Goal: Information Seeking & Learning: Learn about a topic

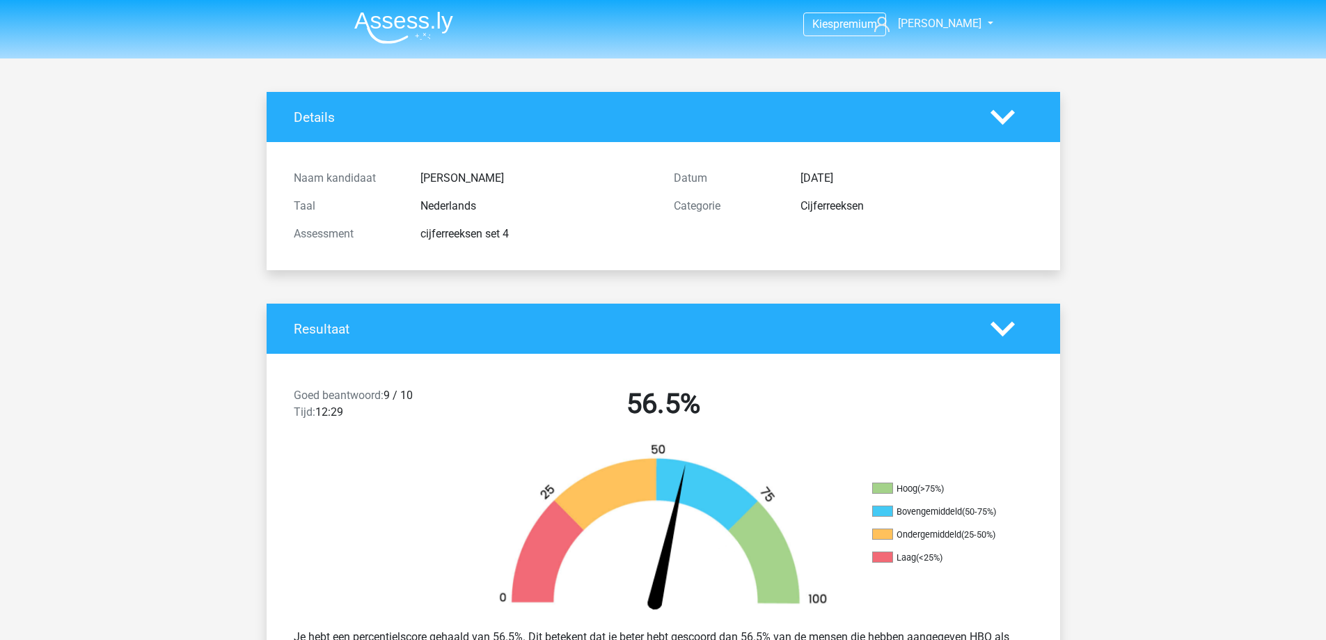
click at [393, 31] on img at bounding box center [403, 27] width 99 height 33
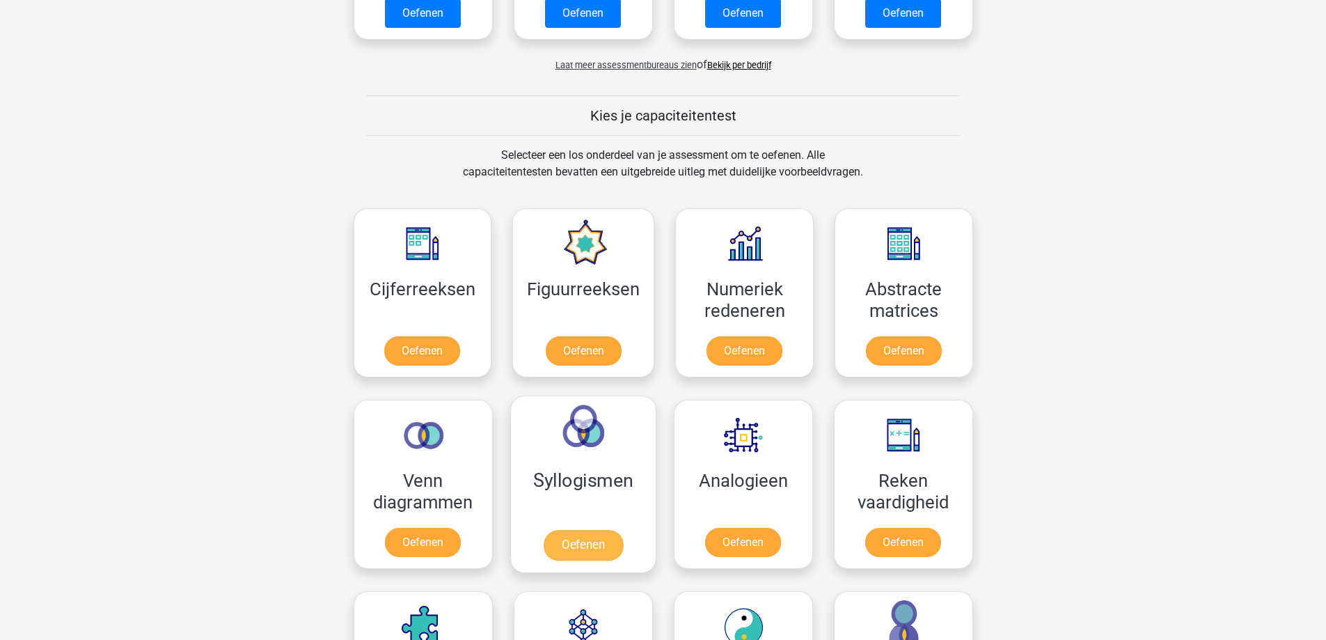
scroll to position [487, 0]
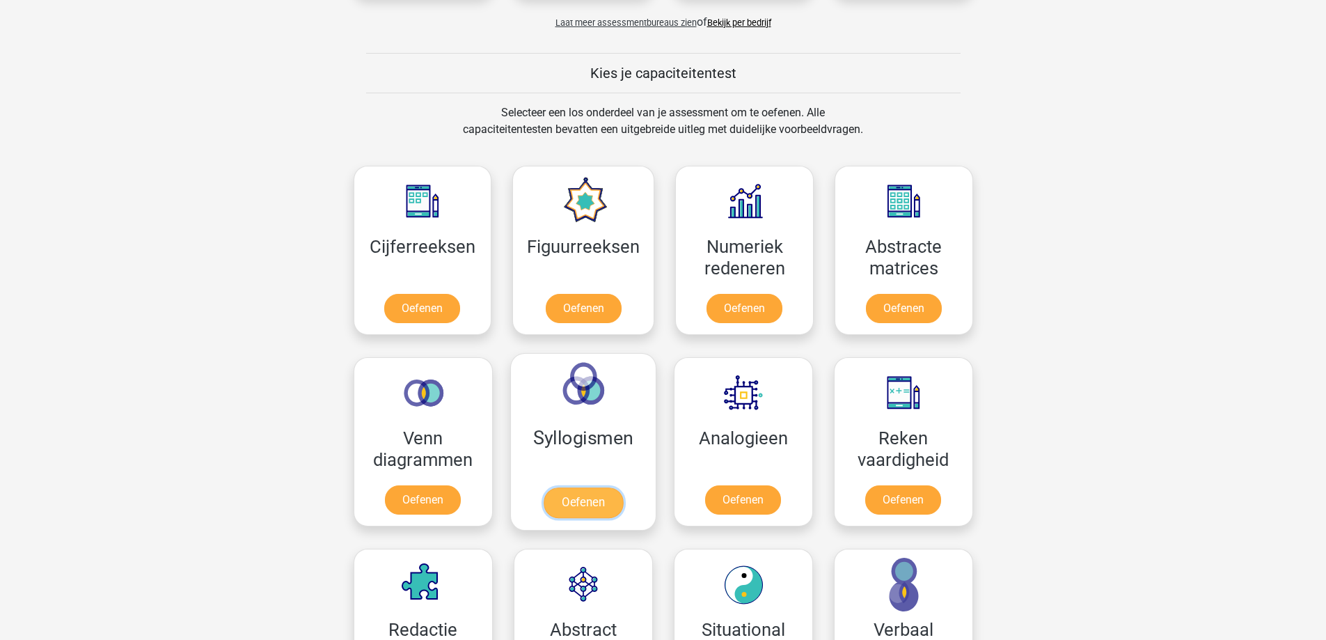
click at [592, 498] on link "Oefenen" at bounding box center [582, 502] width 79 height 31
click at [425, 503] on link "Oefenen" at bounding box center [422, 502] width 79 height 31
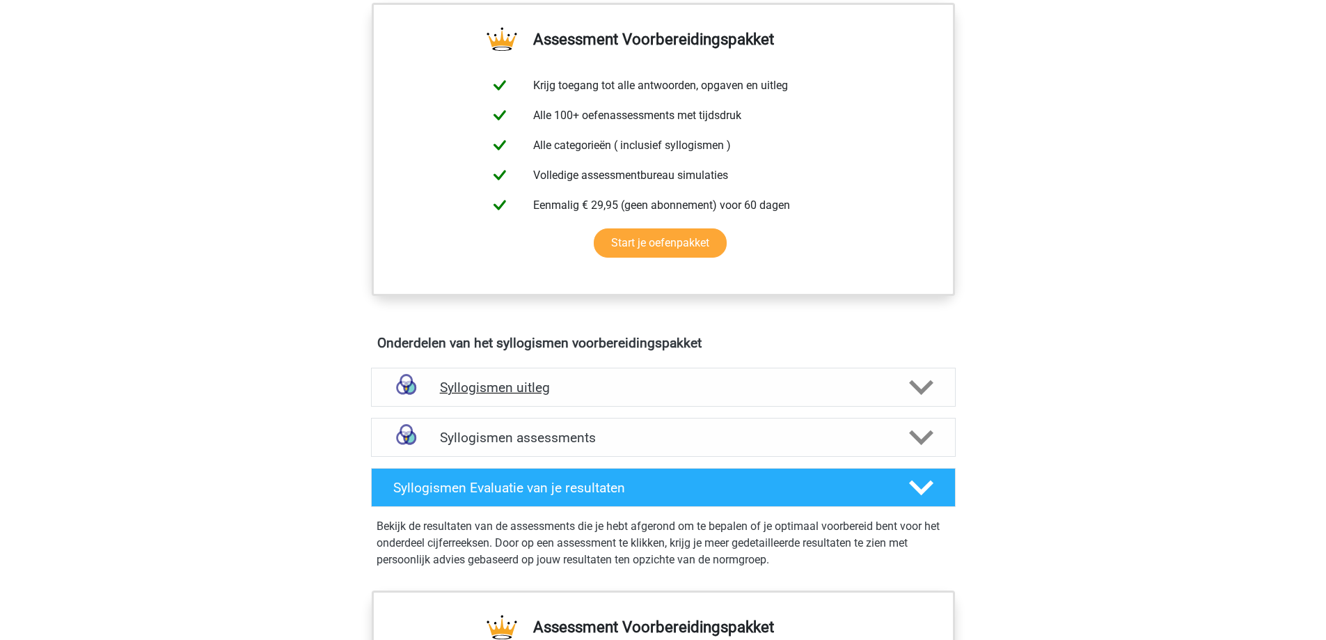
scroll to position [487, 0]
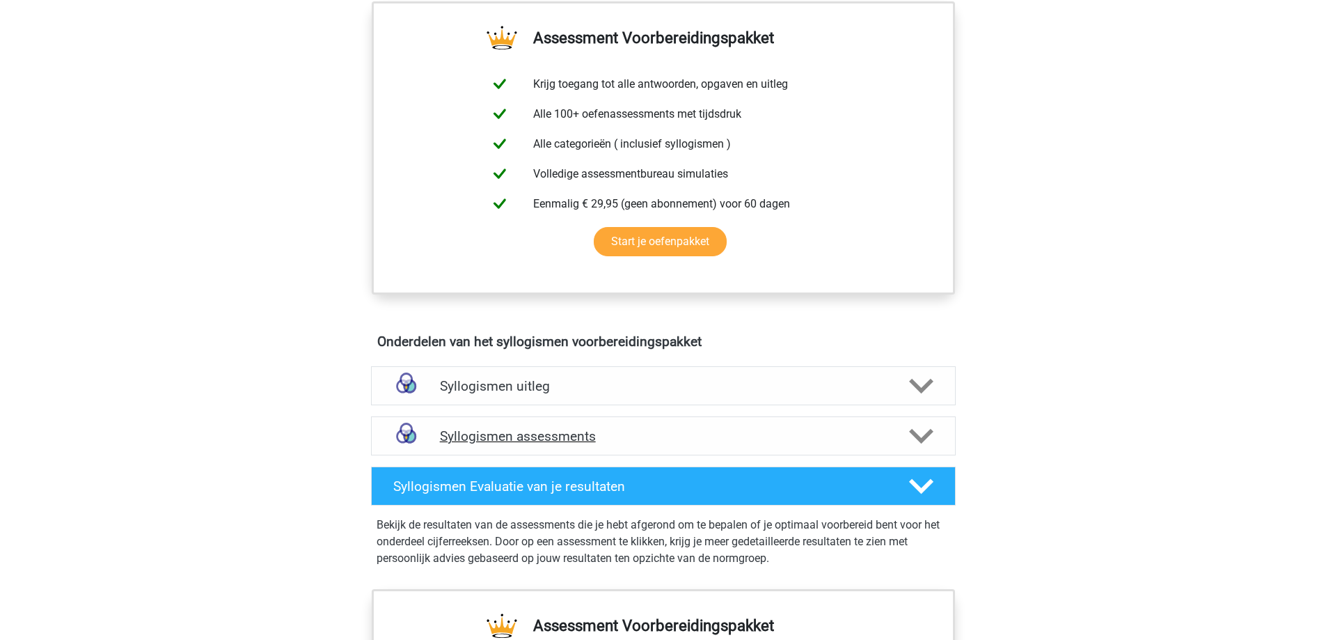
click at [656, 441] on h4 "Syllogismen assessments" at bounding box center [663, 436] width 447 height 16
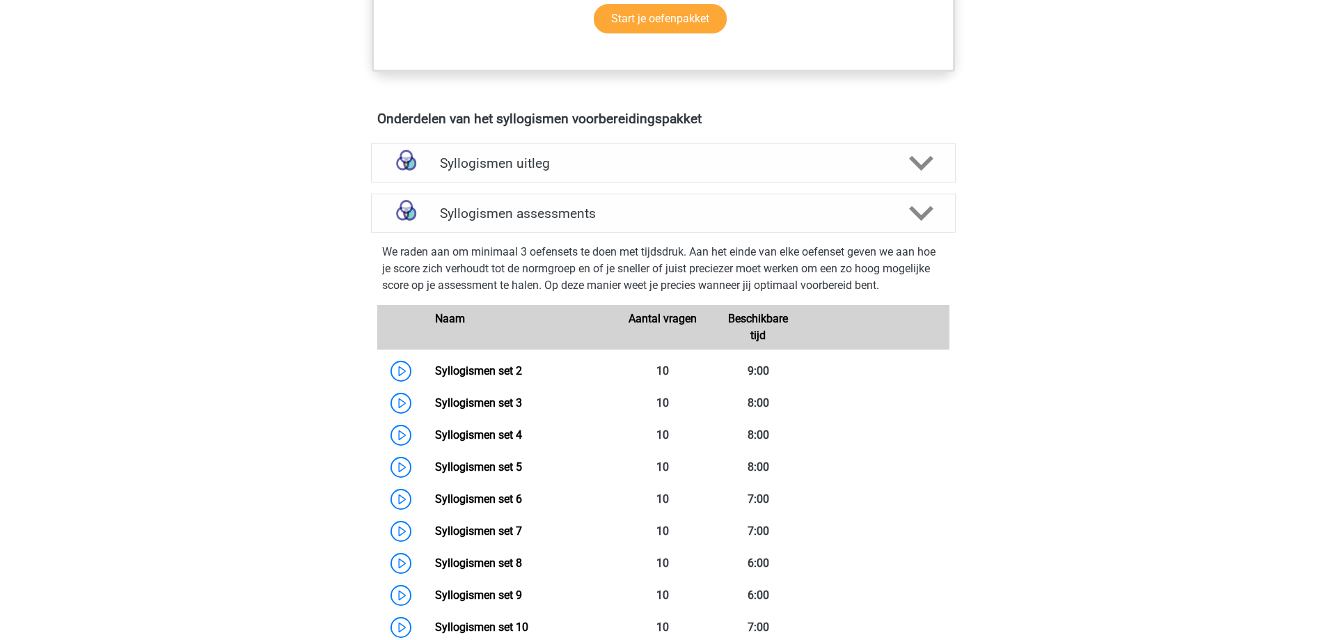
scroll to position [766, 0]
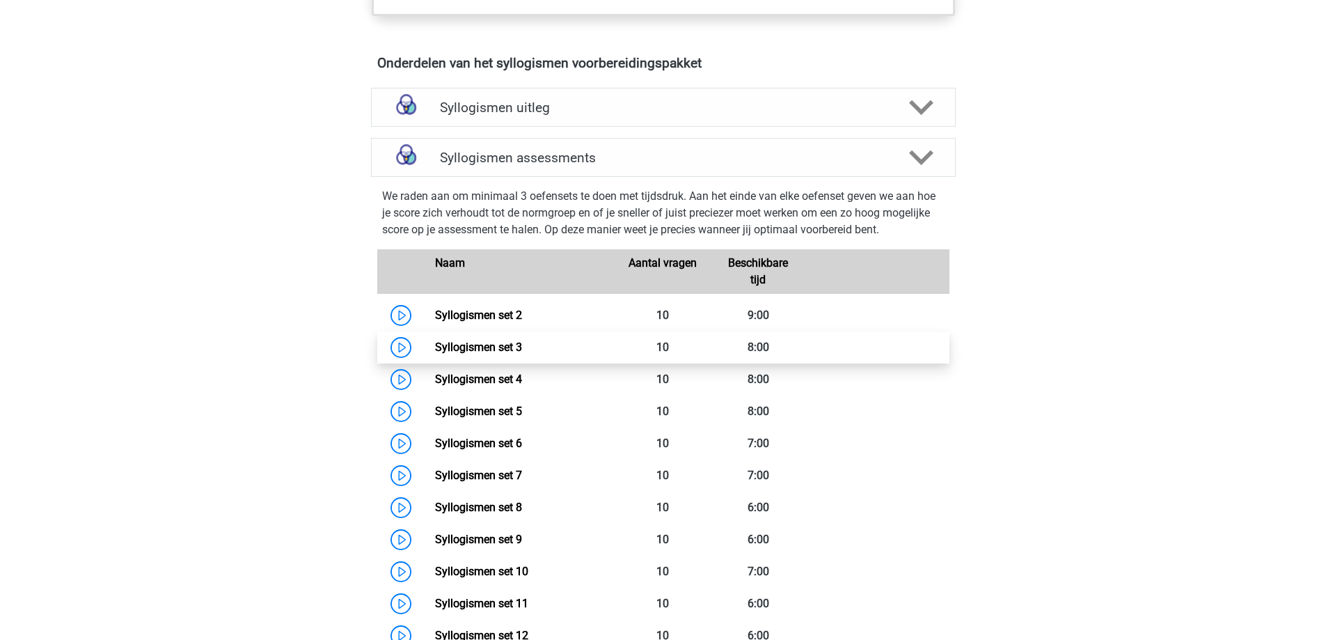
click at [435, 347] on link "Syllogismen set 3" at bounding box center [478, 346] width 87 height 13
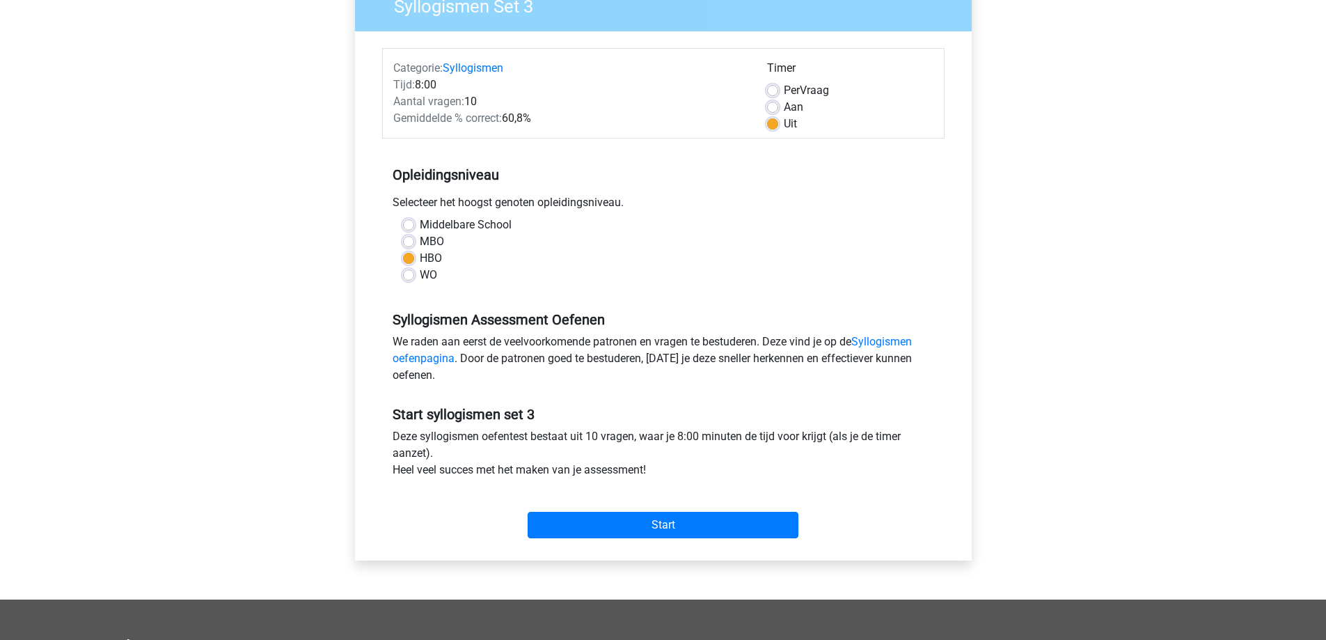
scroll to position [139, 0]
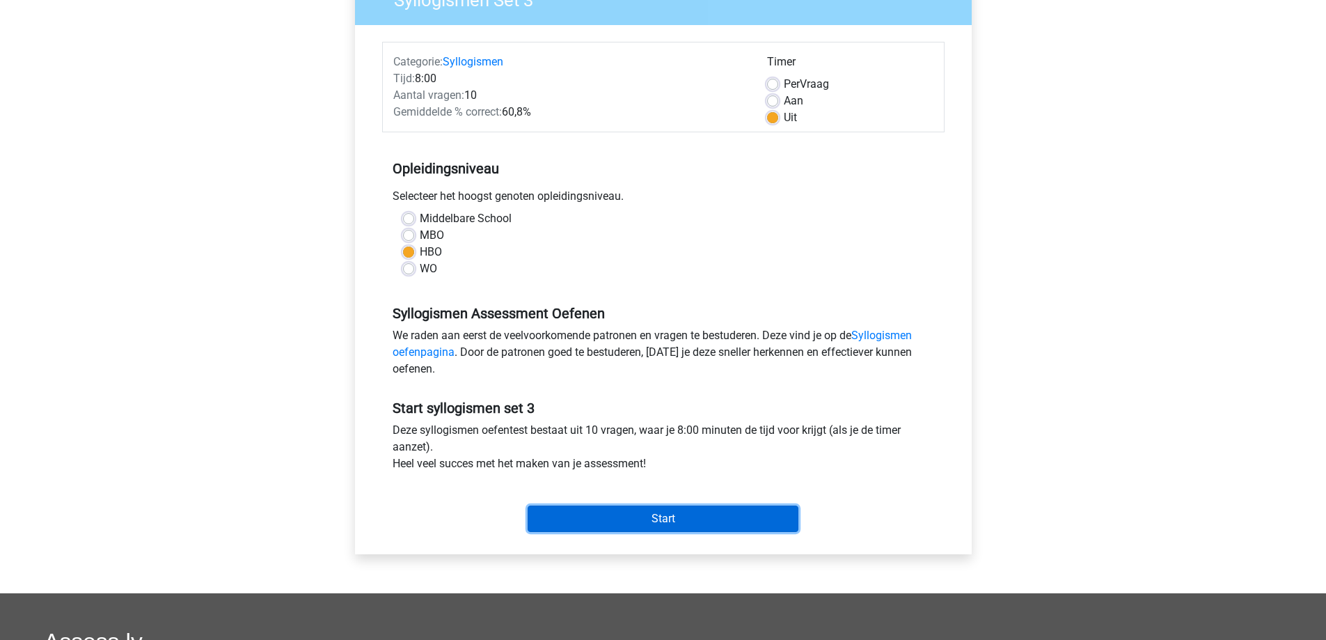
click at [665, 517] on input "Start" at bounding box center [663, 518] width 271 height 26
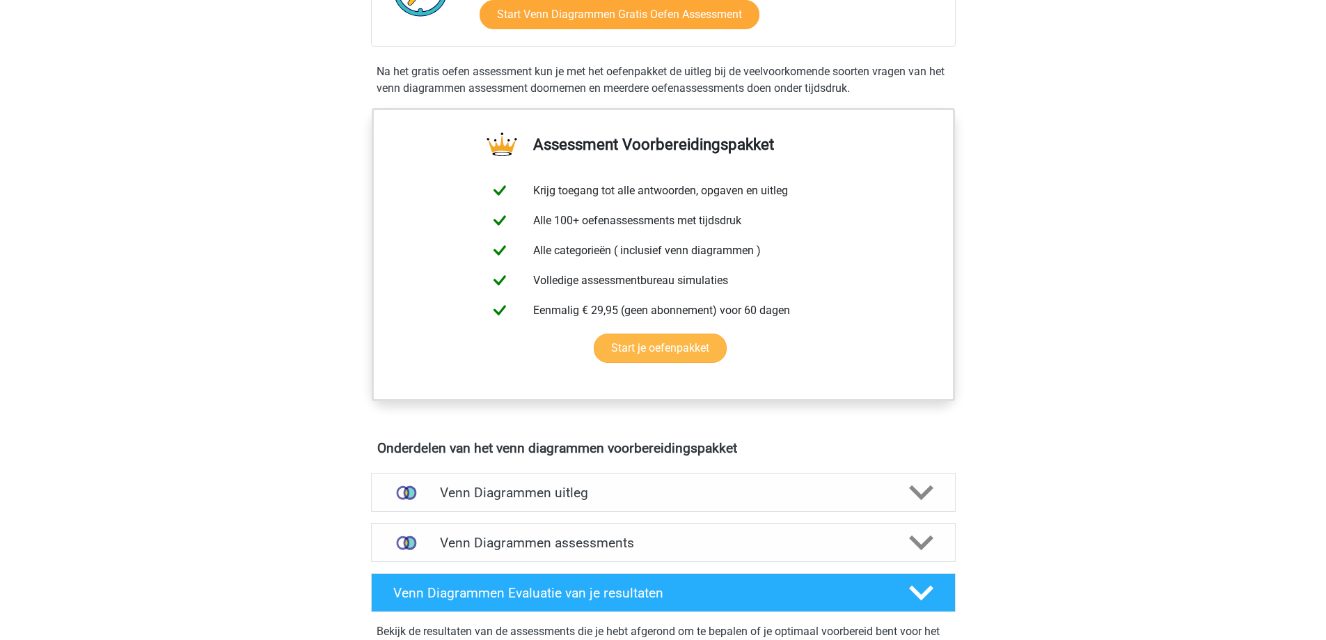
scroll to position [557, 0]
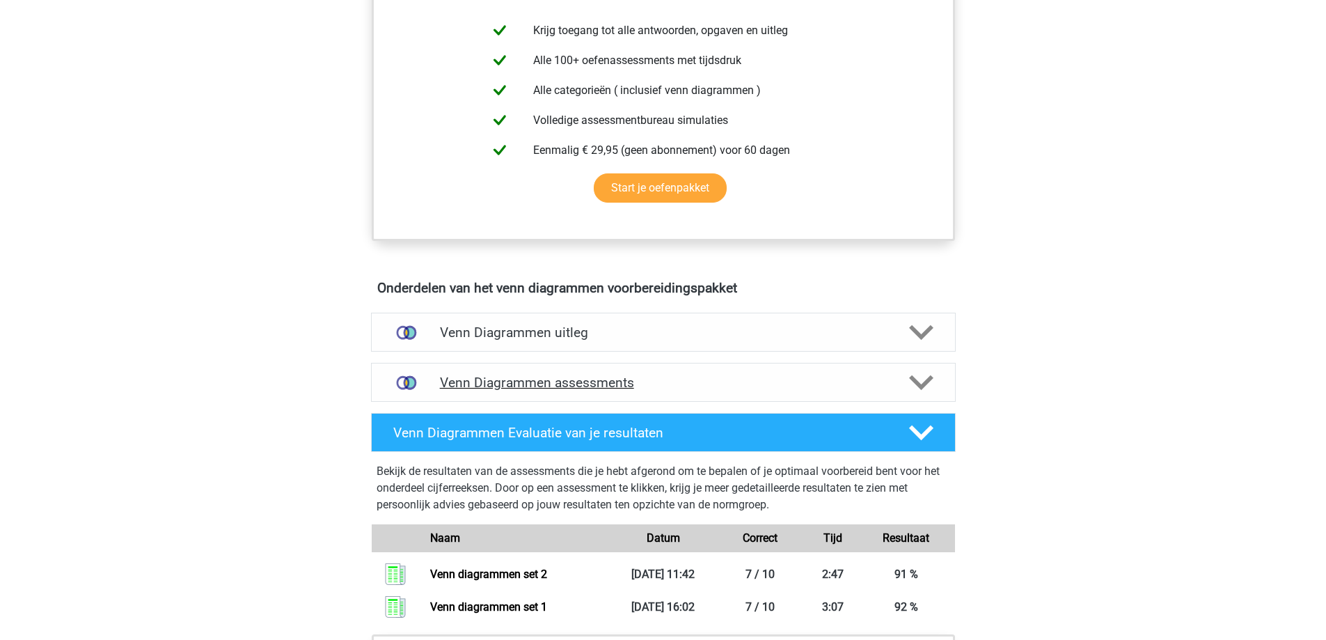
click at [663, 381] on h4 "Venn Diagrammen assessments" at bounding box center [663, 382] width 447 height 16
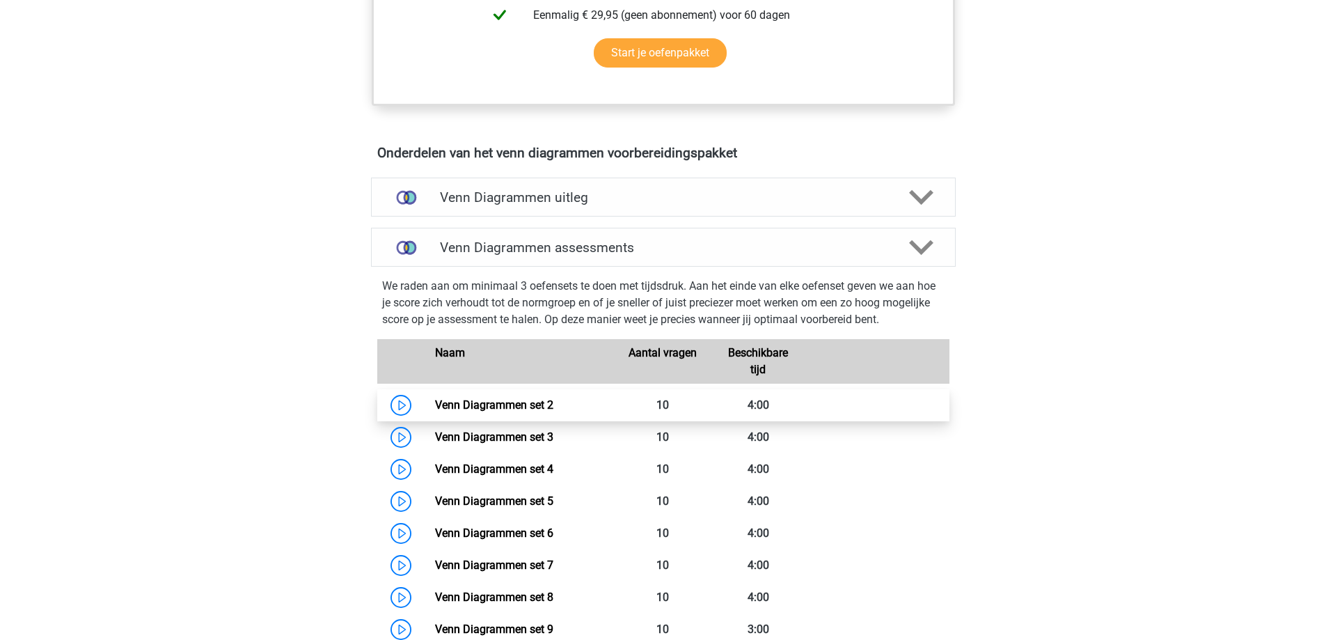
scroll to position [696, 0]
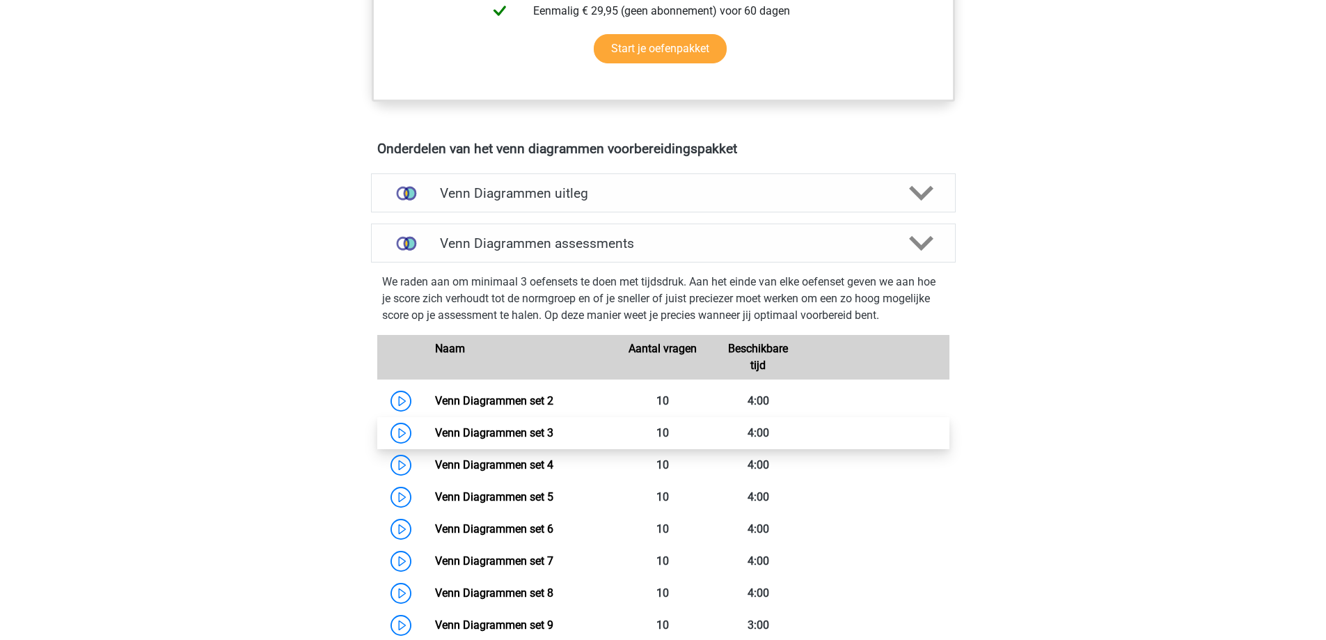
click at [435, 431] on link "Venn Diagrammen set 3" at bounding box center [494, 432] width 118 height 13
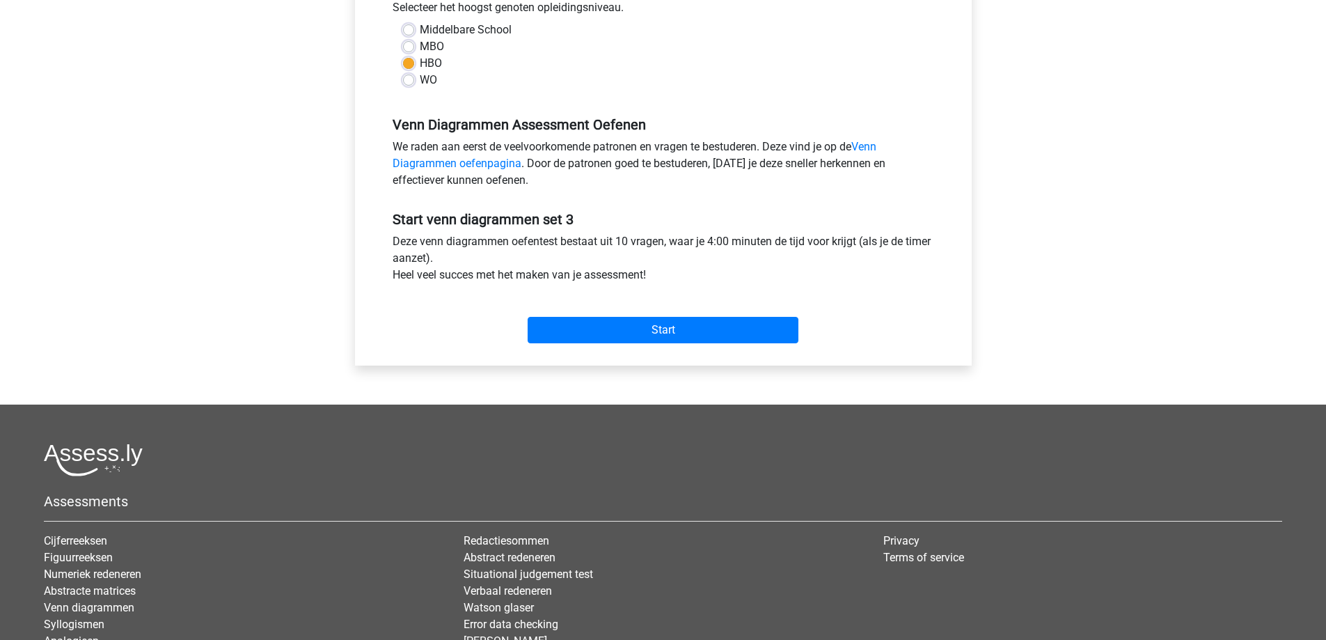
scroll to position [348, 0]
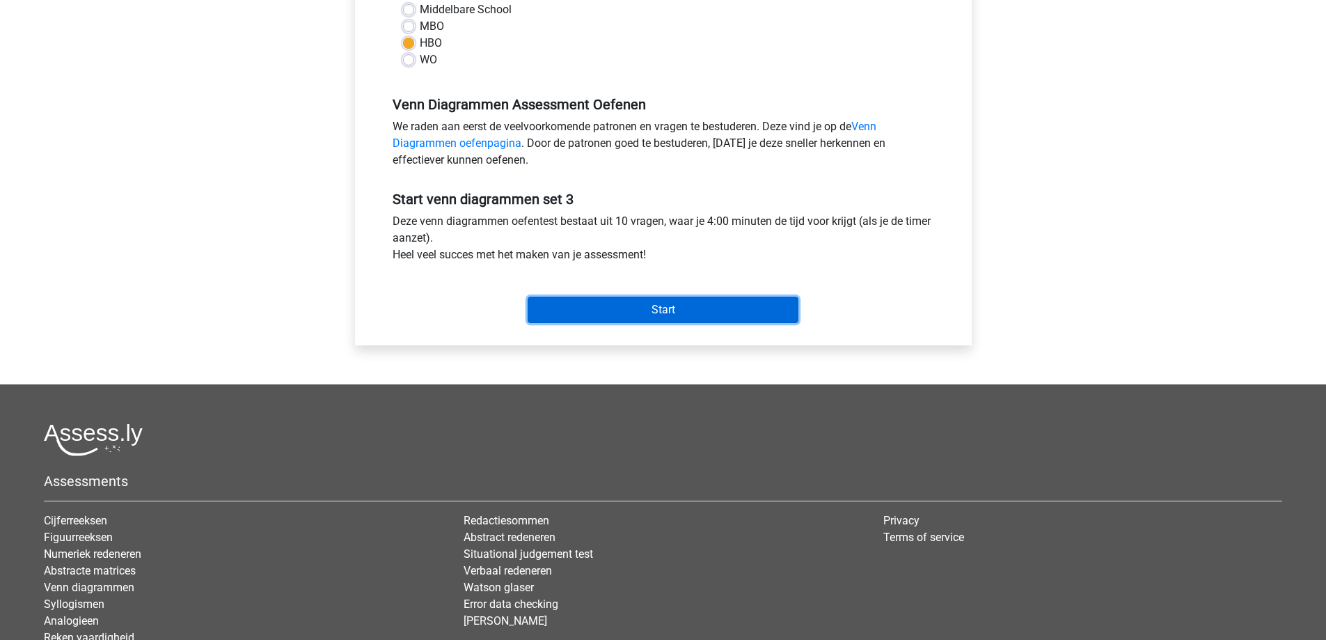
click at [631, 300] on input "Start" at bounding box center [663, 309] width 271 height 26
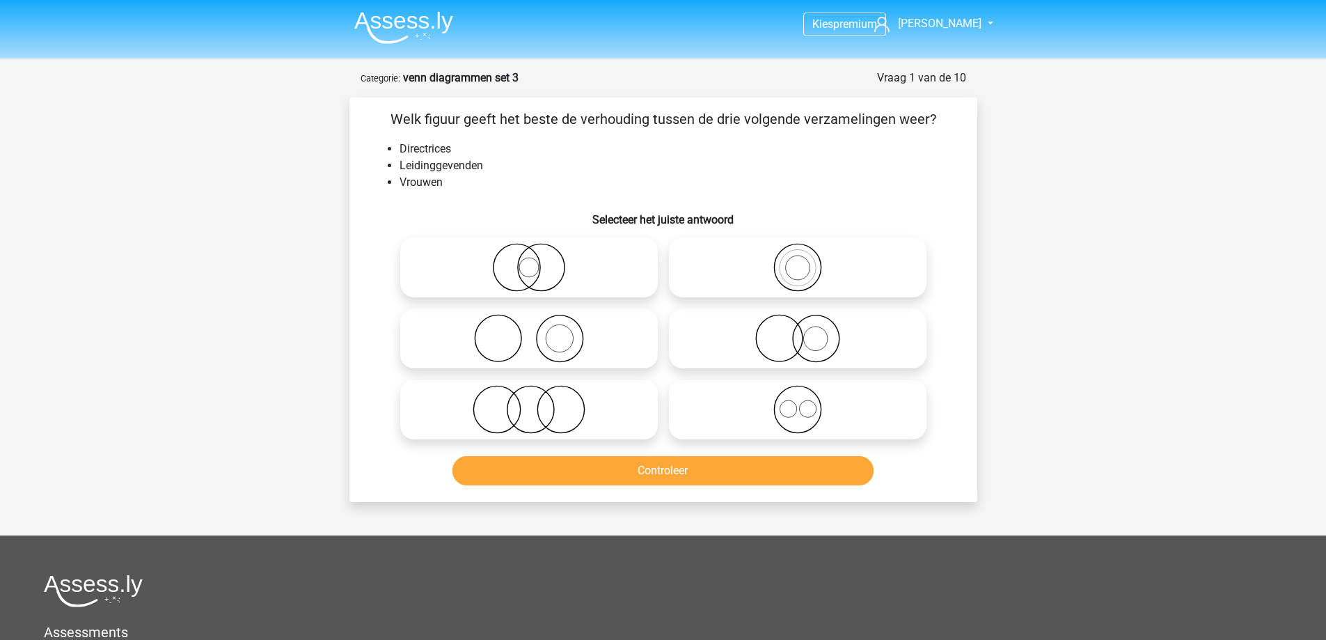
click at [735, 335] on icon at bounding box center [797, 338] width 246 height 49
click at [798, 331] on input "radio" at bounding box center [802, 326] width 9 height 9
radio input "true"
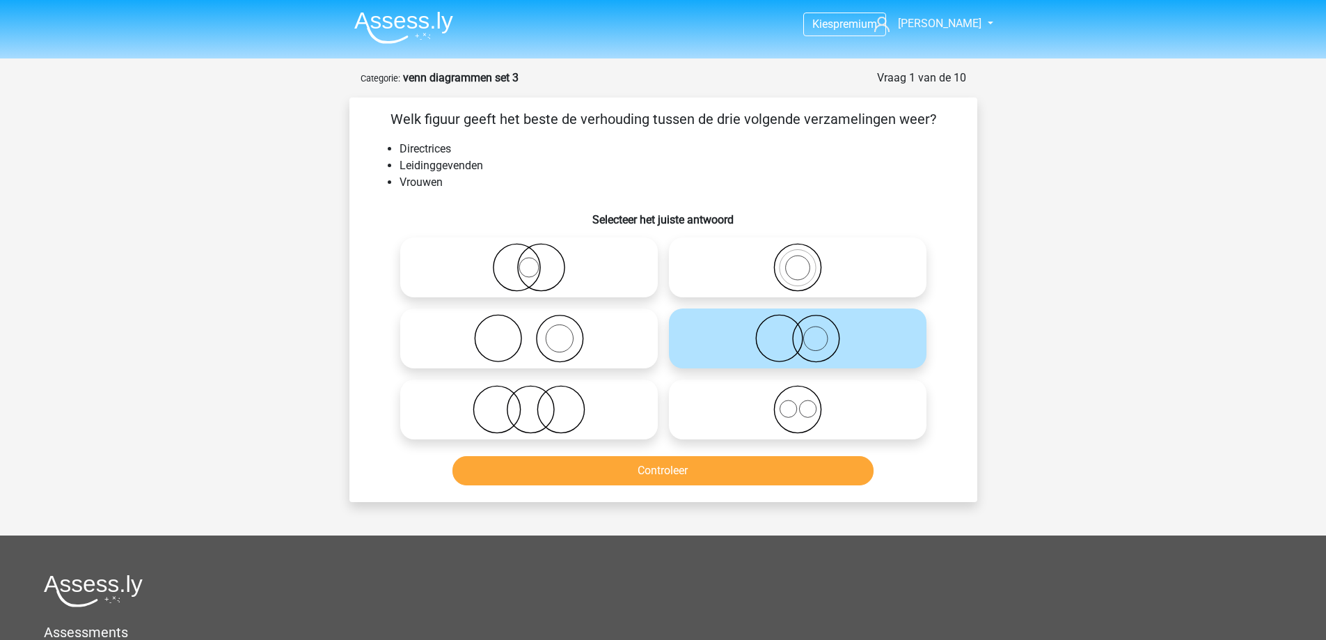
click at [538, 262] on icon at bounding box center [529, 267] width 246 height 49
click at [538, 260] on input "radio" at bounding box center [533, 255] width 9 height 9
radio input "true"
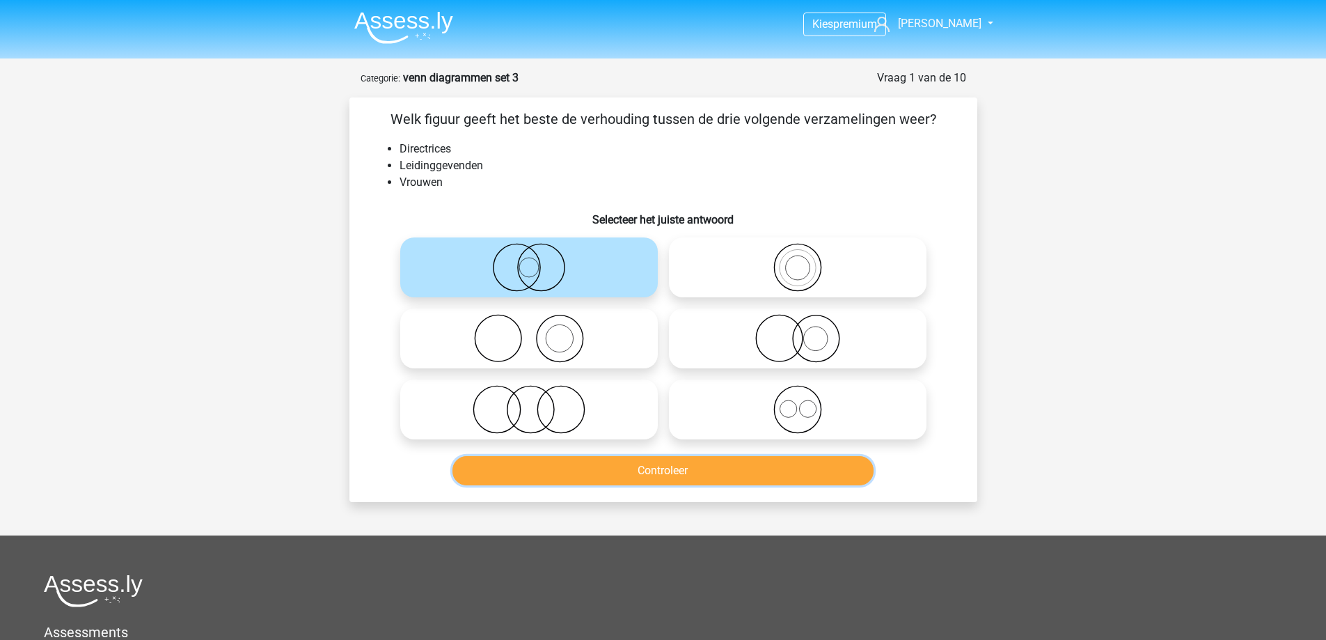
click at [646, 462] on button "Controleer" at bounding box center [662, 470] width 421 height 29
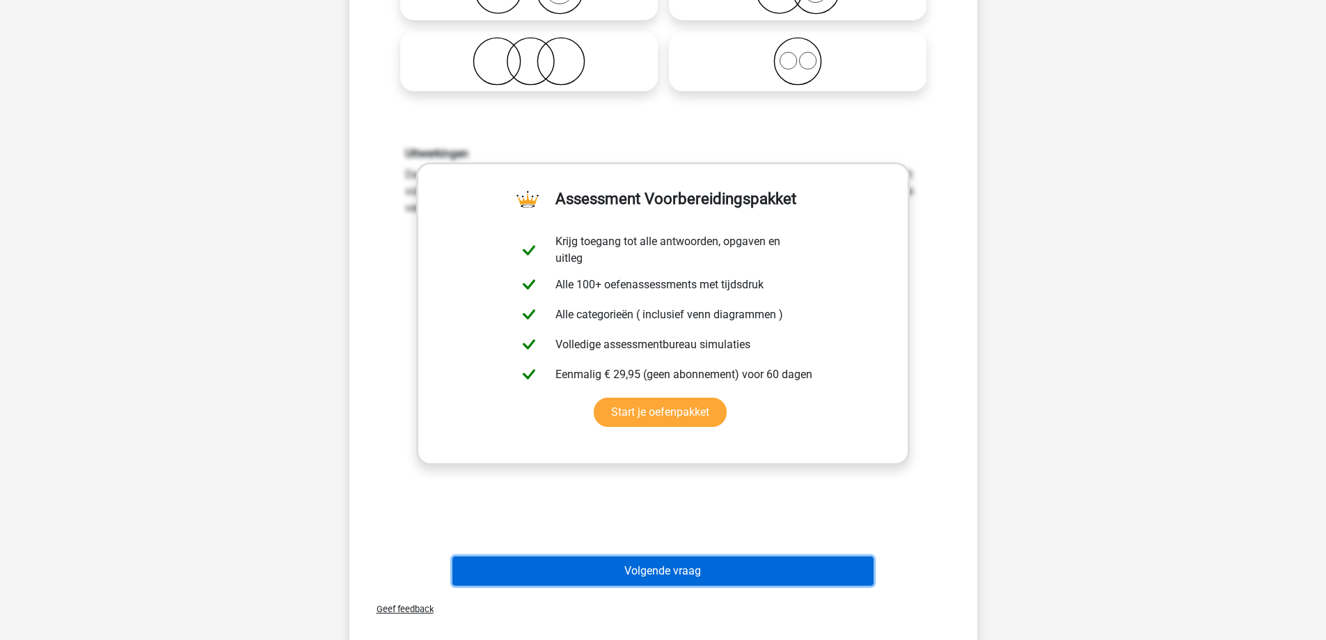
click at [638, 573] on button "Volgende vraag" at bounding box center [662, 570] width 421 height 29
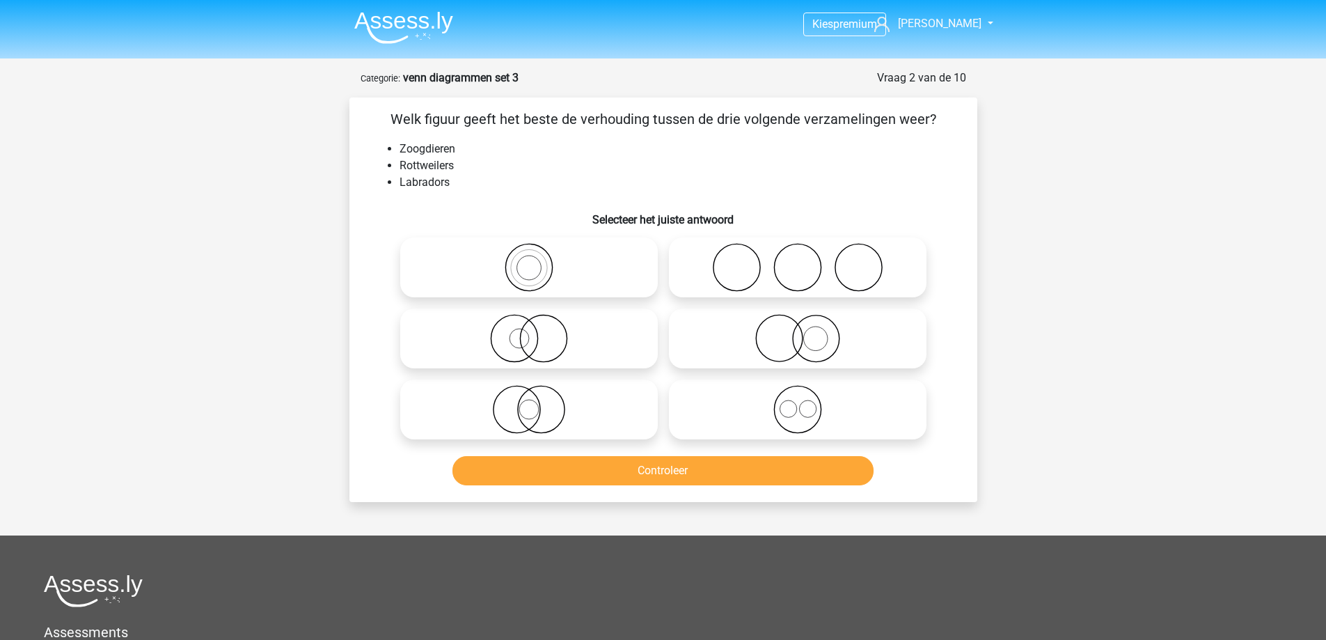
click at [793, 413] on icon at bounding box center [797, 409] width 246 height 49
click at [798, 402] on input "radio" at bounding box center [802, 397] width 9 height 9
radio input "true"
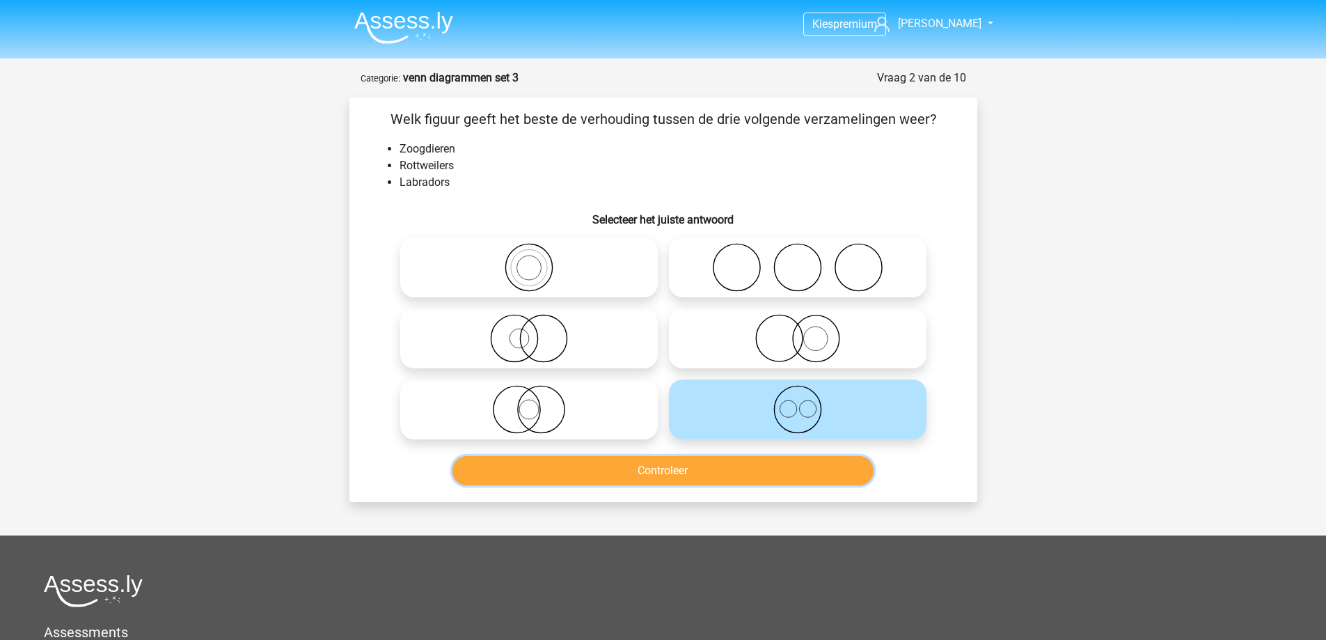
click at [743, 473] on button "Controleer" at bounding box center [662, 470] width 421 height 29
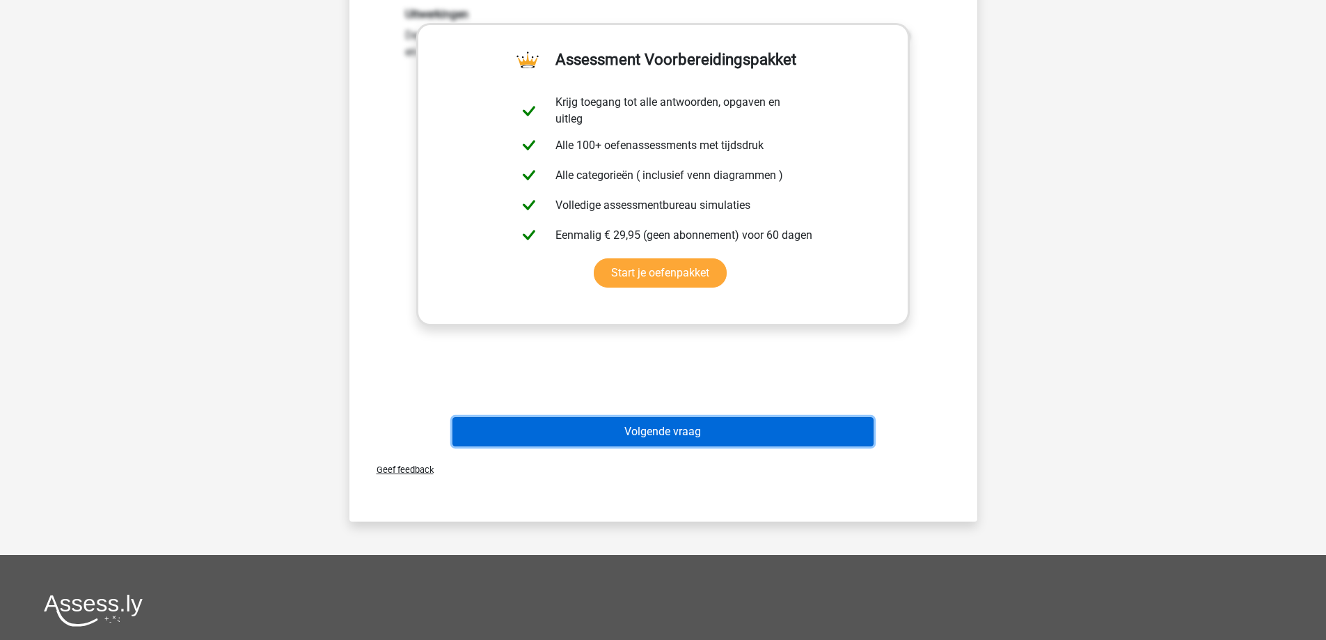
click at [692, 443] on button "Volgende vraag" at bounding box center [662, 431] width 421 height 29
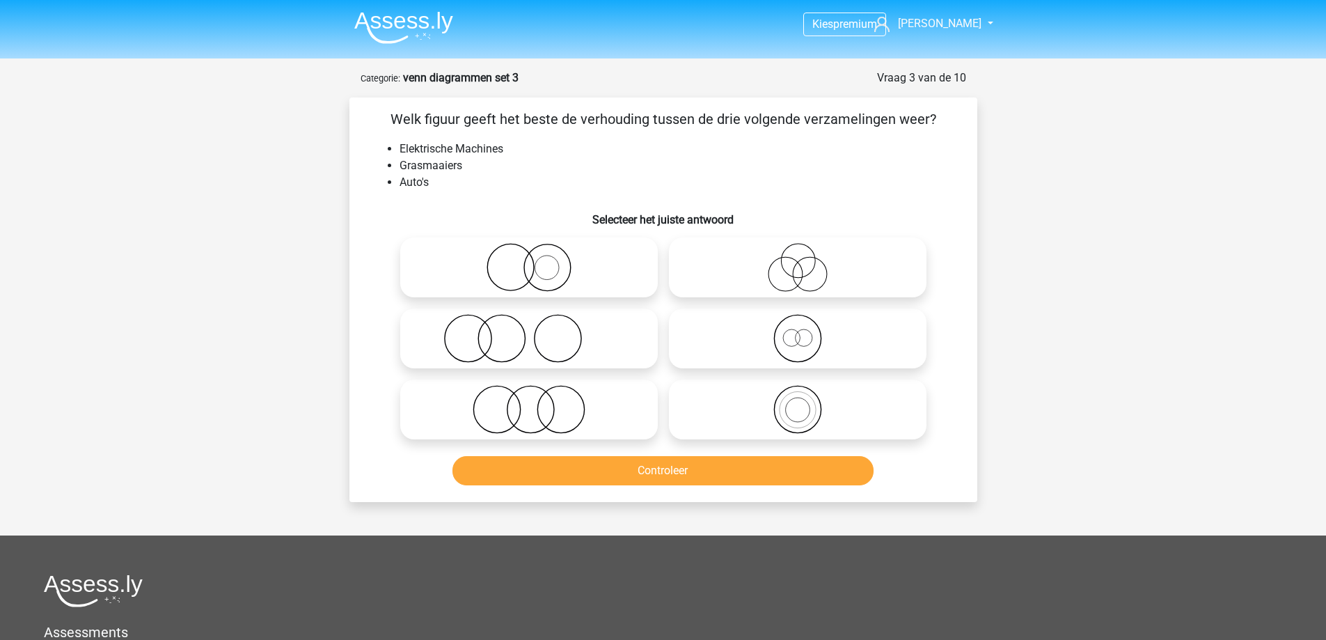
click at [525, 407] on icon at bounding box center [529, 409] width 246 height 49
click at [529, 402] on input "radio" at bounding box center [533, 397] width 9 height 9
radio input "true"
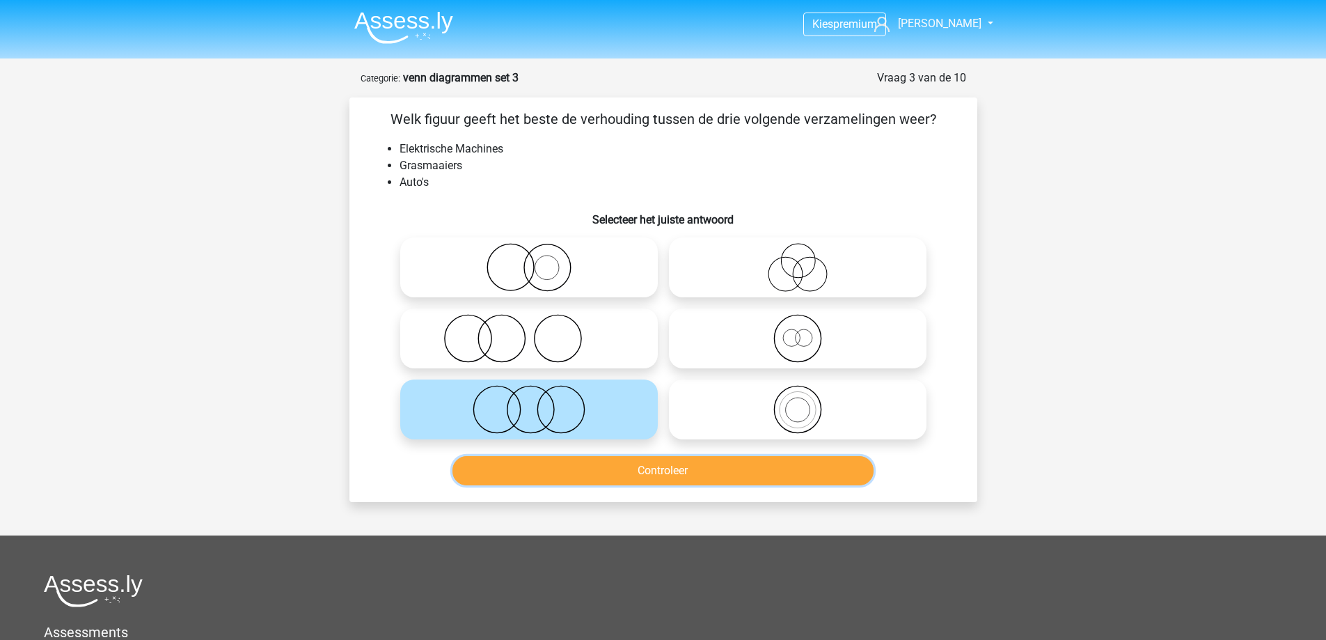
click at [586, 471] on button "Controleer" at bounding box center [662, 470] width 421 height 29
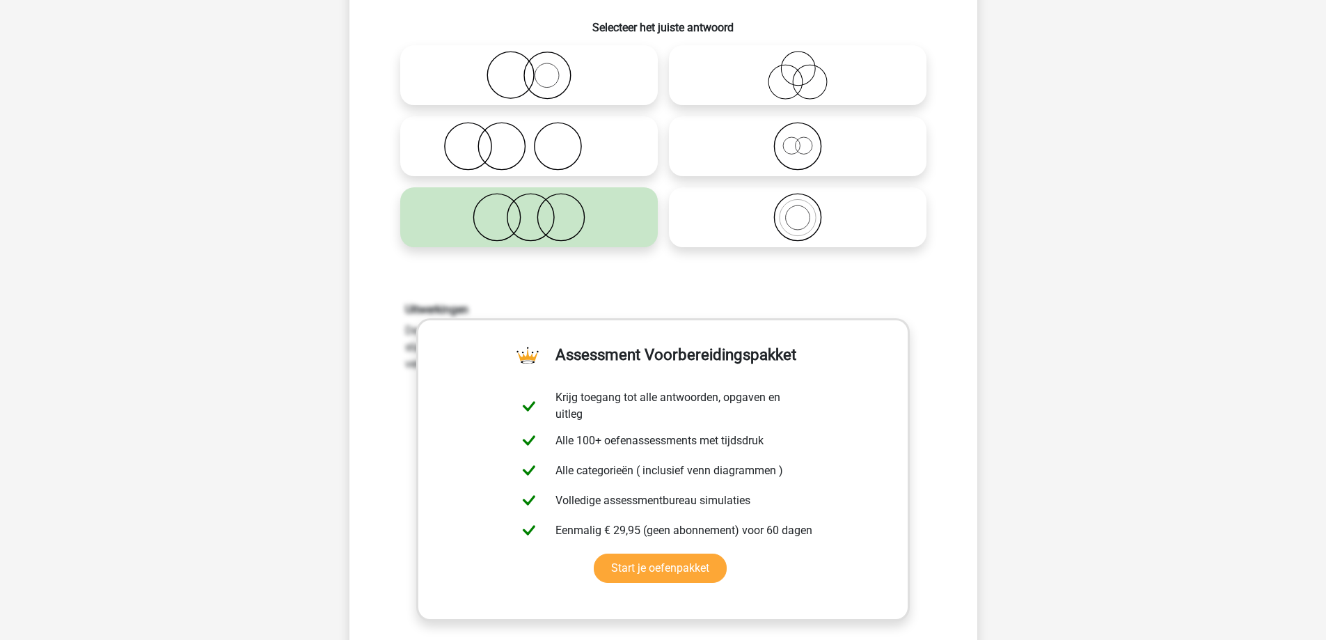
scroll to position [557, 0]
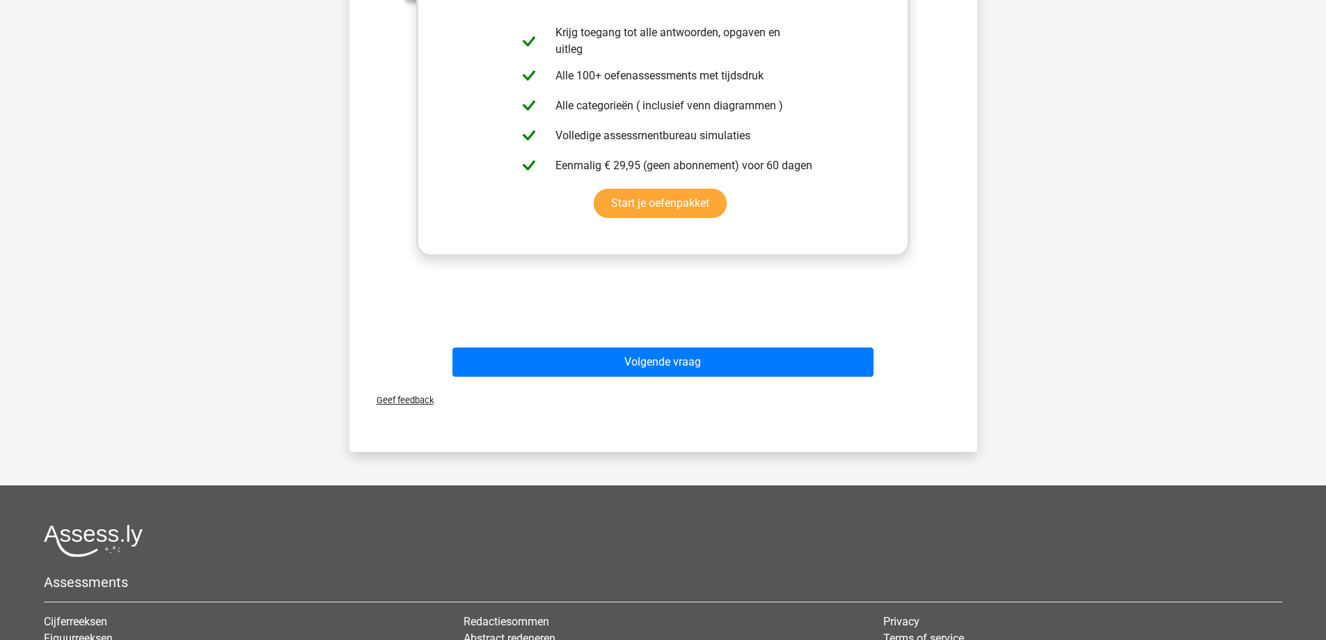
click at [630, 340] on div "Volgende vraag" at bounding box center [663, 359] width 583 height 46
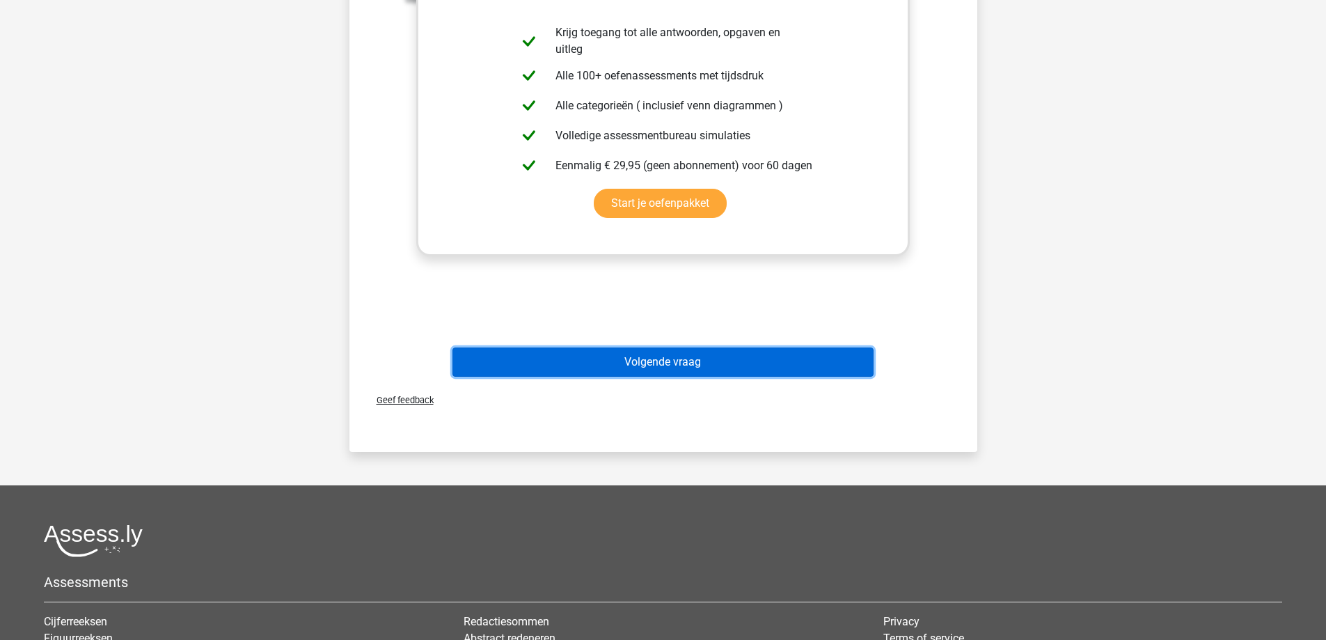
click at [627, 360] on button "Volgende vraag" at bounding box center [662, 361] width 421 height 29
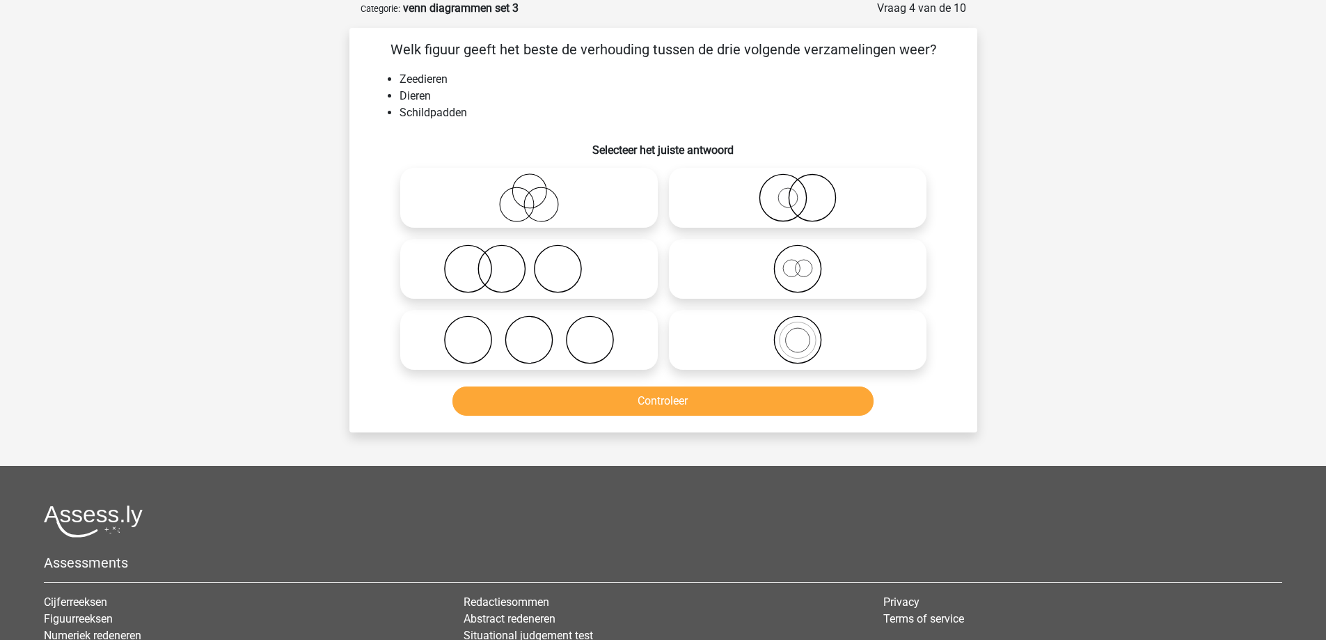
scroll to position [0, 0]
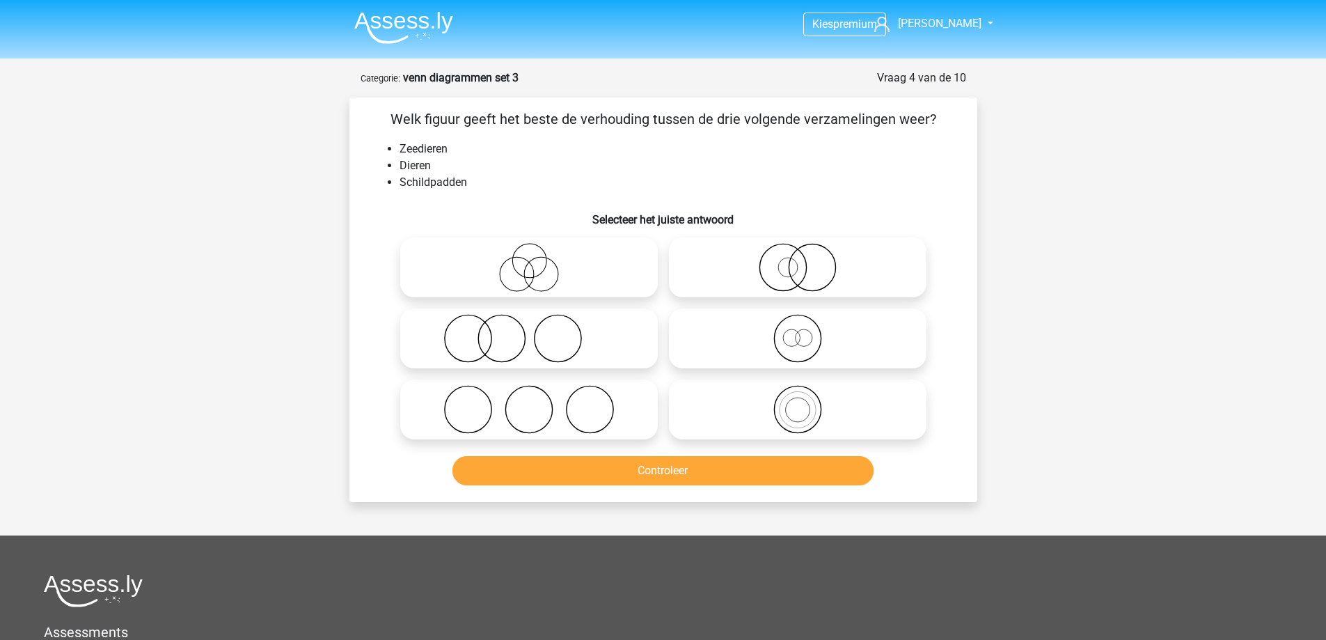
click at [745, 348] on icon at bounding box center [797, 338] width 246 height 49
click at [798, 331] on input "radio" at bounding box center [802, 326] width 9 height 9
radio input "true"
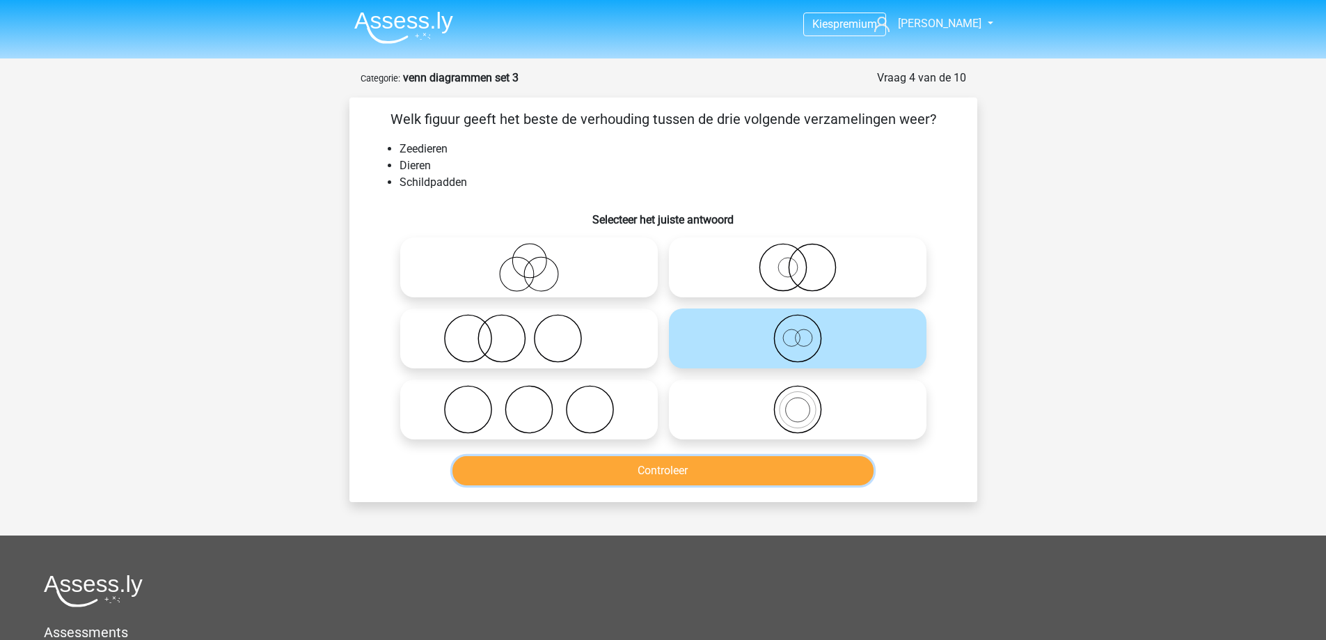
click at [736, 464] on button "Controleer" at bounding box center [662, 470] width 421 height 29
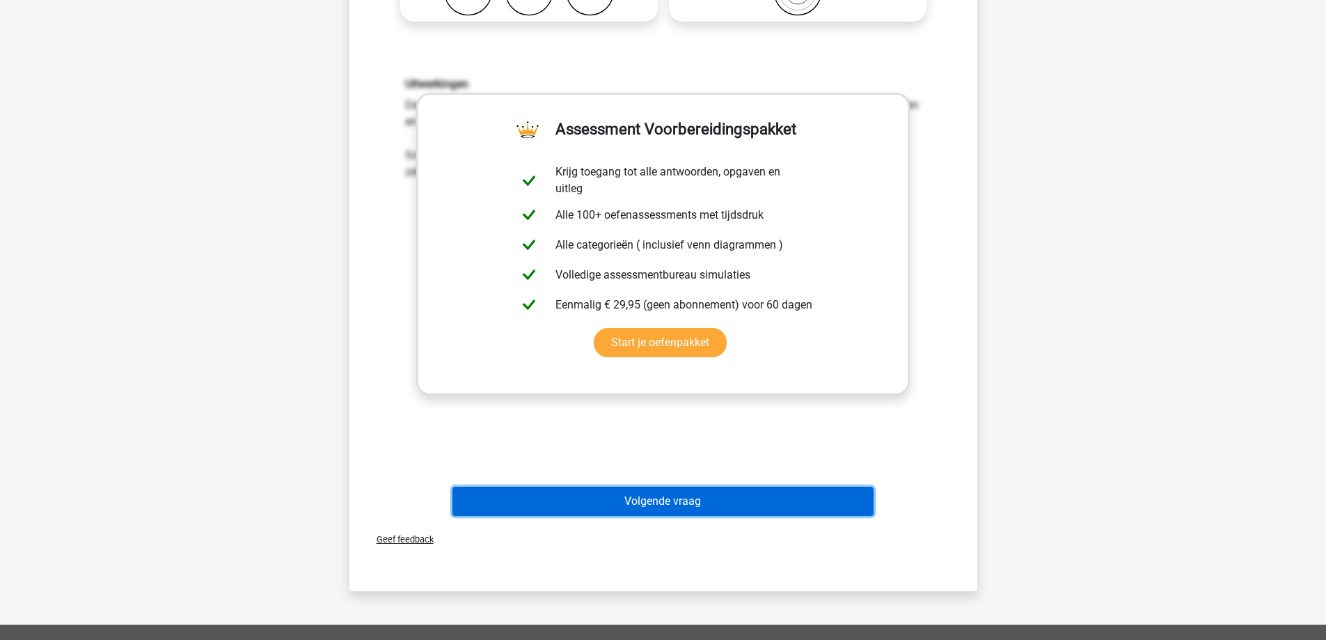
click at [630, 499] on button "Volgende vraag" at bounding box center [662, 500] width 421 height 29
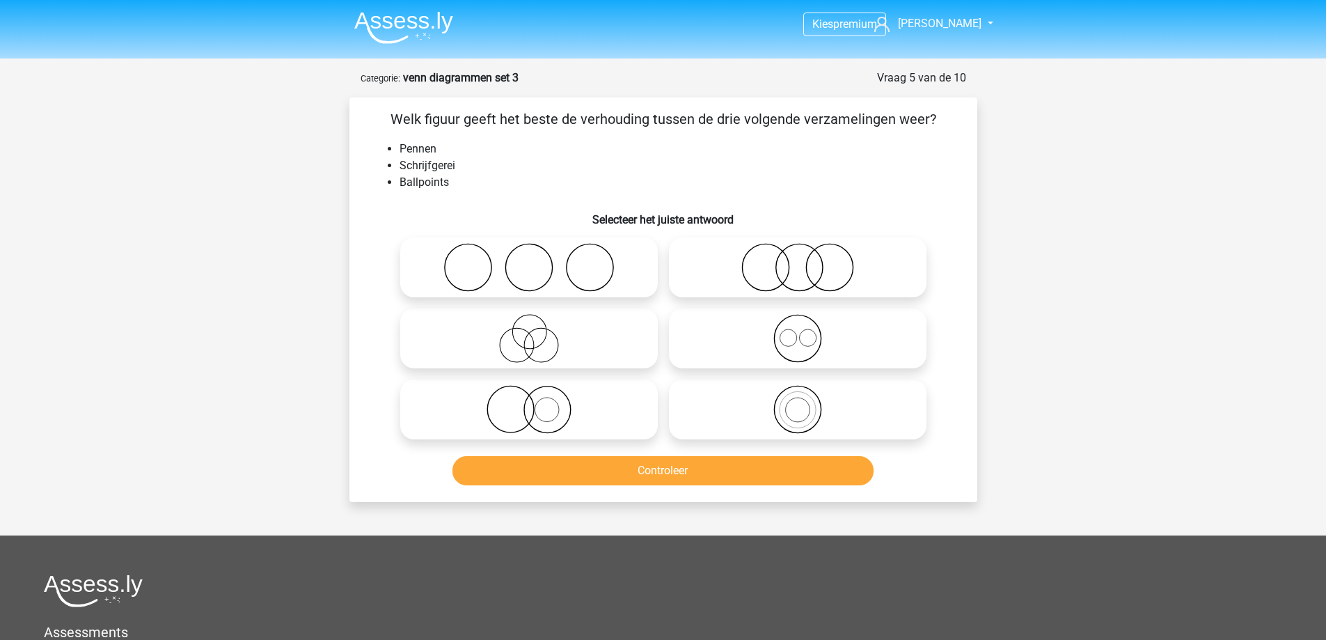
click at [786, 332] on icon at bounding box center [797, 338] width 246 height 49
click at [798, 331] on input "radio" at bounding box center [802, 326] width 9 height 9
radio input "true"
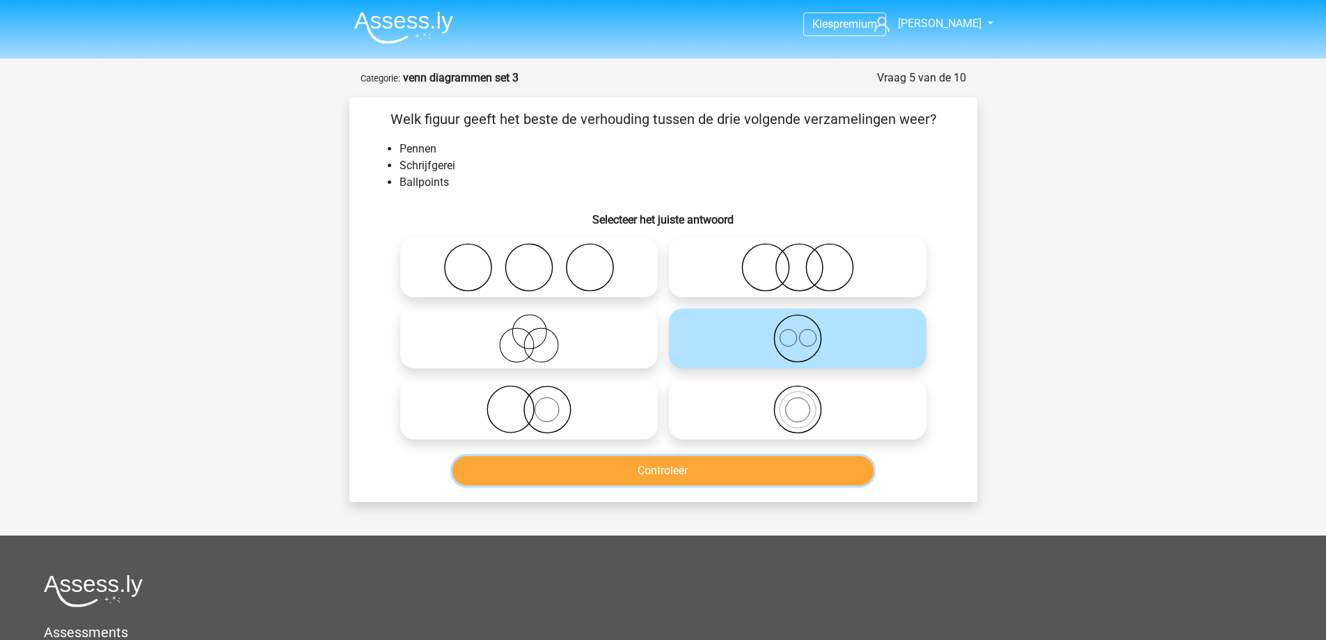
click at [667, 468] on button "Controleer" at bounding box center [662, 470] width 421 height 29
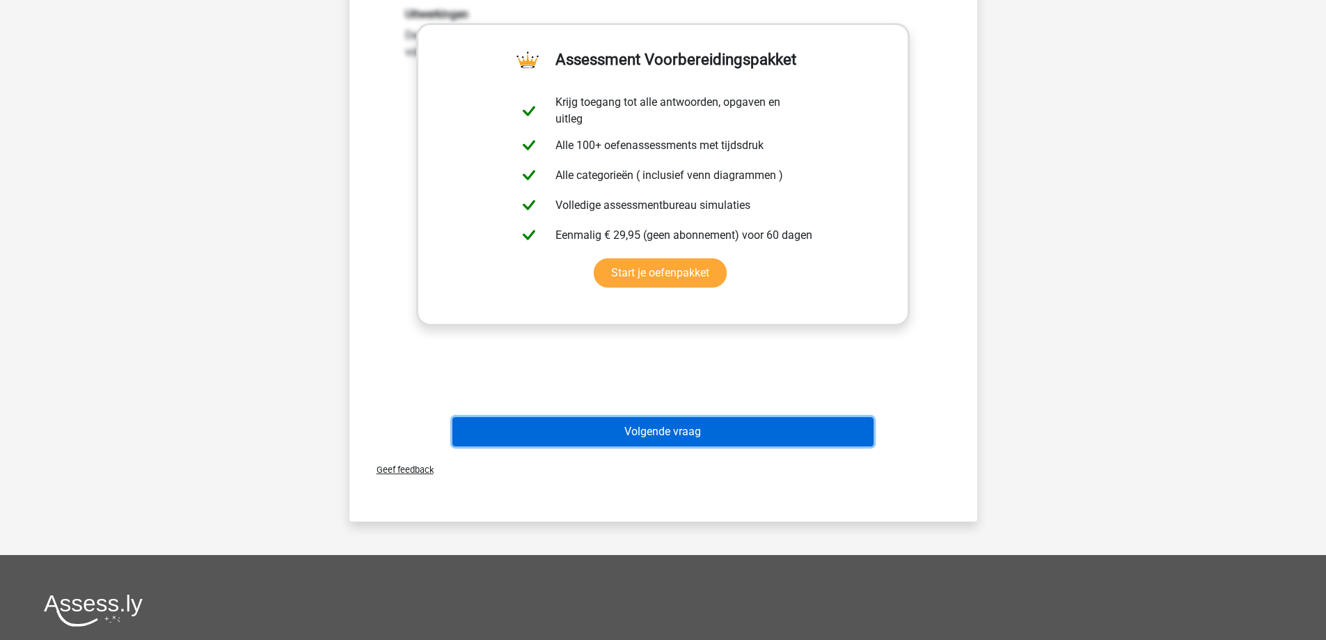
click at [667, 443] on button "Volgende vraag" at bounding box center [662, 431] width 421 height 29
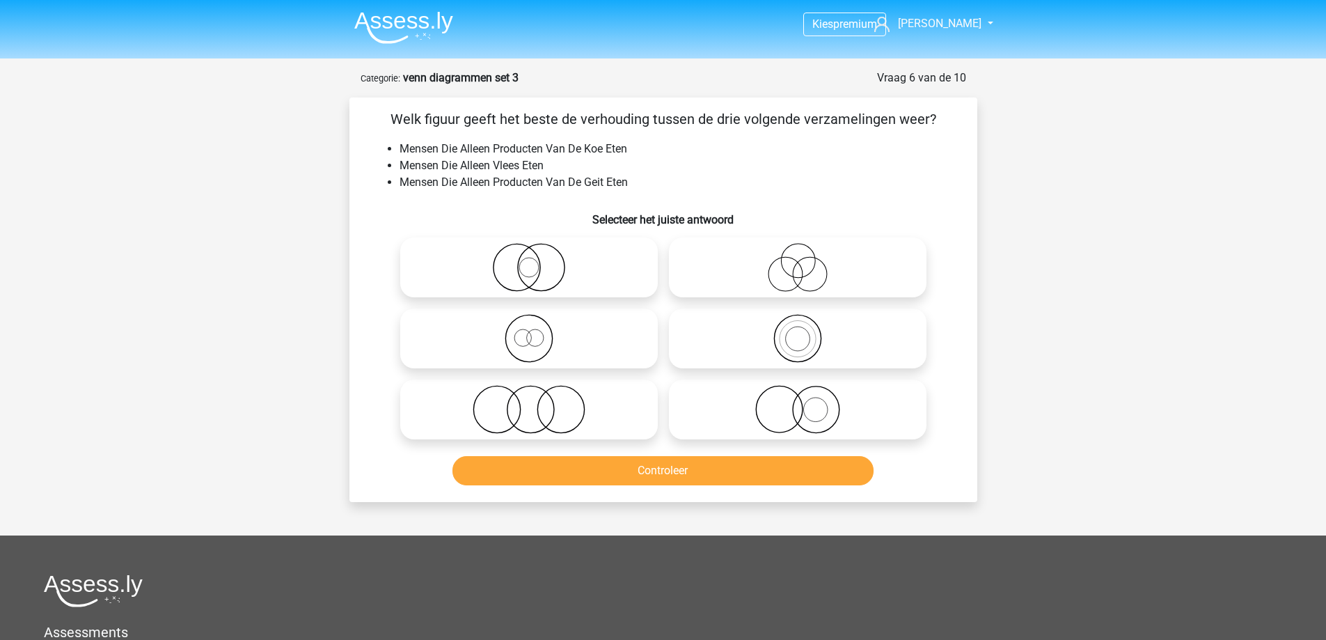
click at [587, 388] on icon at bounding box center [529, 409] width 246 height 49
click at [538, 393] on input "radio" at bounding box center [533, 397] width 9 height 9
radio input "true"
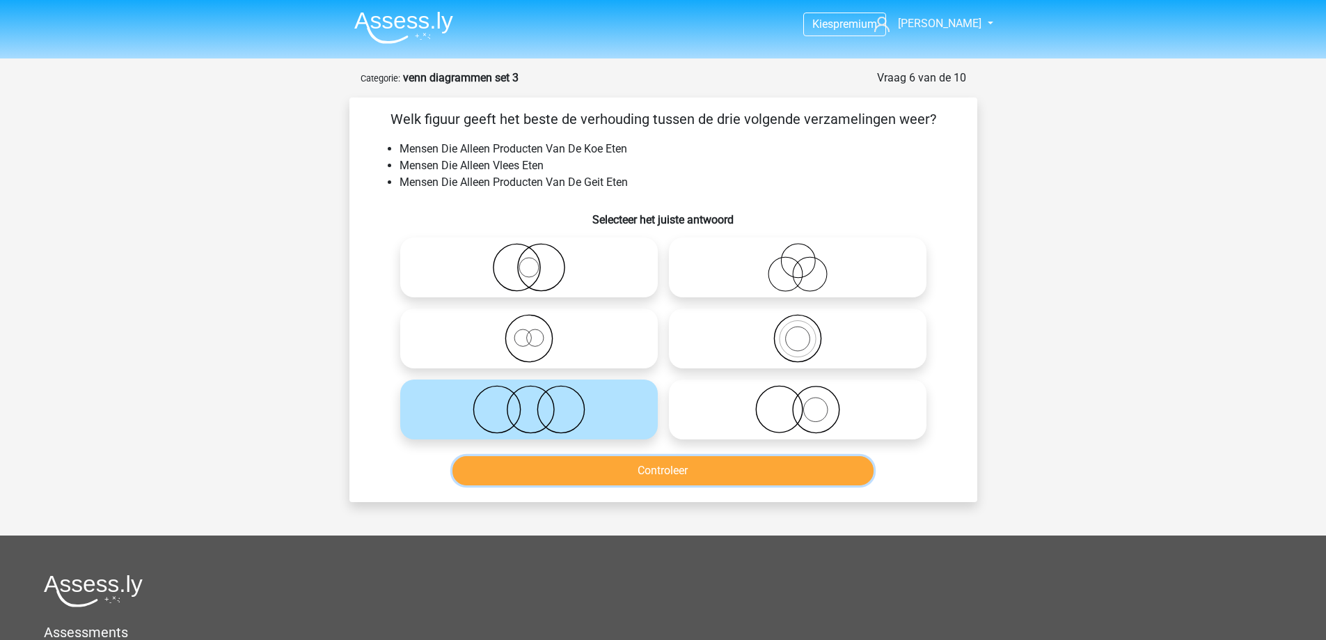
click at [612, 475] on button "Controleer" at bounding box center [662, 470] width 421 height 29
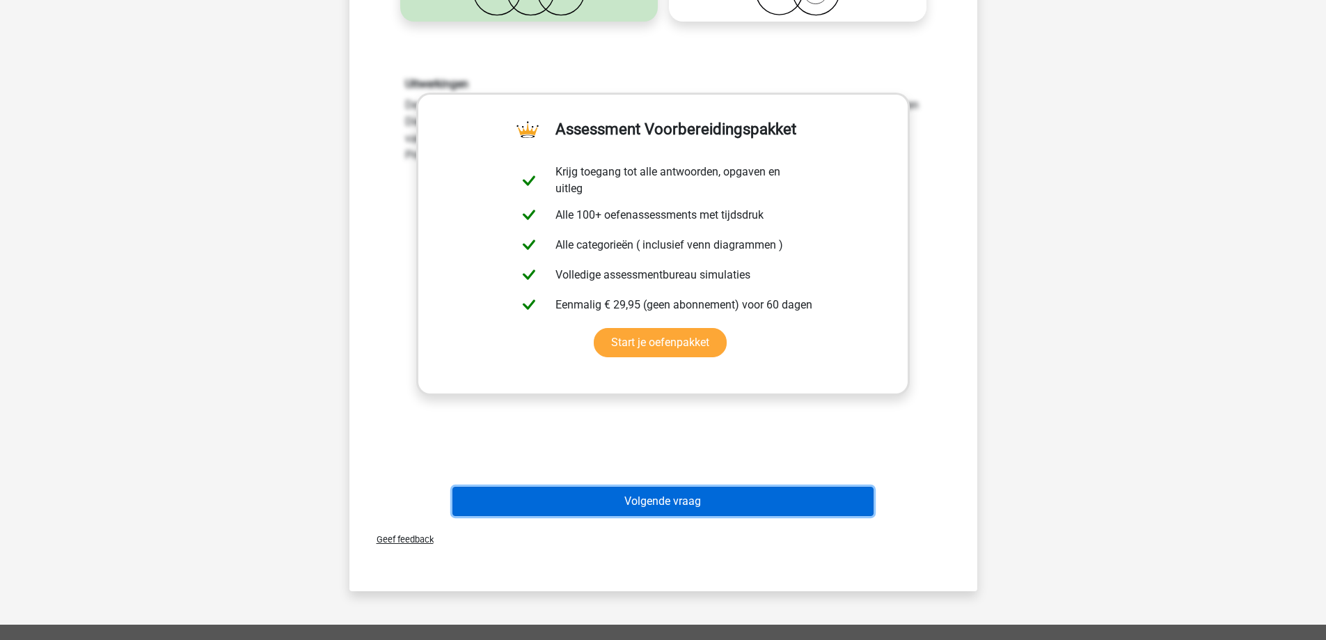
click at [611, 507] on button "Volgende vraag" at bounding box center [662, 500] width 421 height 29
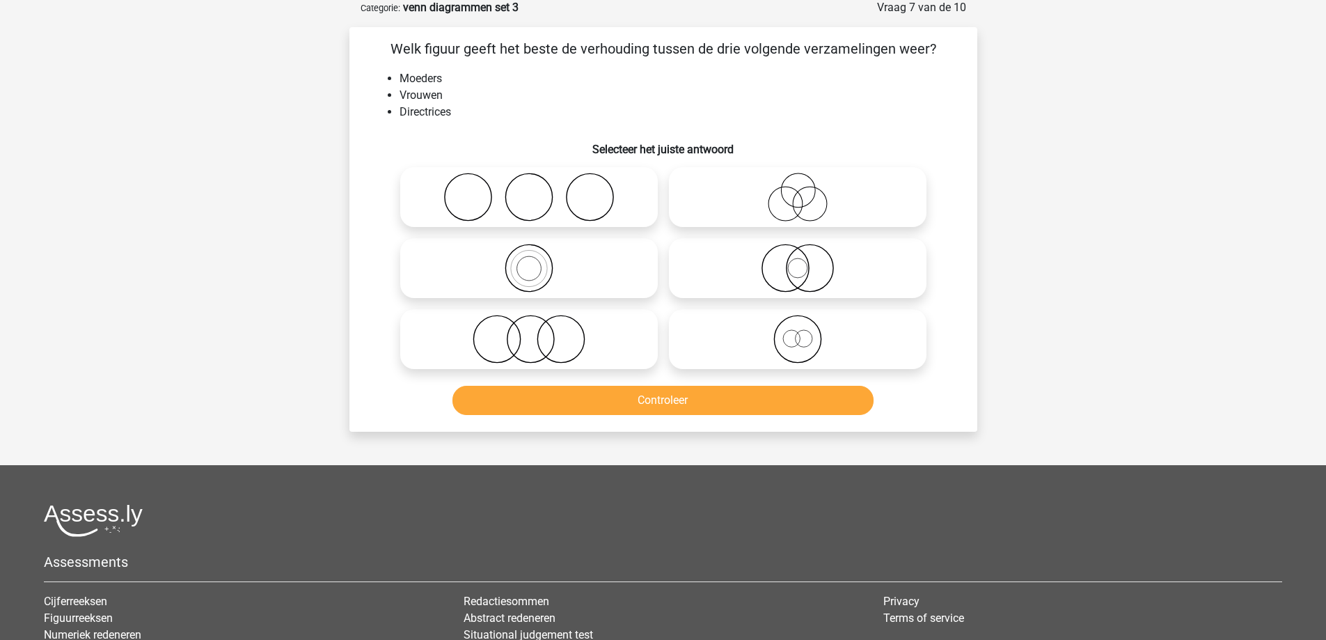
scroll to position [70, 0]
click at [731, 337] on icon at bounding box center [797, 339] width 246 height 49
click at [798, 333] on input "radio" at bounding box center [802, 328] width 9 height 9
radio input "true"
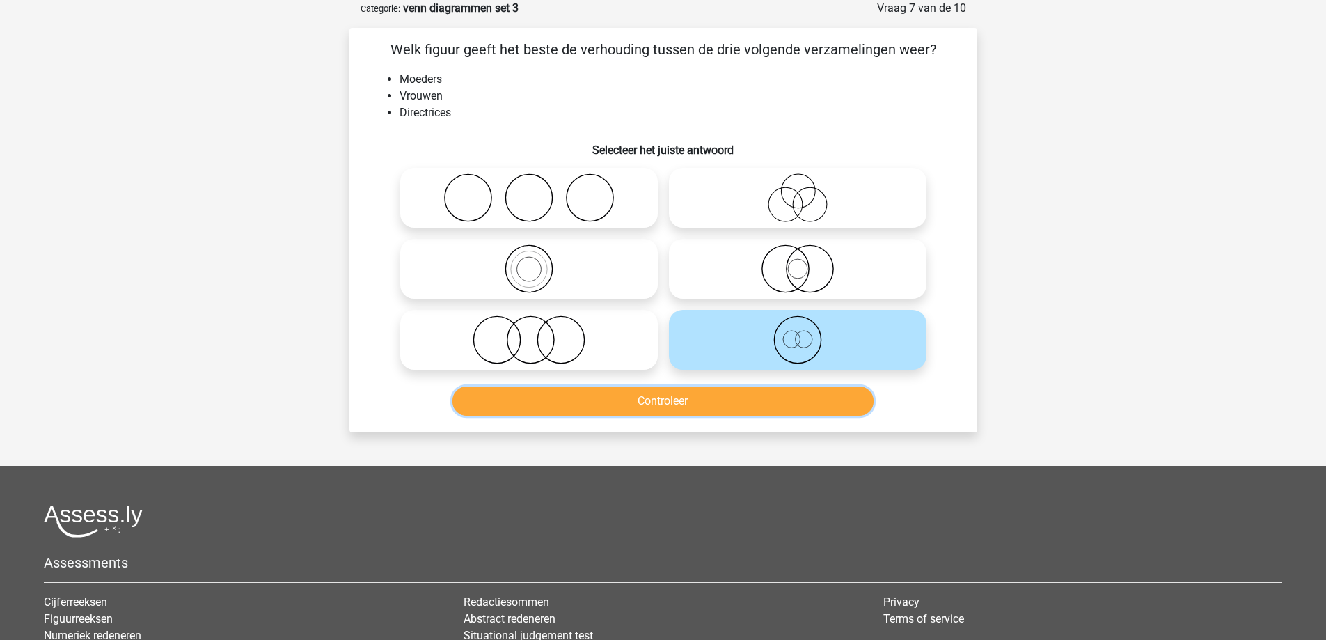
click at [702, 399] on button "Controleer" at bounding box center [662, 400] width 421 height 29
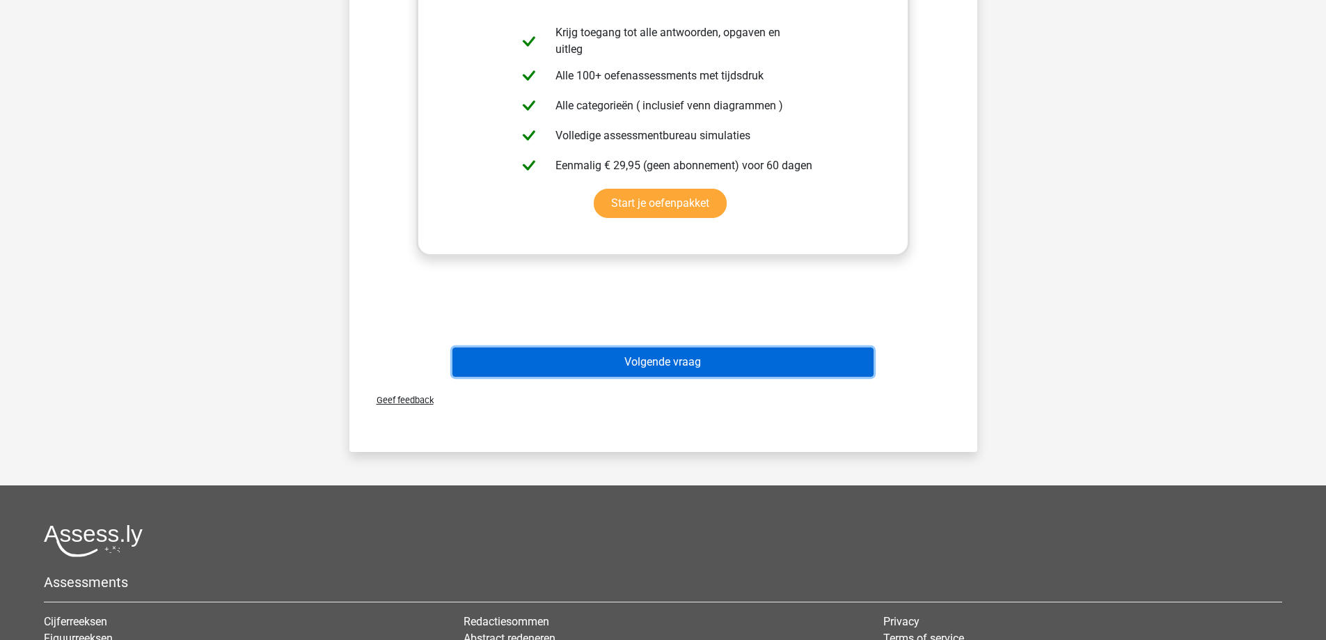
click at [667, 349] on button "Volgende vraag" at bounding box center [662, 361] width 421 height 29
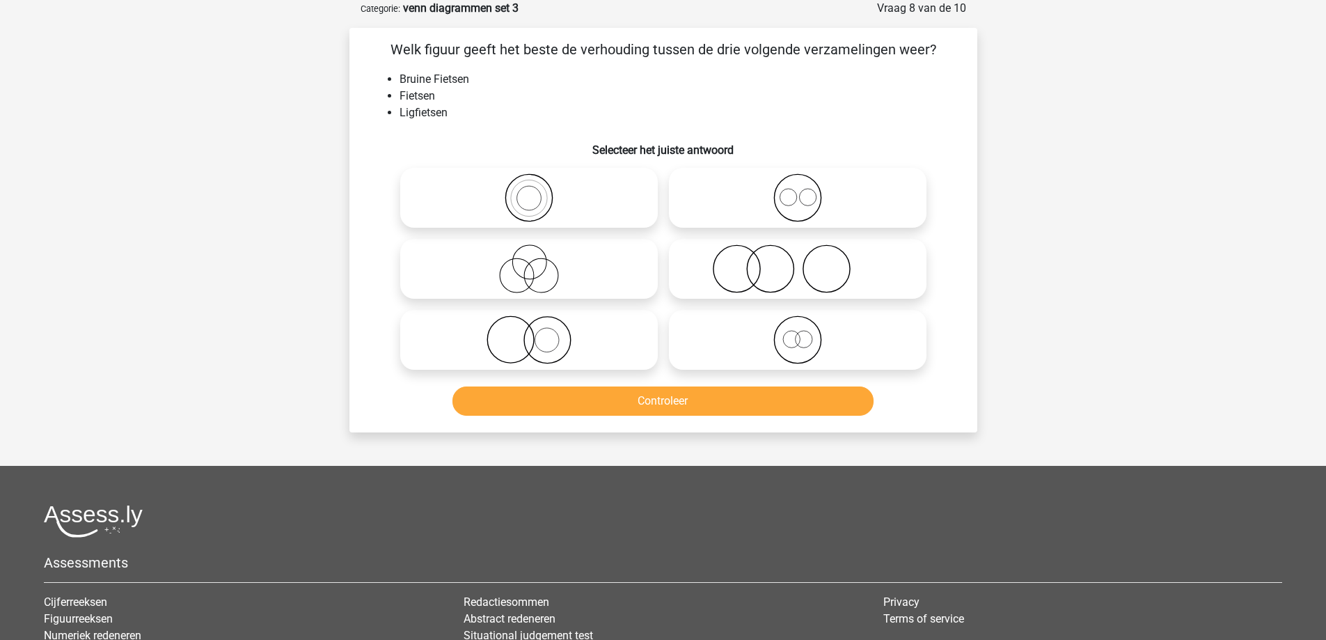
click at [567, 204] on icon at bounding box center [529, 197] width 246 height 49
click at [538, 191] on input "radio" at bounding box center [533, 186] width 9 height 9
radio input "true"
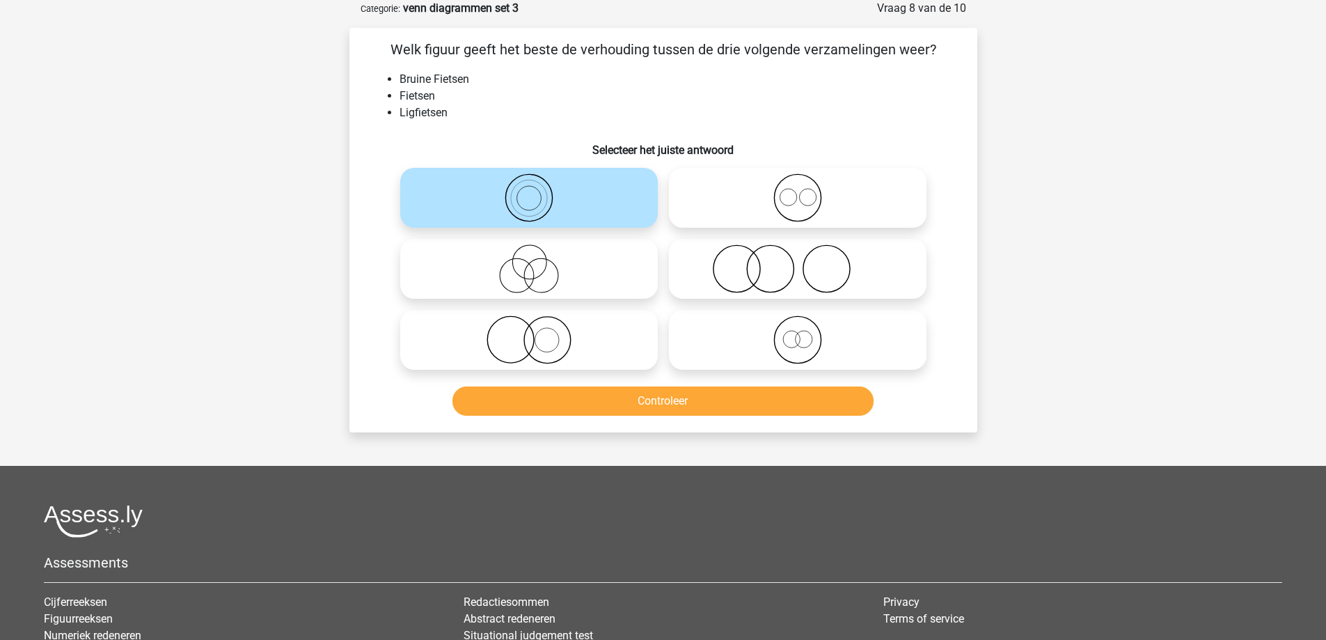
click at [756, 328] on icon at bounding box center [797, 339] width 246 height 49
click at [798, 328] on input "radio" at bounding box center [802, 328] width 9 height 9
radio input "true"
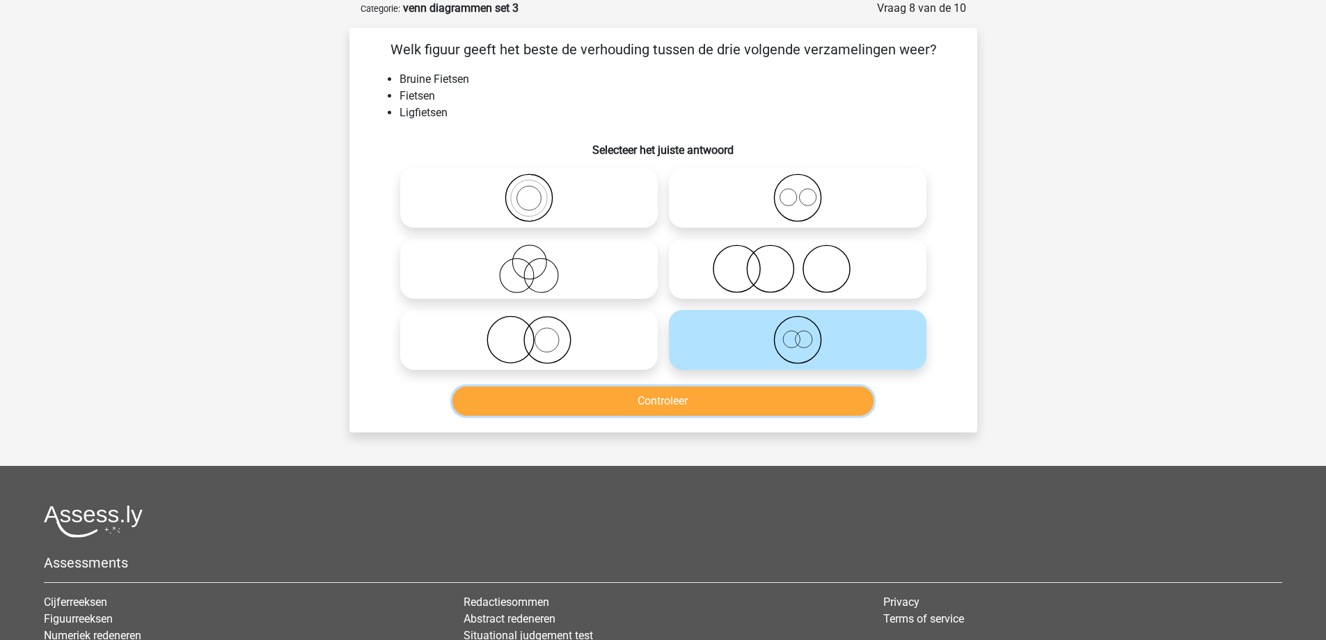
click at [734, 402] on button "Controleer" at bounding box center [662, 400] width 421 height 29
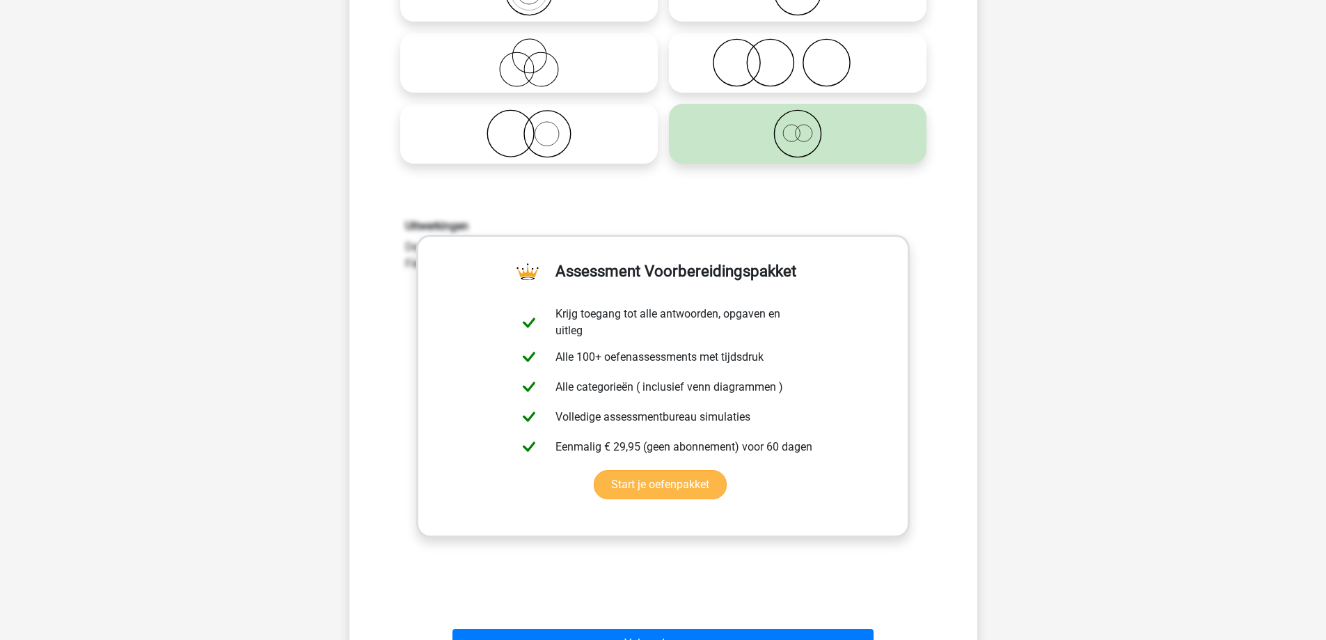
scroll to position [278, 0]
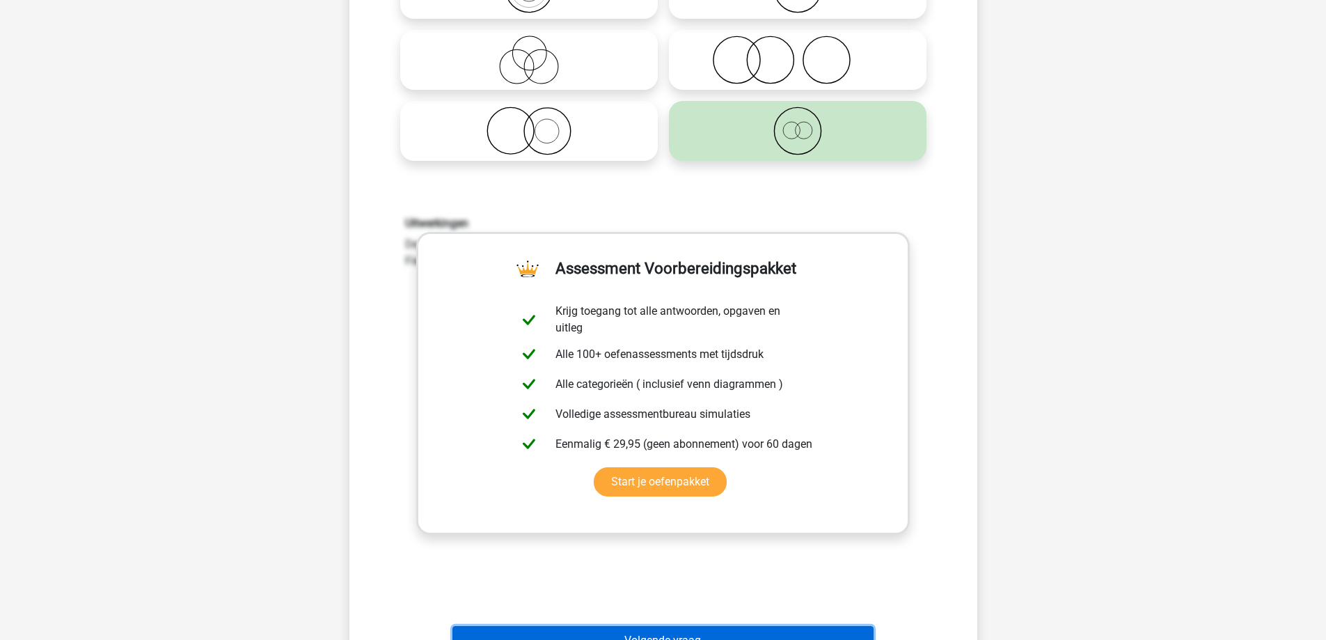
click at [621, 627] on button "Volgende vraag" at bounding box center [662, 640] width 421 height 29
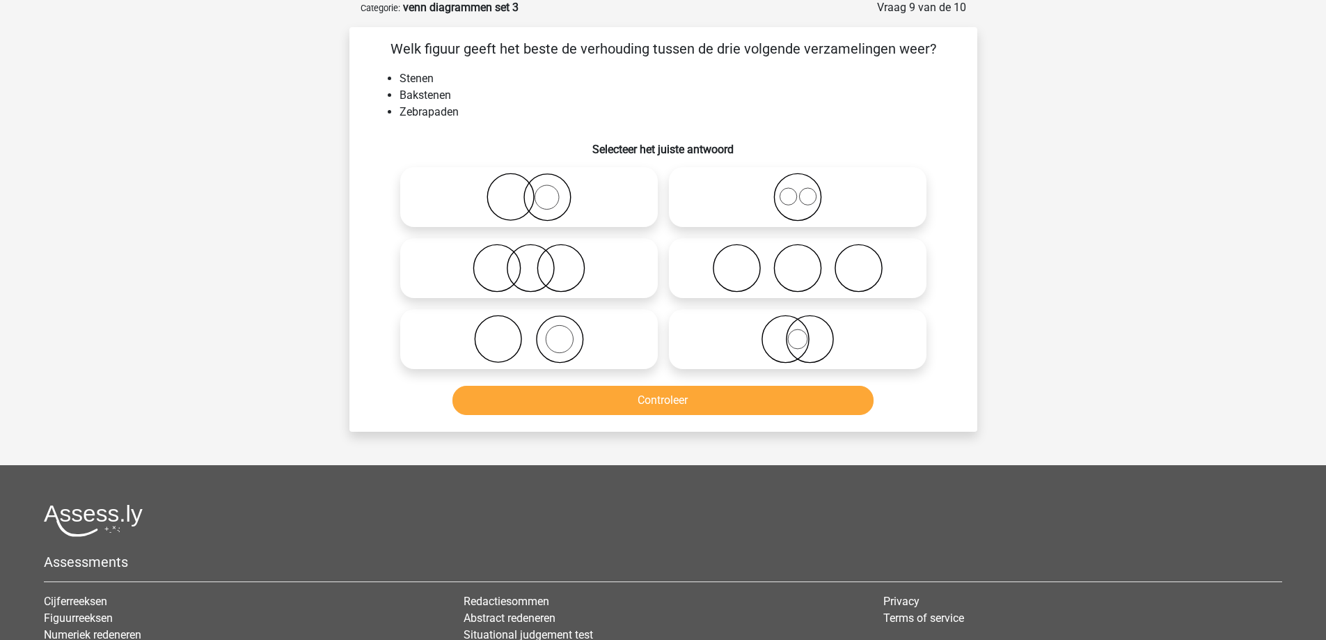
scroll to position [70, 0]
click at [595, 325] on icon at bounding box center [529, 339] width 246 height 49
click at [538, 325] on input "radio" at bounding box center [533, 328] width 9 height 9
radio input "true"
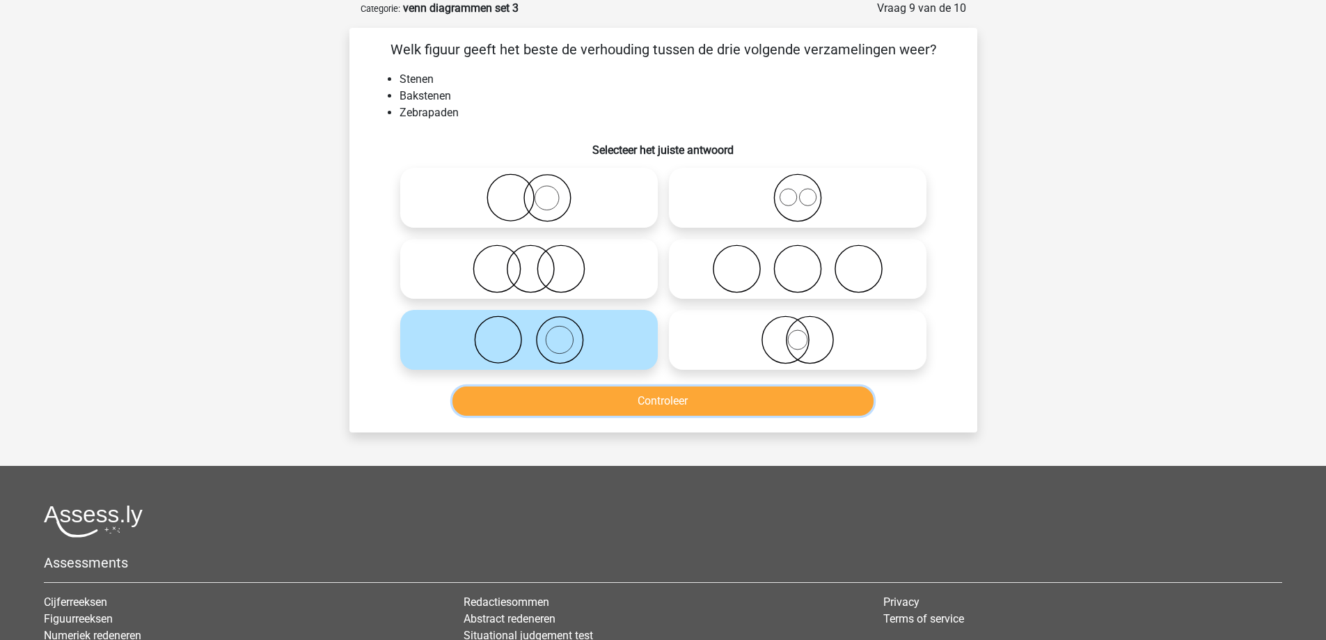
click at [610, 405] on button "Controleer" at bounding box center [662, 400] width 421 height 29
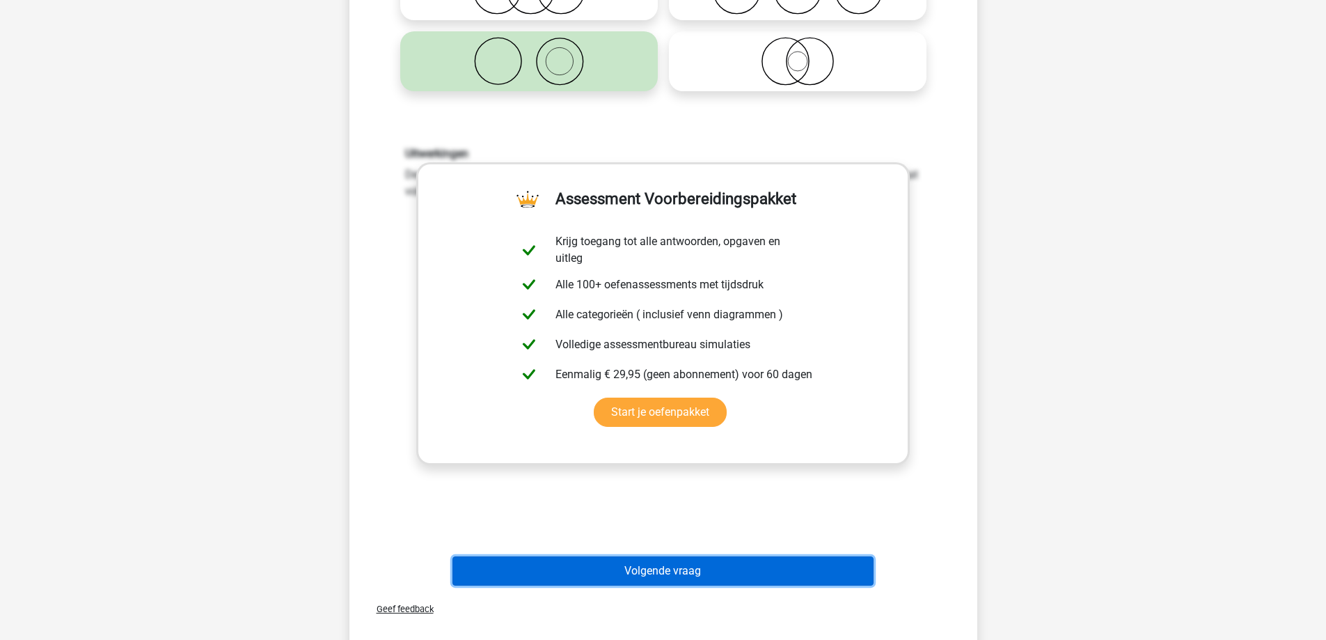
click at [633, 568] on button "Volgende vraag" at bounding box center [662, 570] width 421 height 29
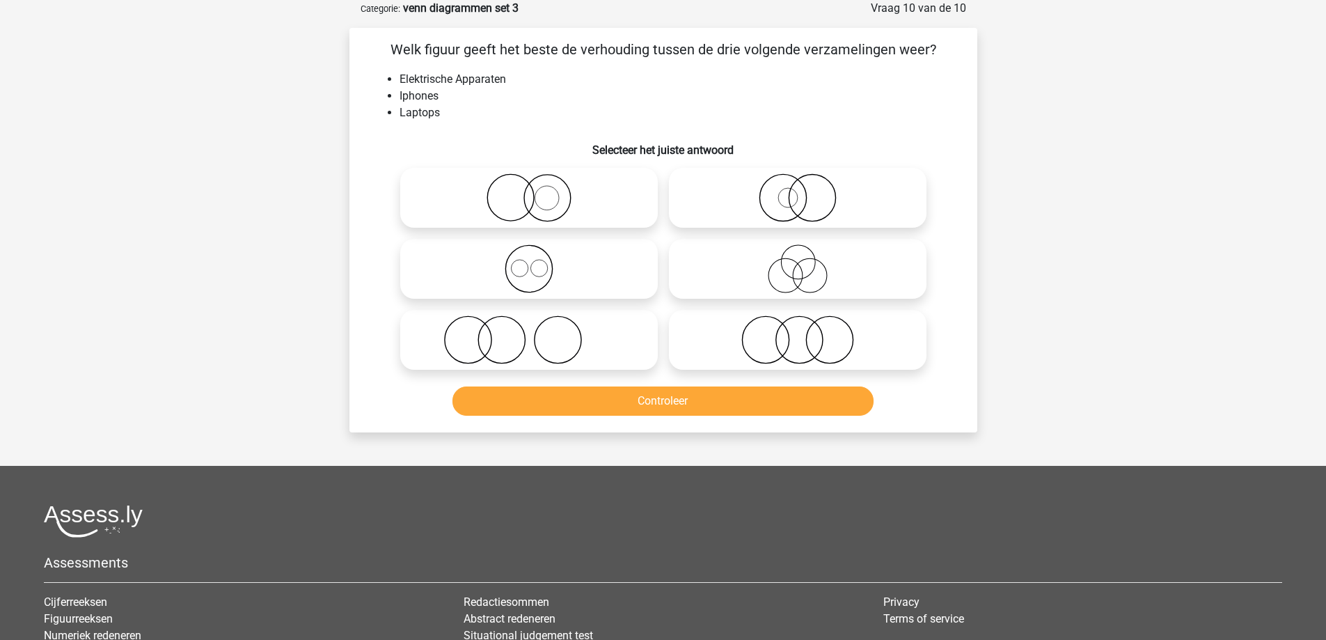
click at [578, 260] on icon at bounding box center [529, 268] width 246 height 49
click at [538, 260] on input "radio" at bounding box center [533, 257] width 9 height 9
radio input "true"
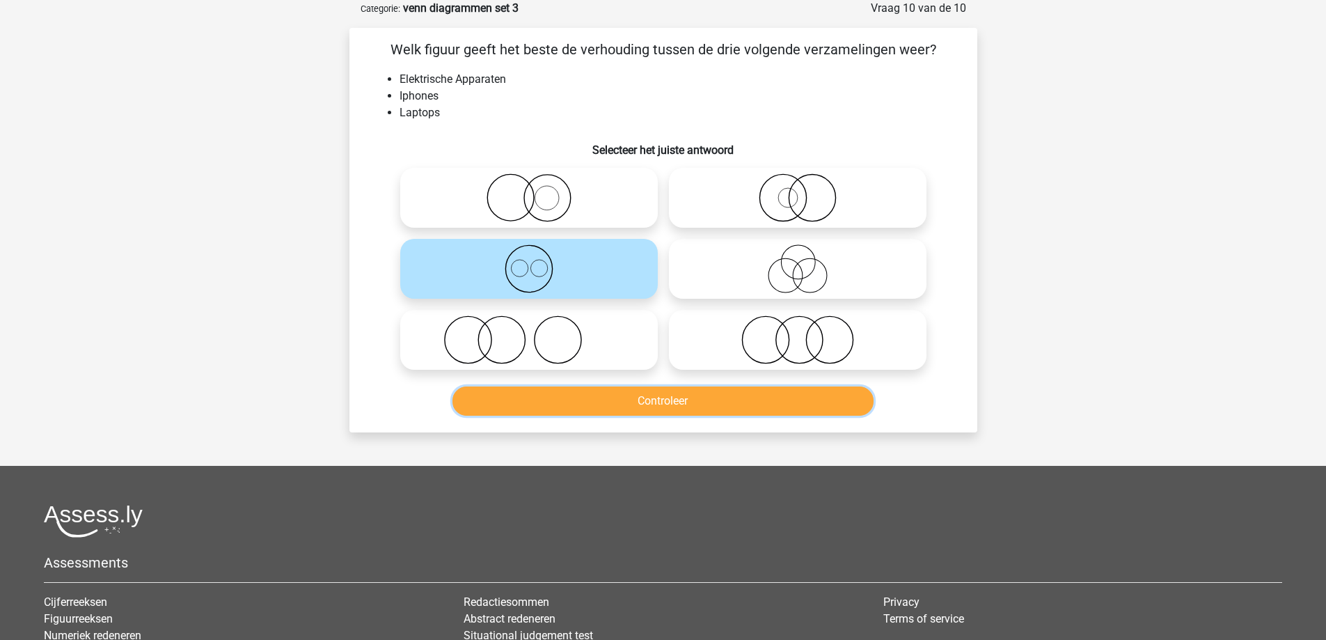
click at [594, 413] on button "Controleer" at bounding box center [662, 400] width 421 height 29
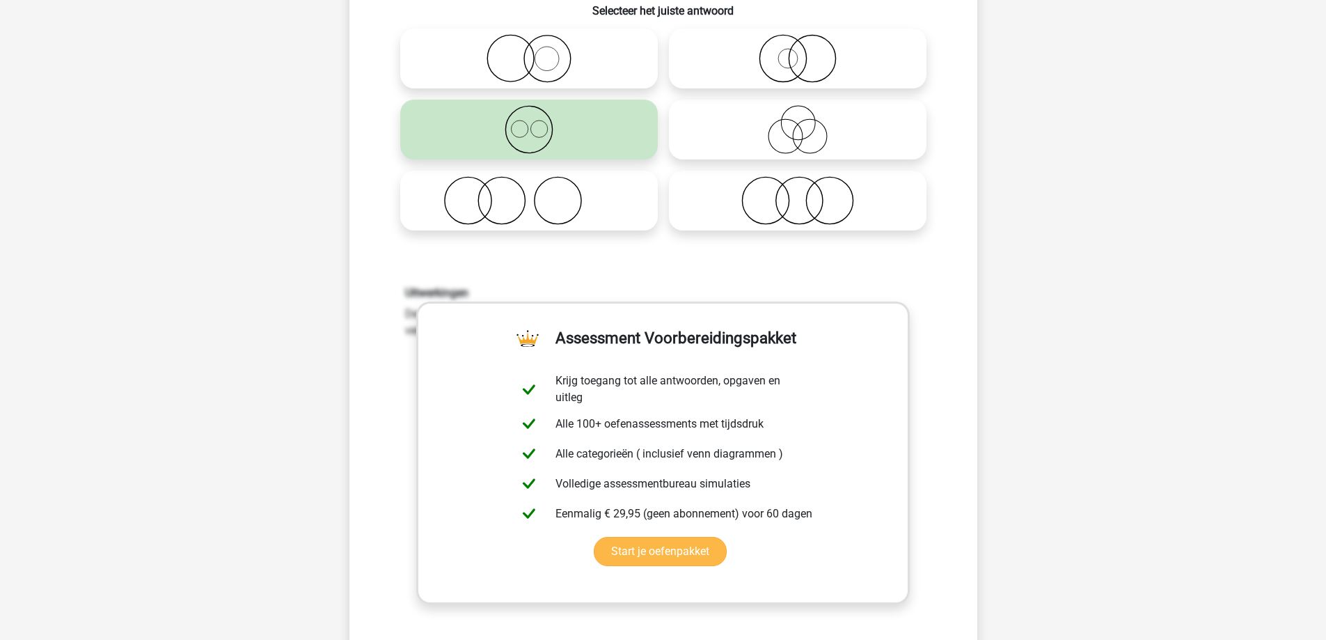
scroll to position [348, 0]
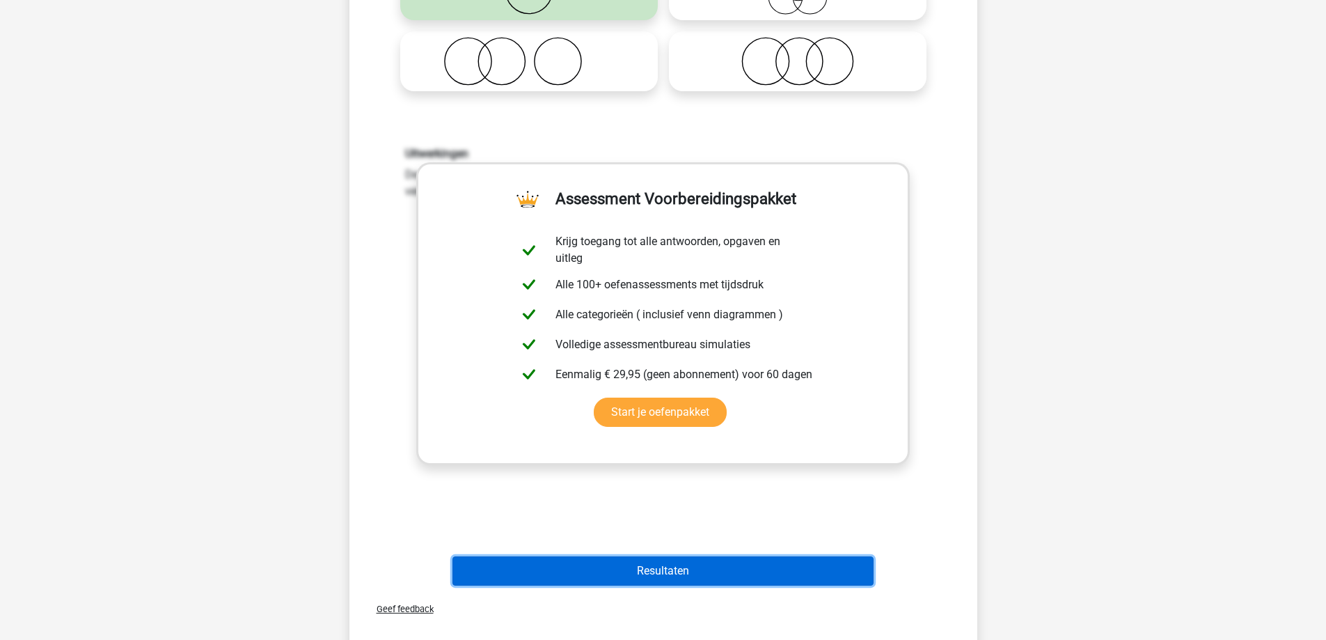
click at [583, 563] on button "Resultaten" at bounding box center [662, 570] width 421 height 29
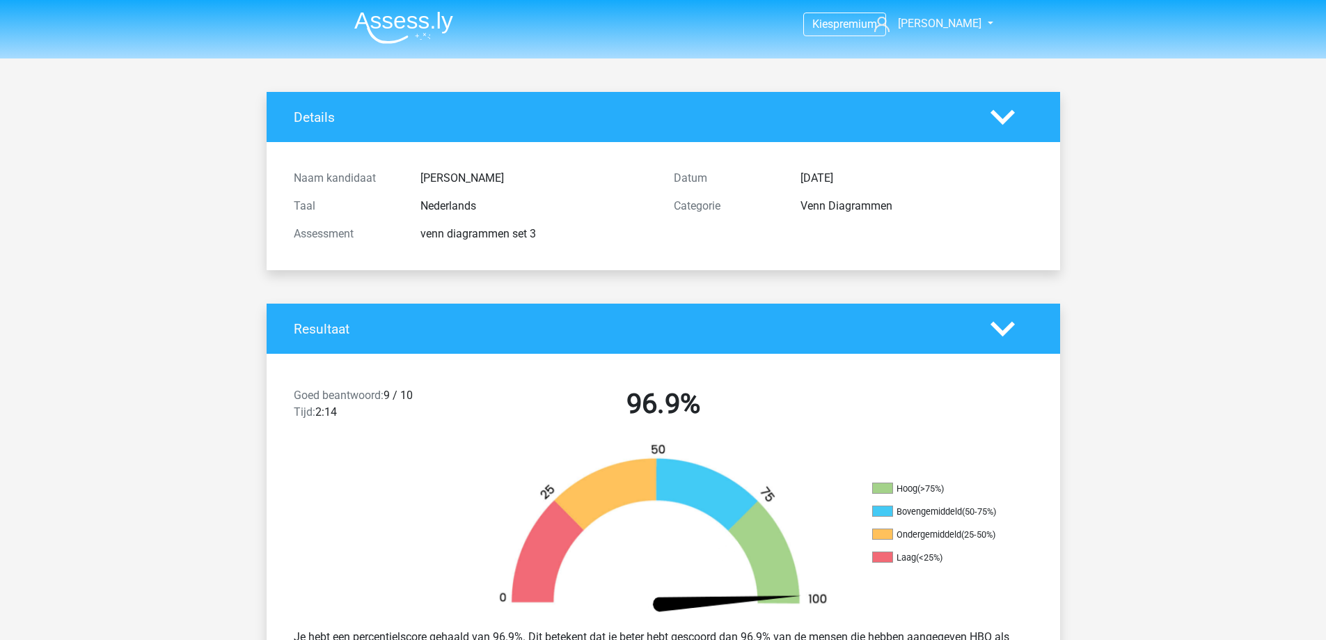
click at [390, 33] on img at bounding box center [403, 27] width 99 height 33
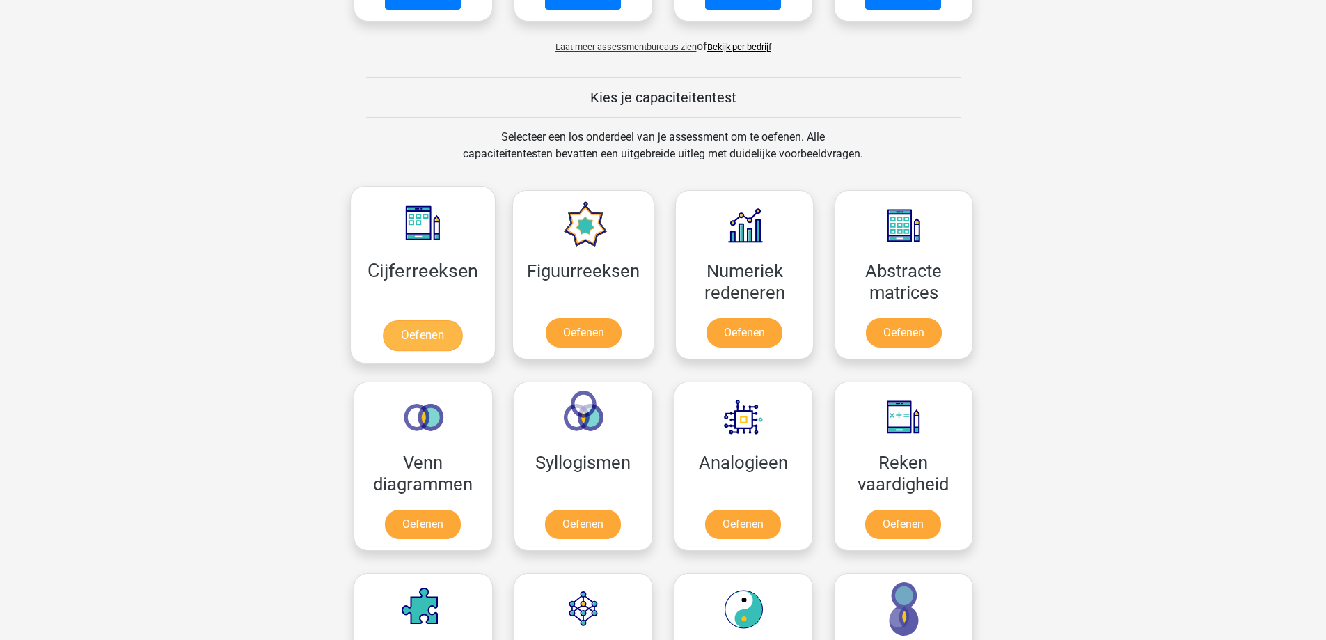
scroll to position [487, 0]
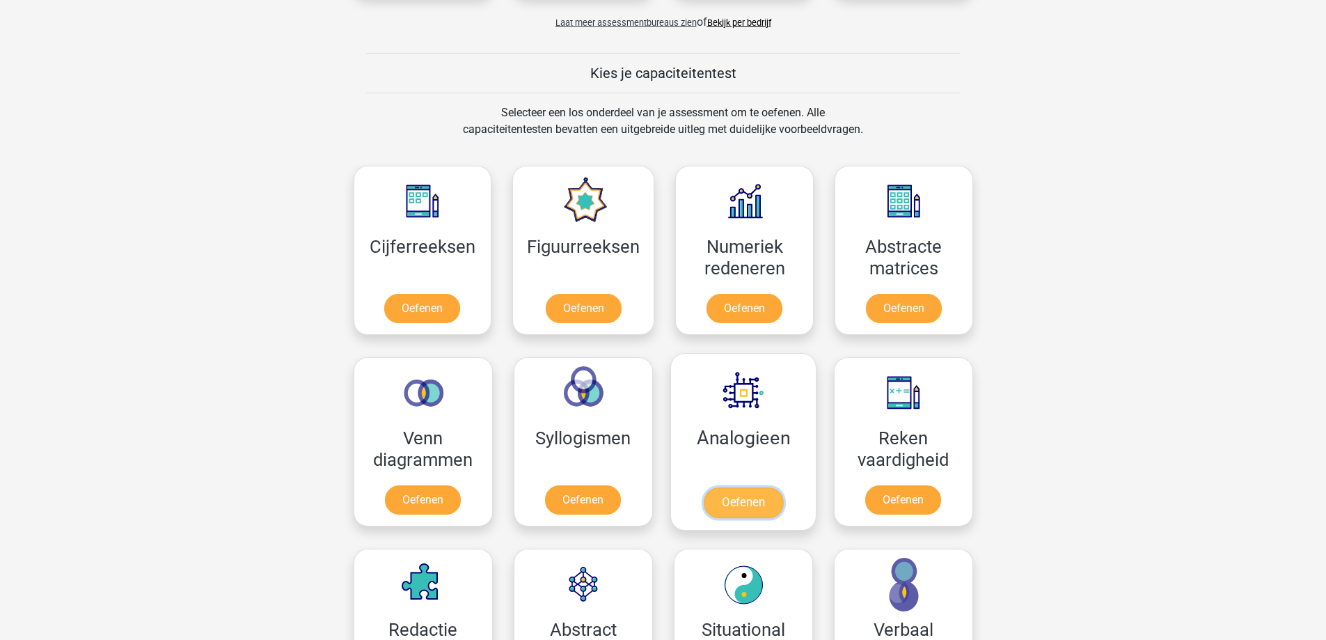
click at [737, 504] on link "Oefenen" at bounding box center [742, 502] width 79 height 31
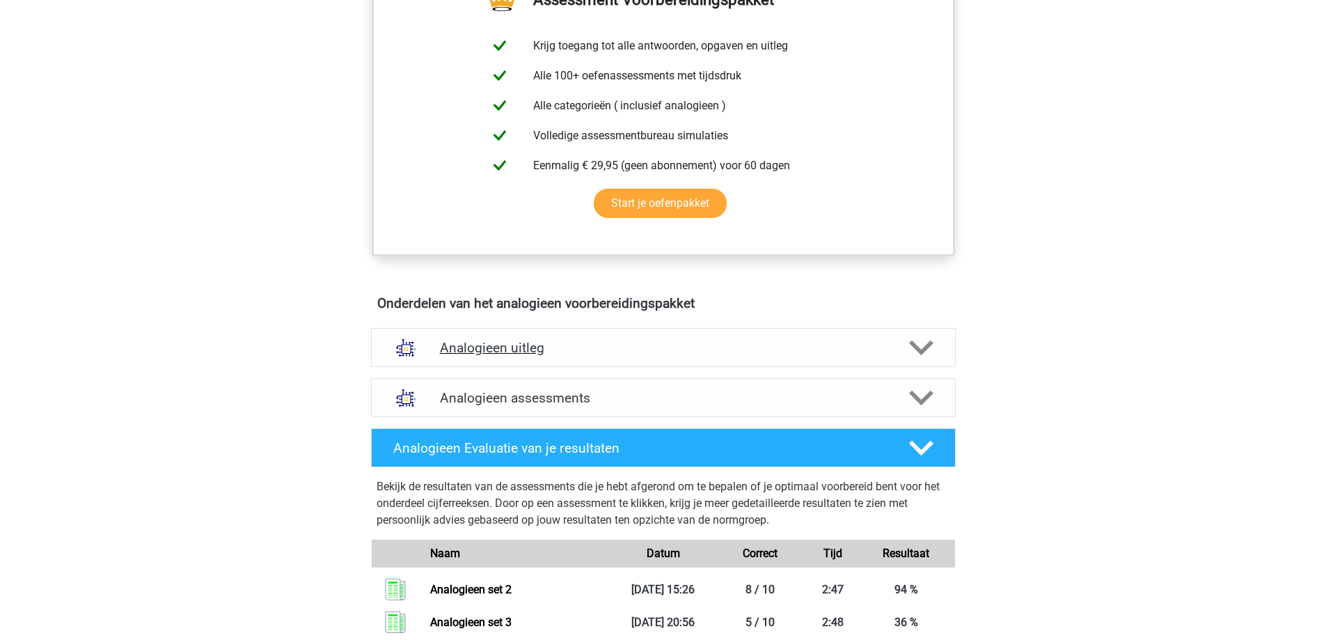
scroll to position [557, 0]
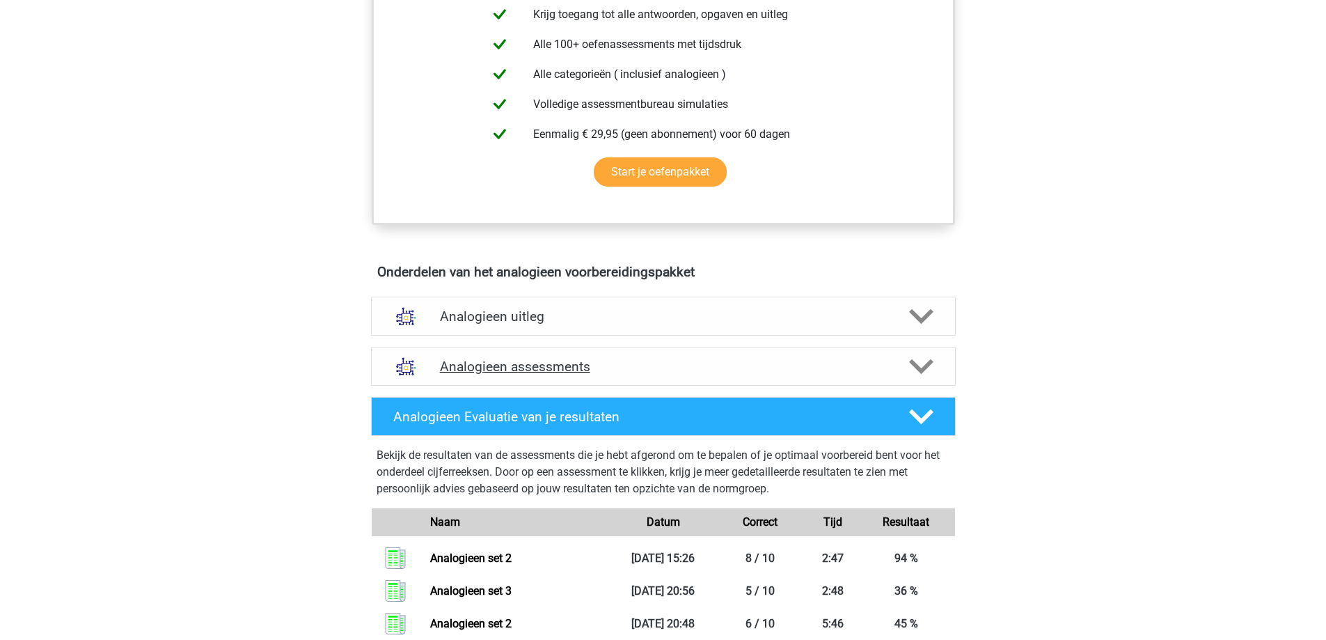
click at [567, 370] on h4 "Analogieen assessments" at bounding box center [663, 366] width 447 height 16
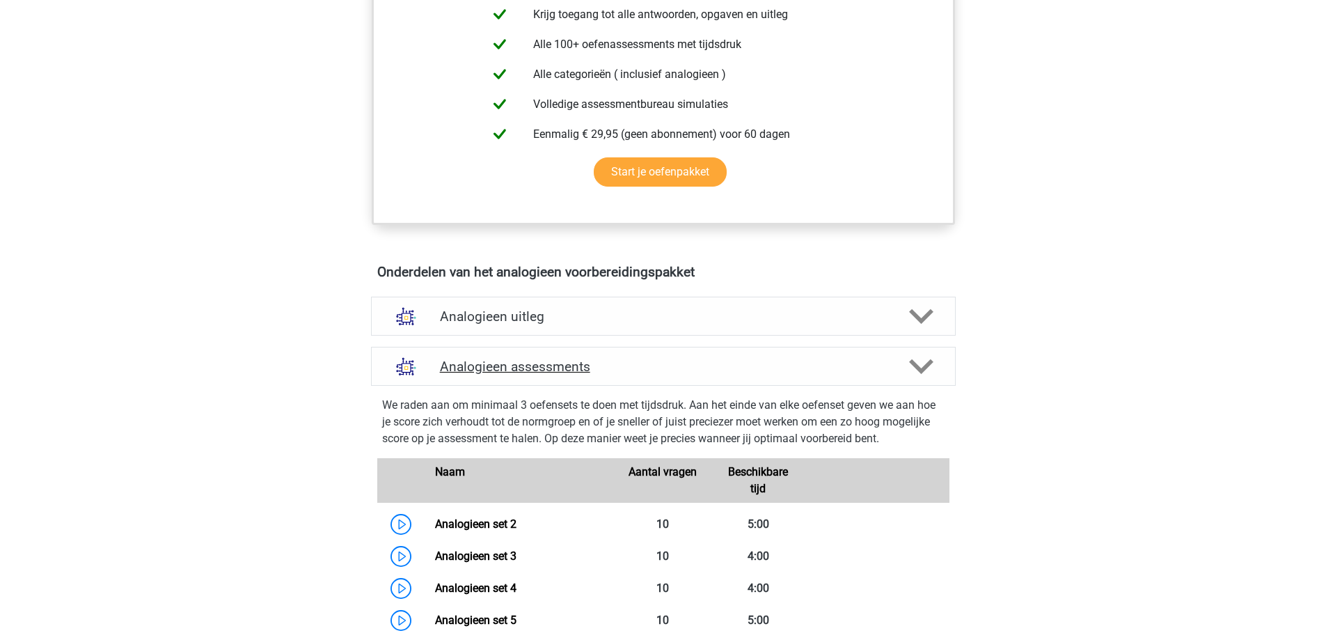
click at [567, 371] on h4 "Analogieen assessments" at bounding box center [663, 366] width 447 height 16
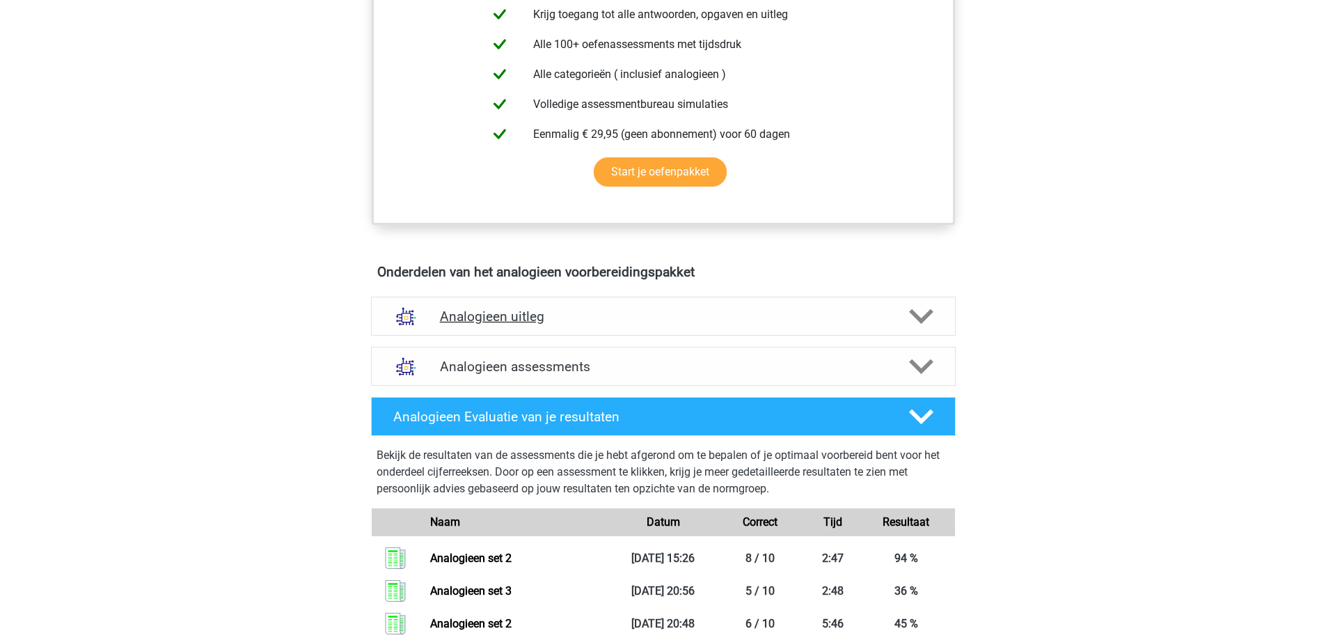
click at [569, 304] on div "Analogieen uitleg" at bounding box center [663, 315] width 585 height 39
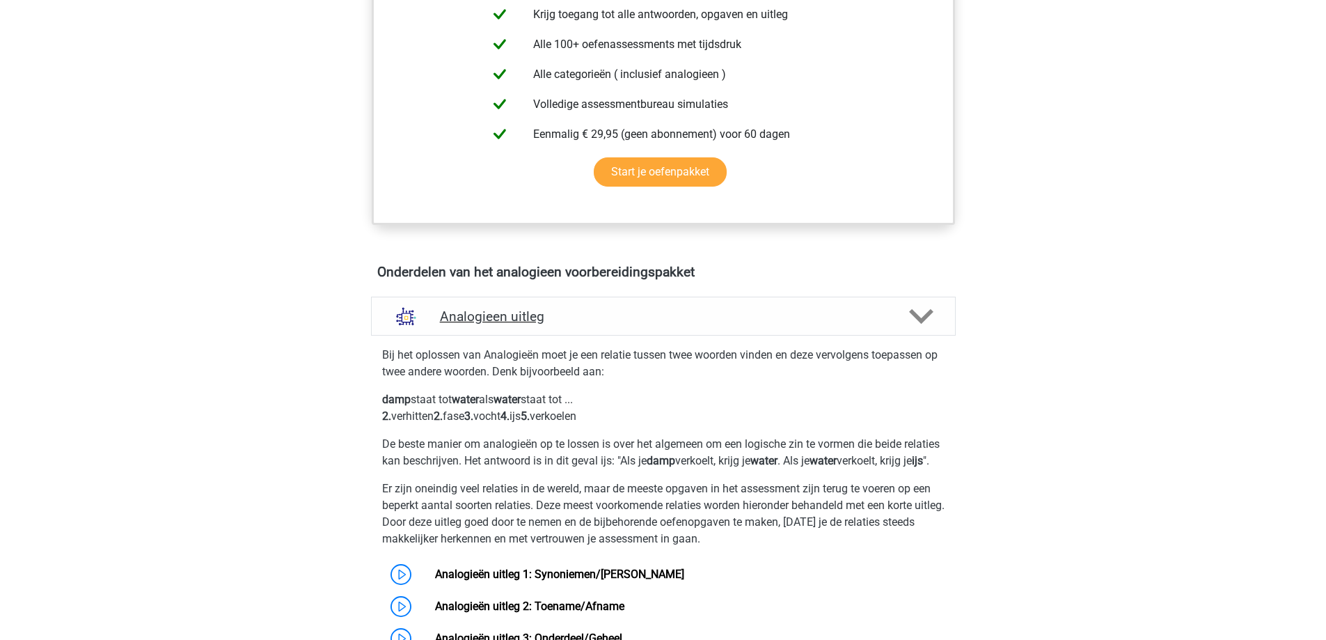
click at [571, 322] on h4 "Analogieen uitleg" at bounding box center [663, 316] width 447 height 16
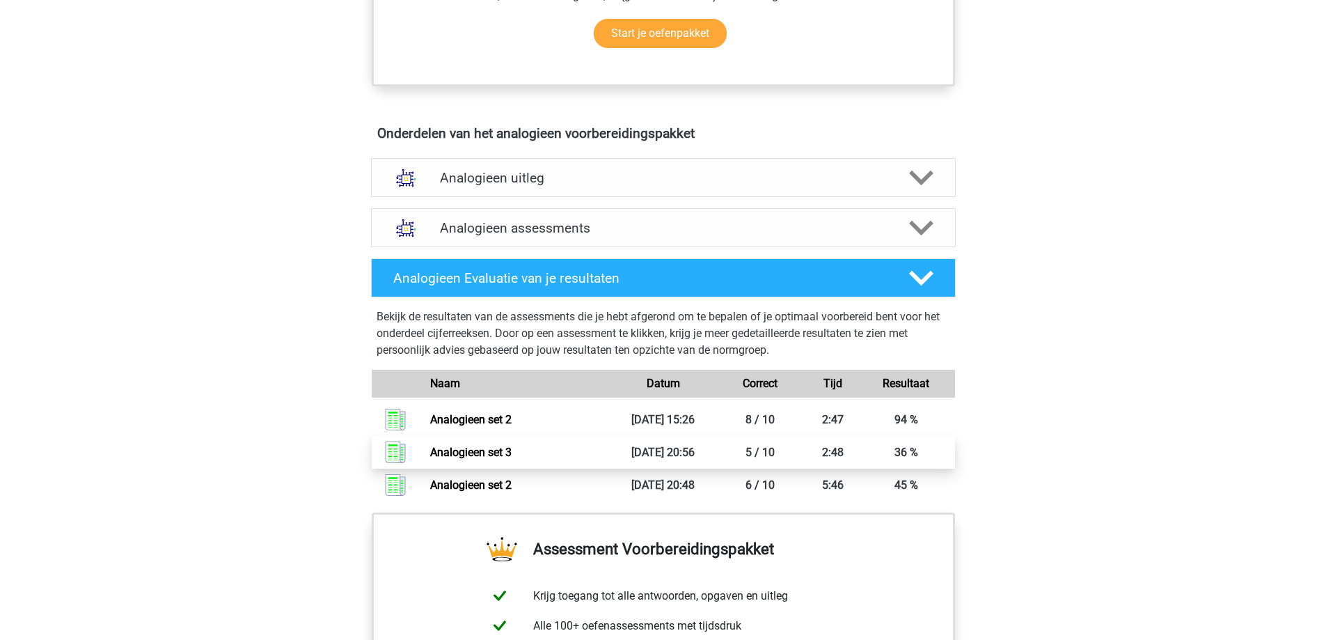
scroll to position [696, 0]
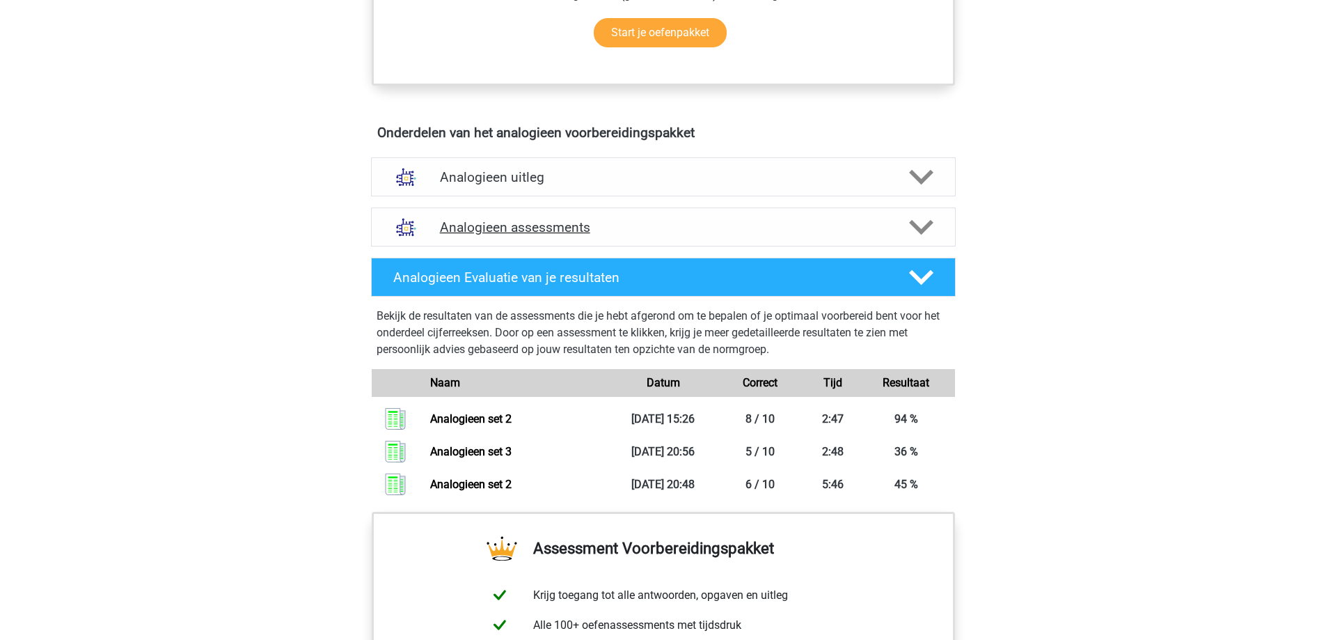
click at [930, 232] on icon at bounding box center [921, 227] width 24 height 24
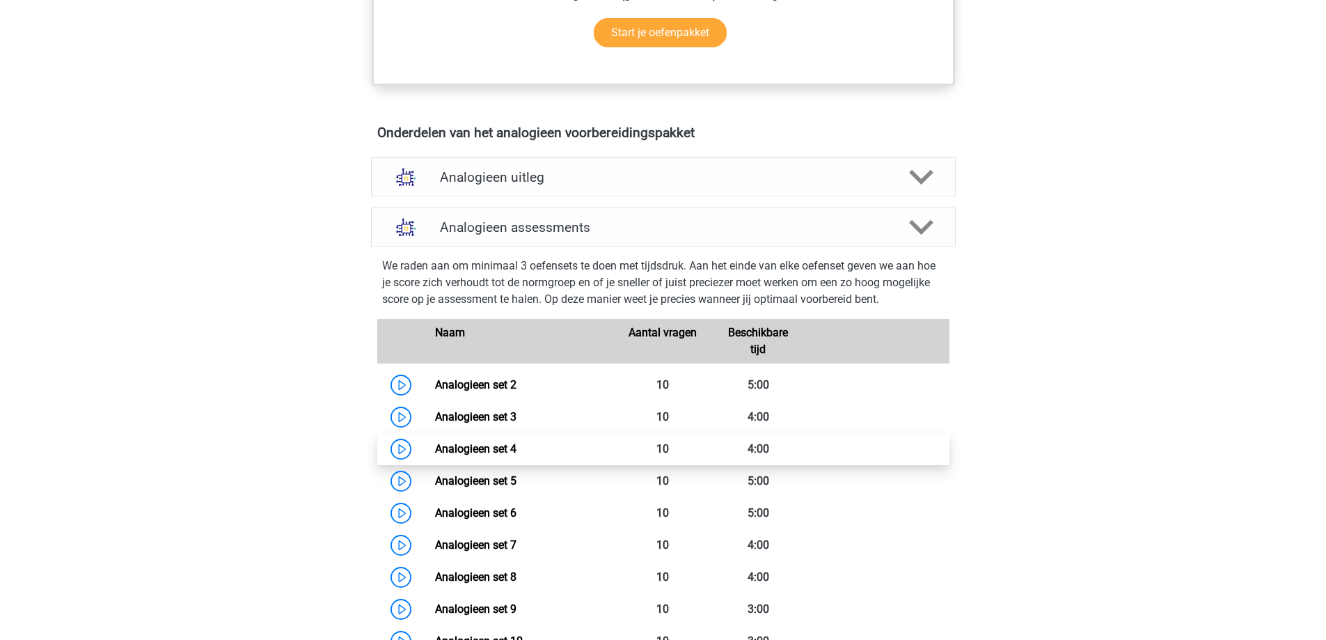
click at [435, 446] on link "Analogieen set 4" at bounding box center [475, 448] width 81 height 13
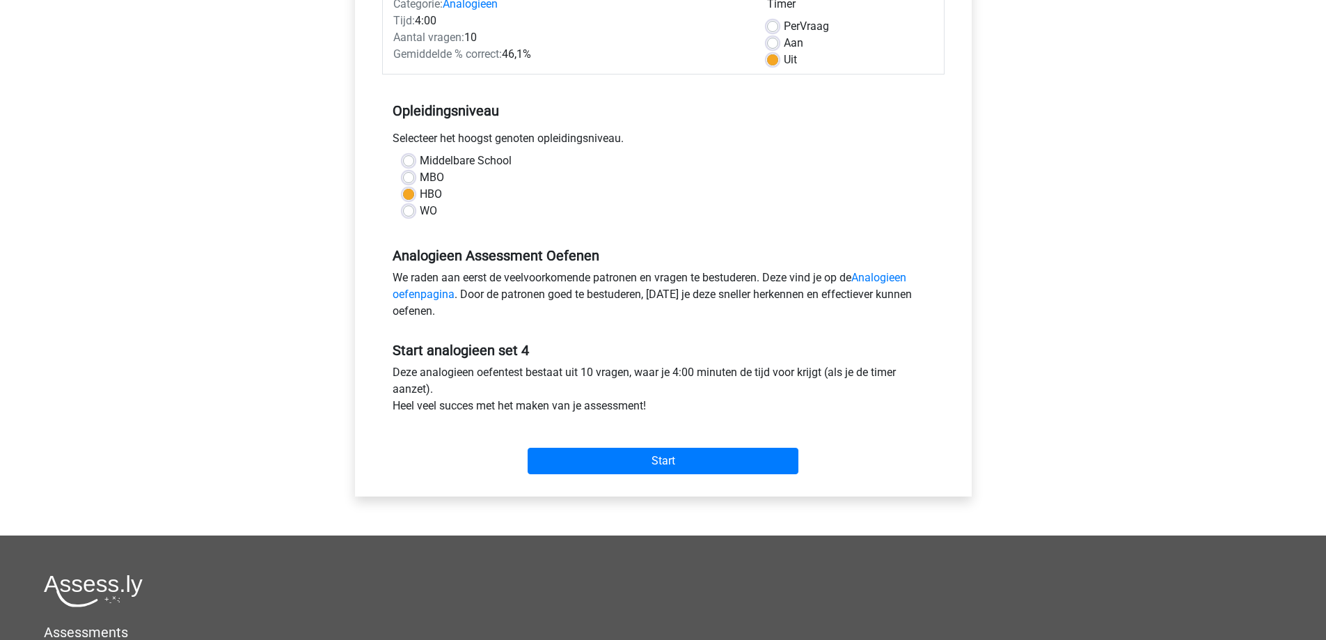
scroll to position [278, 0]
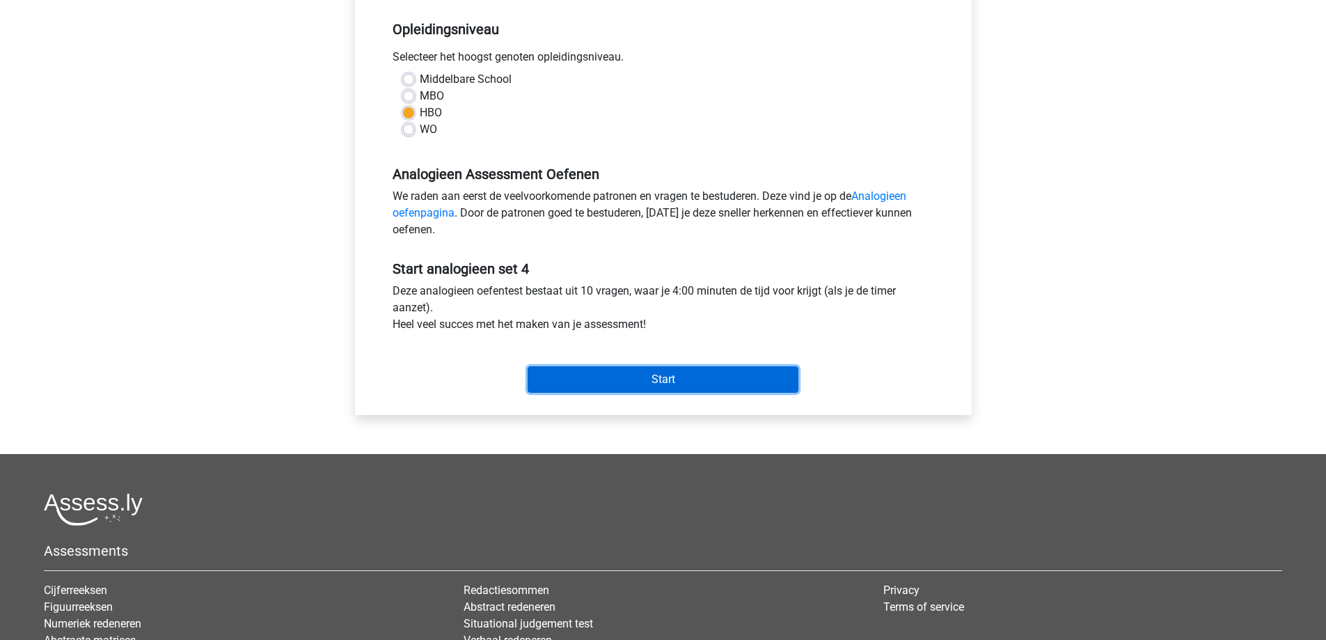
click at [573, 385] on input "Start" at bounding box center [663, 379] width 271 height 26
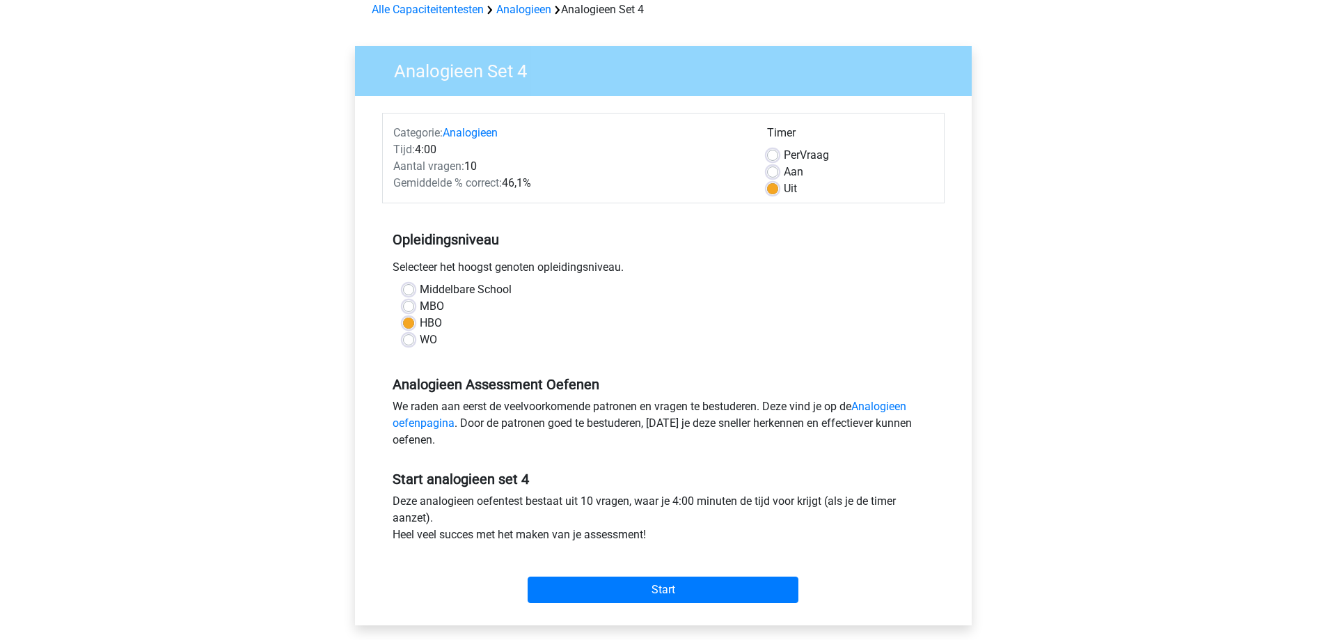
scroll to position [70, 0]
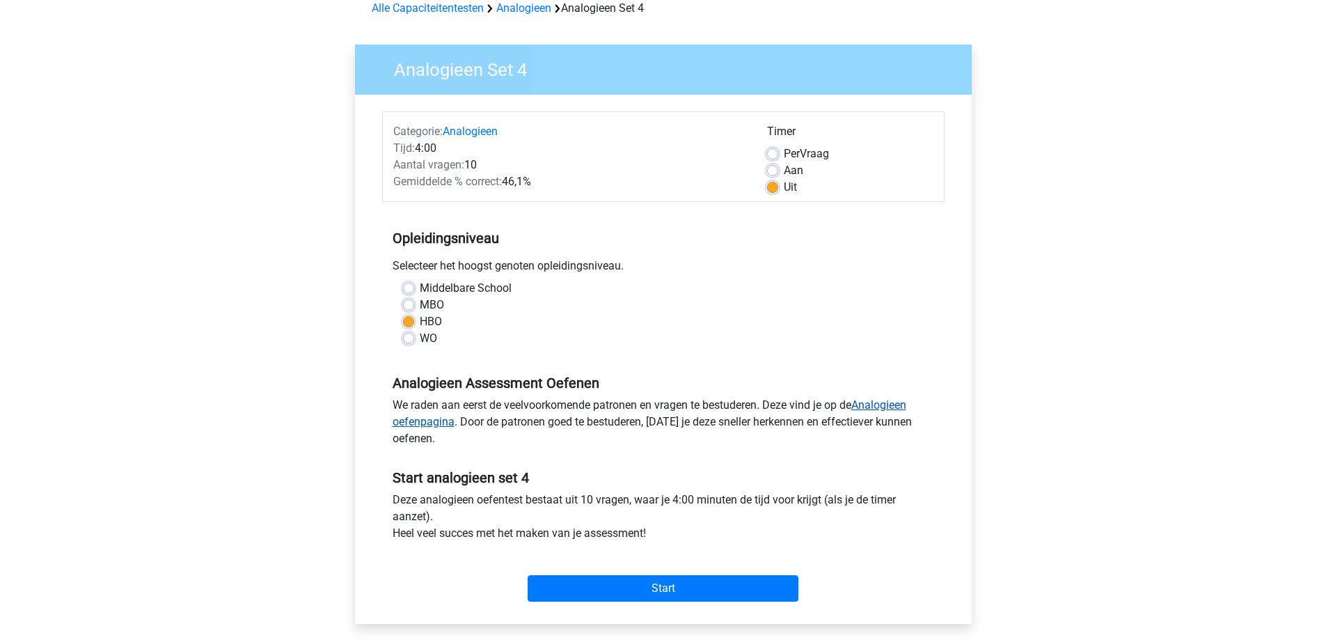
click at [887, 399] on link "Analogieen oefenpagina" at bounding box center [650, 413] width 514 height 30
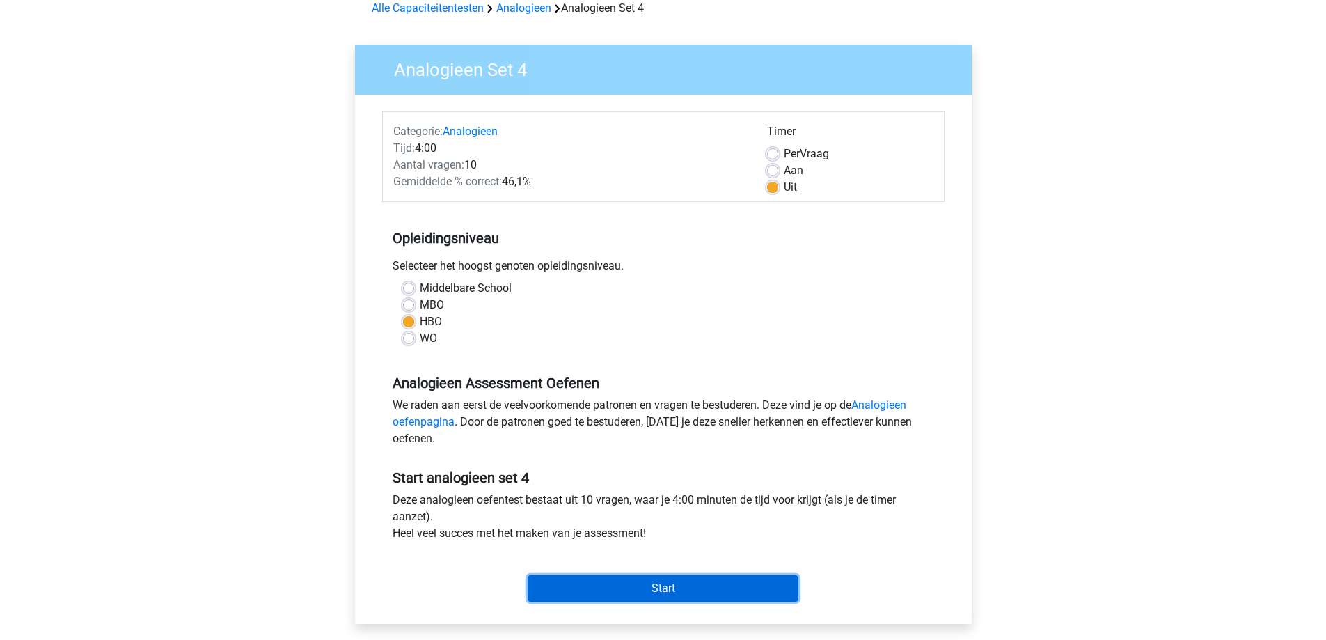
click at [679, 590] on input "Start" at bounding box center [663, 588] width 271 height 26
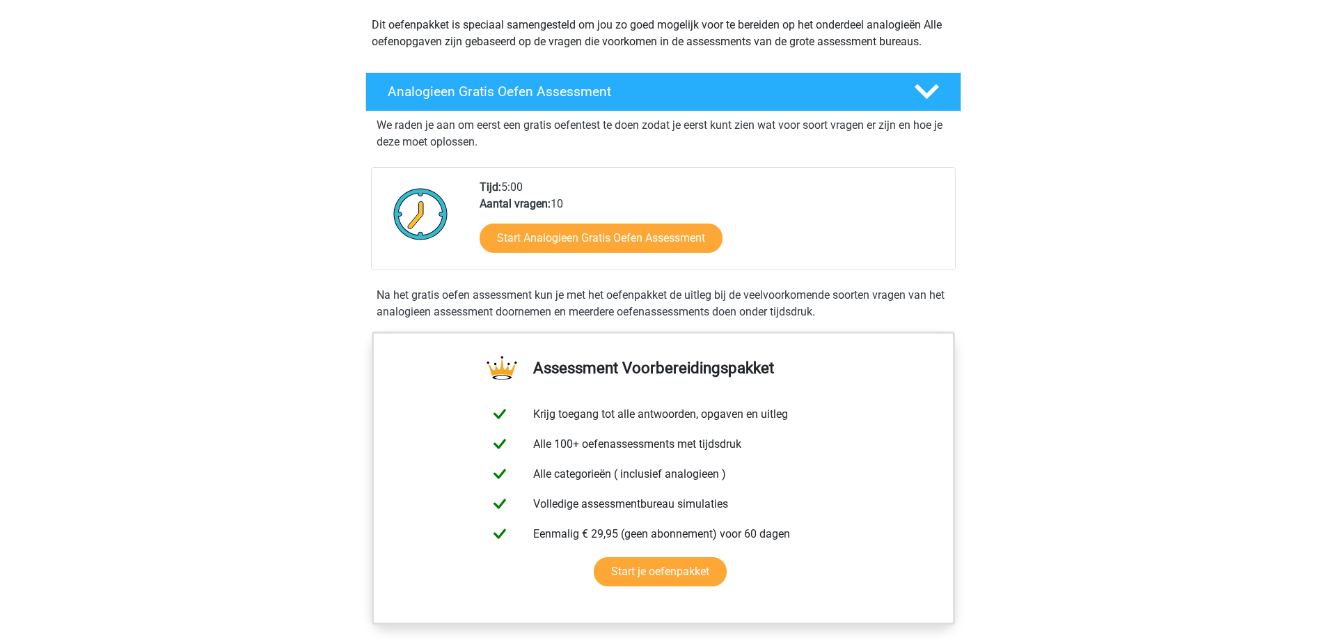
scroll to position [487, 0]
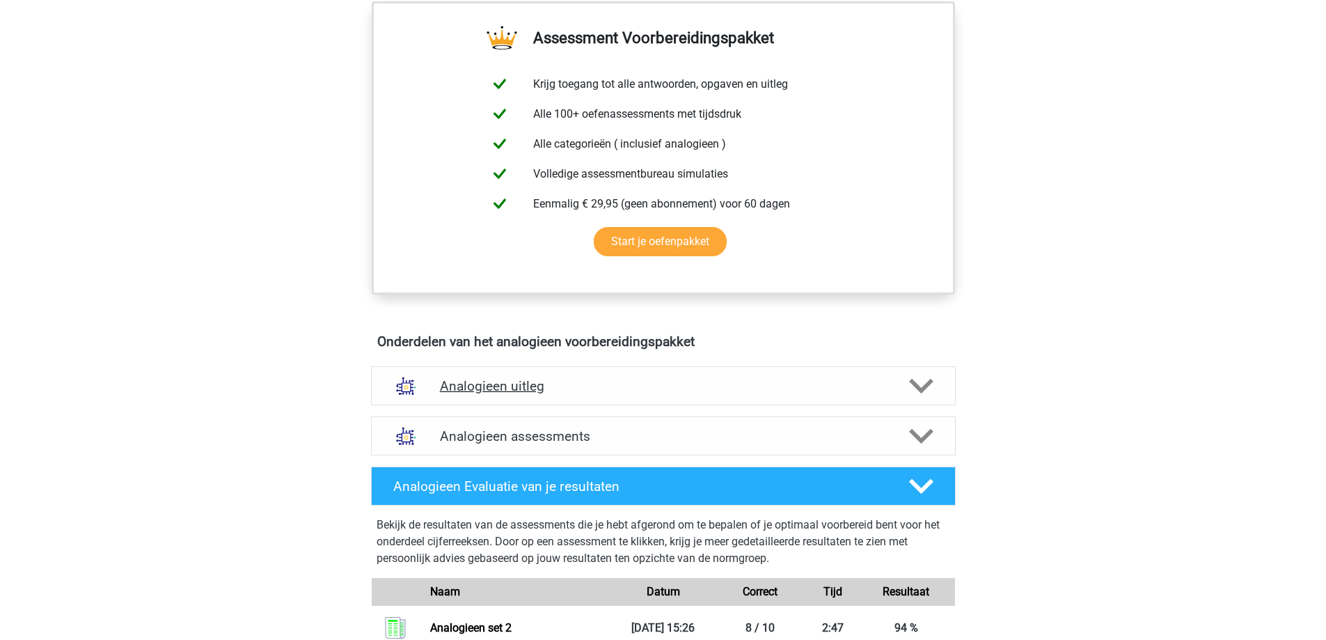
click at [566, 383] on h4 "Analogieen uitleg" at bounding box center [663, 386] width 447 height 16
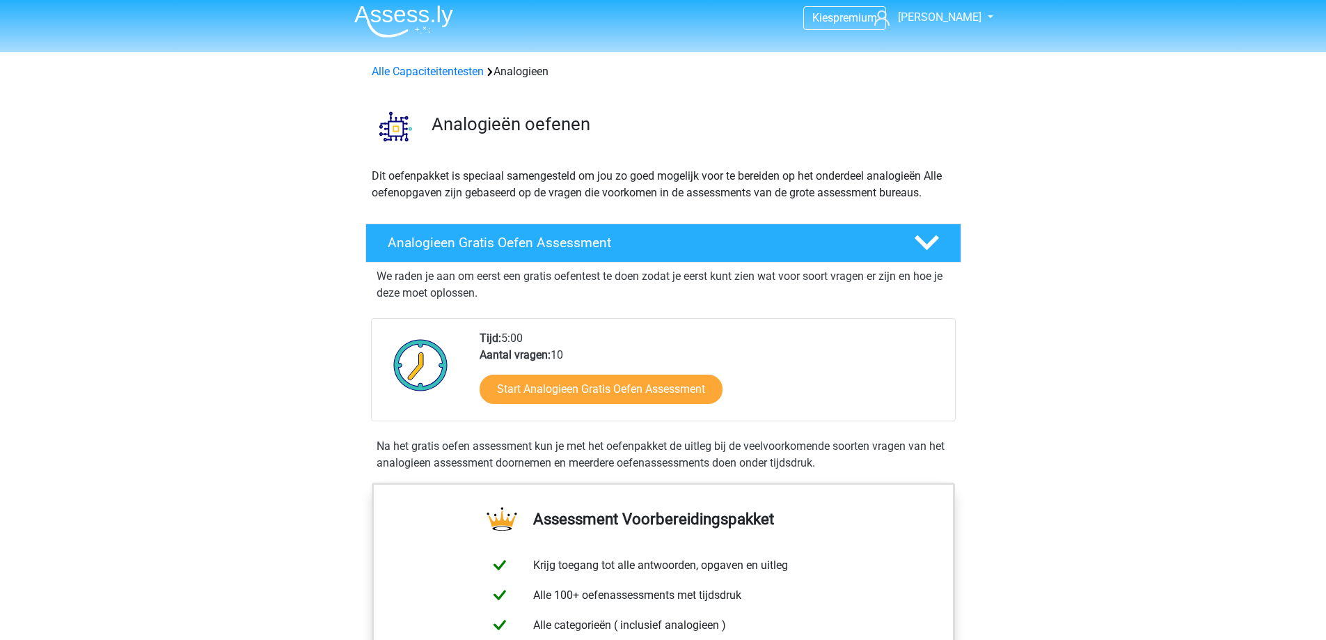
scroll to position [0, 0]
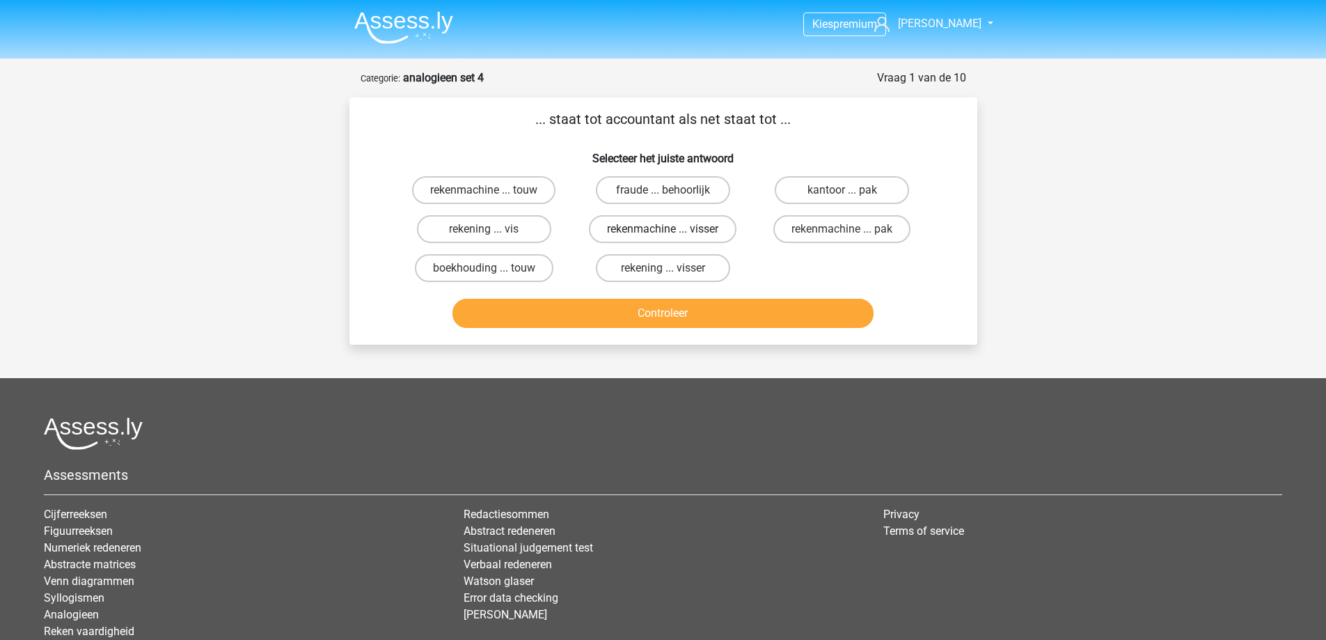
click at [644, 227] on label "rekenmachine ... visser" at bounding box center [663, 229] width 148 height 28
click at [663, 229] on input "rekenmachine ... visser" at bounding box center [667, 233] width 9 height 9
radio input "true"
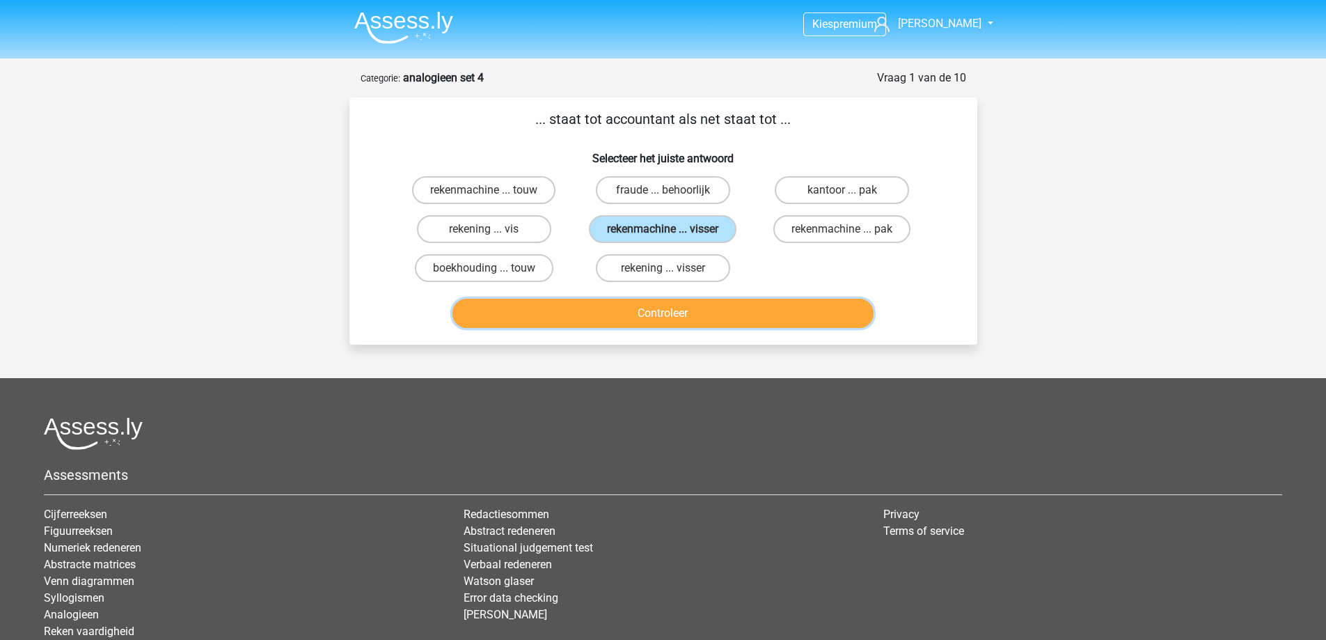
click at [640, 315] on button "Controleer" at bounding box center [662, 313] width 421 height 29
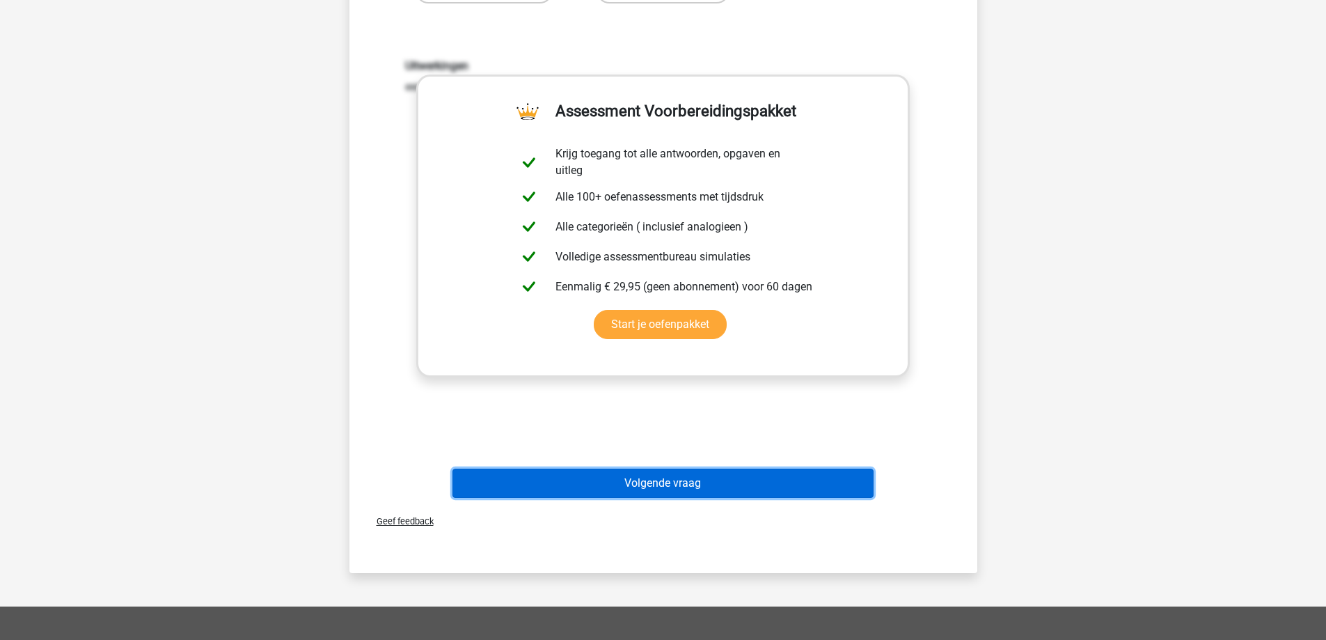
click at [602, 478] on button "Volgende vraag" at bounding box center [662, 482] width 421 height 29
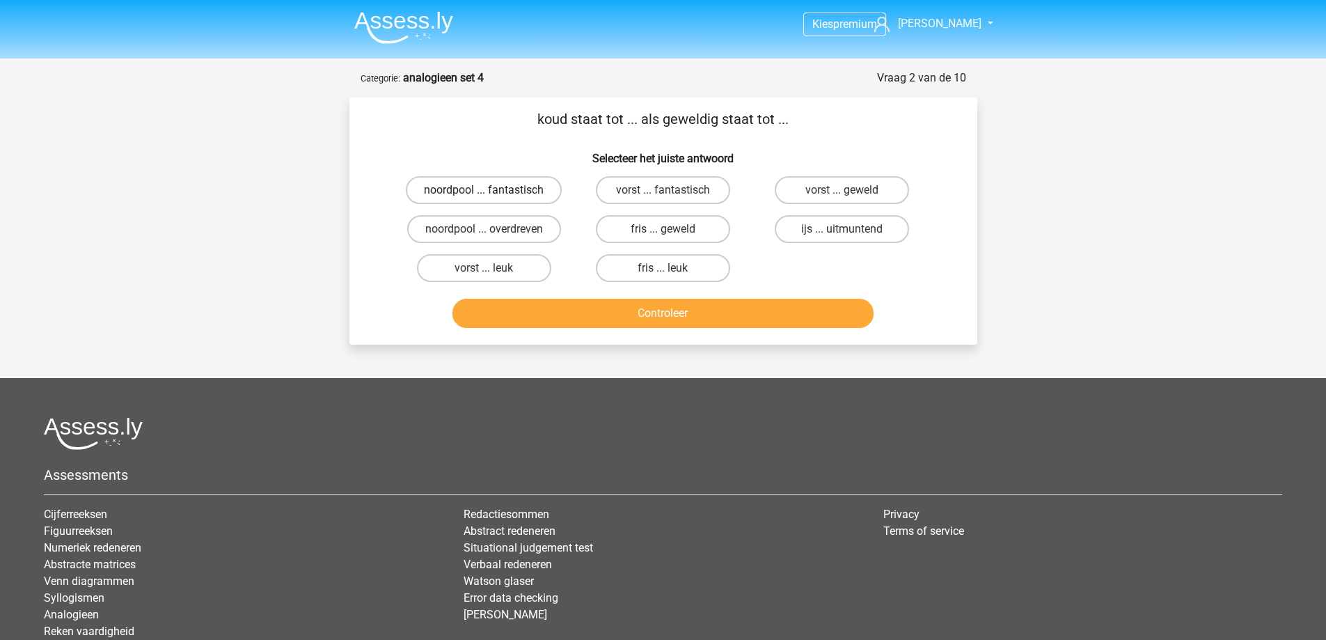
click at [507, 187] on label "noordpool ... fantastisch" at bounding box center [484, 190] width 156 height 28
click at [493, 190] on input "noordpool ... fantastisch" at bounding box center [488, 194] width 9 height 9
radio input "true"
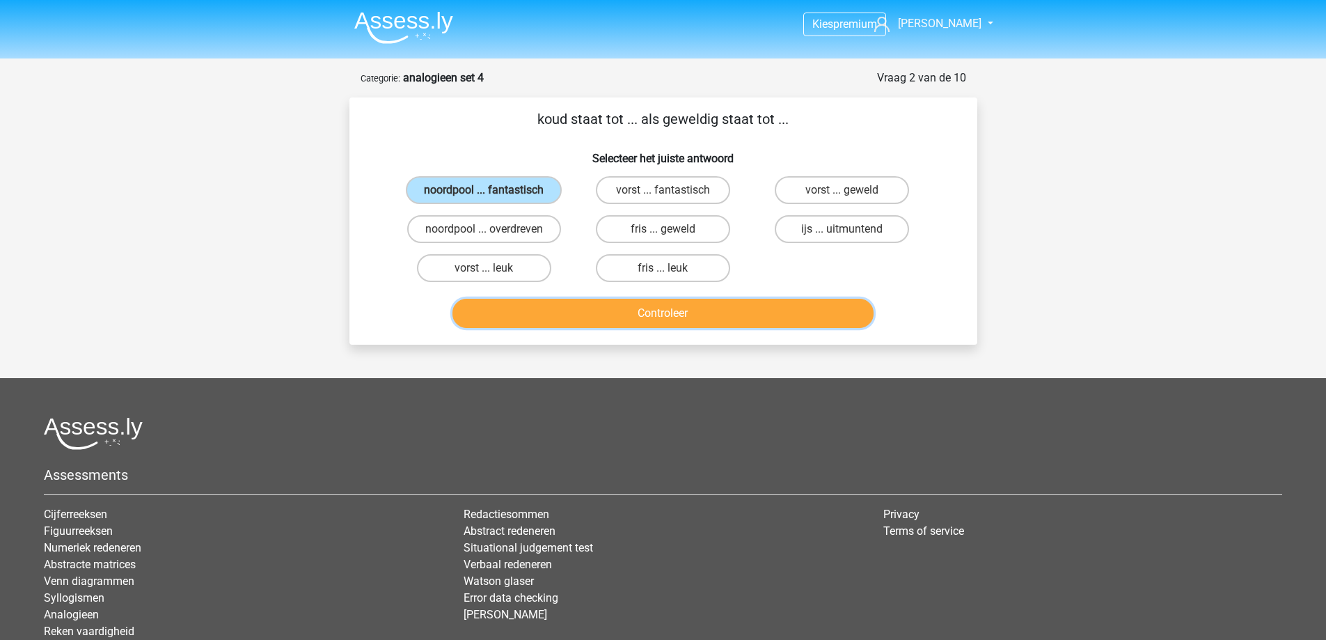
click at [619, 313] on button "Controleer" at bounding box center [662, 313] width 421 height 29
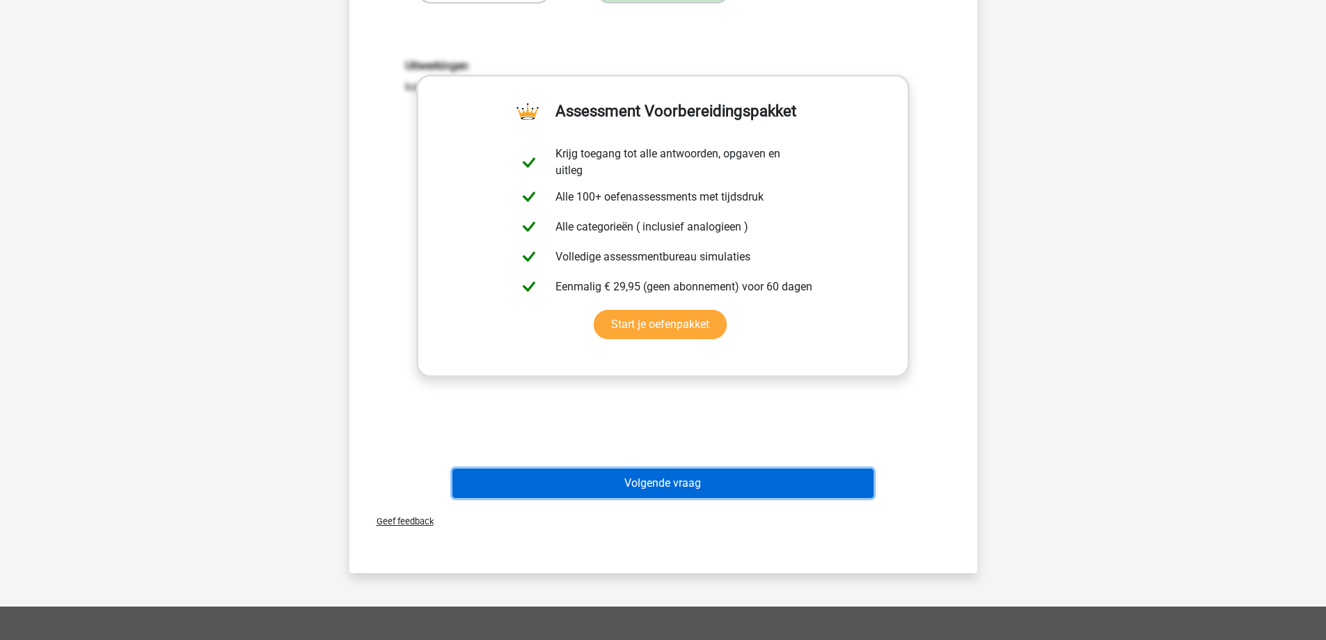
click at [653, 493] on button "Volgende vraag" at bounding box center [662, 482] width 421 height 29
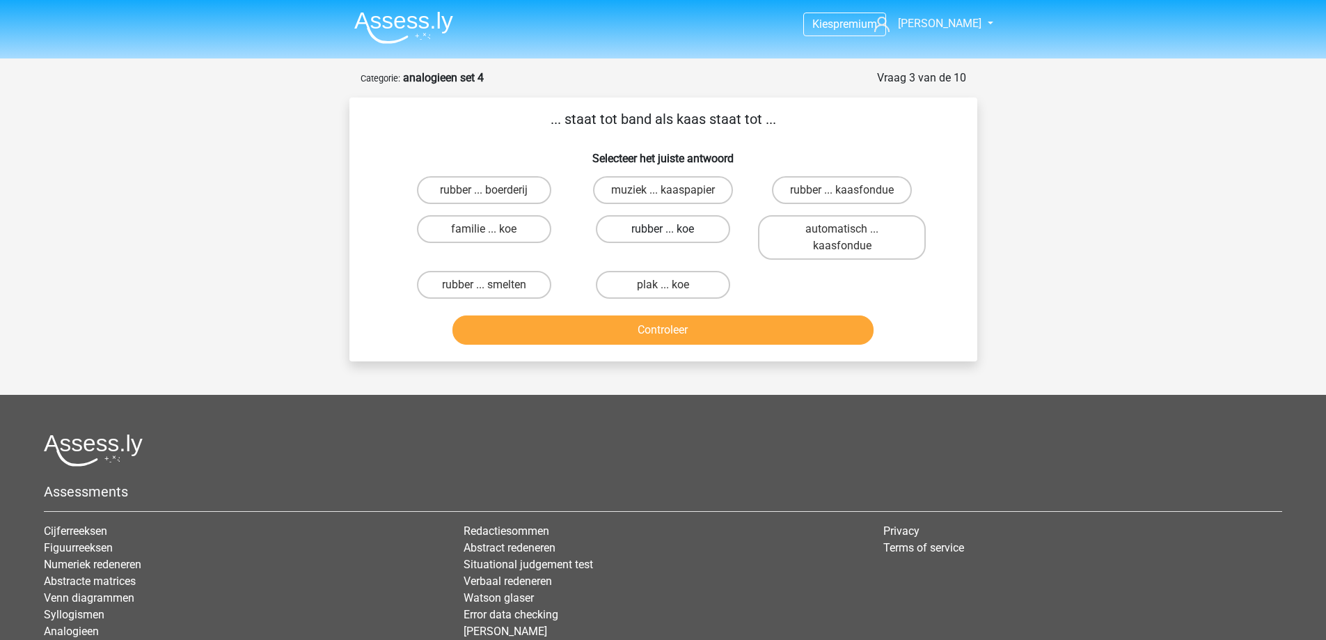
click at [621, 223] on label "rubber ... koe" at bounding box center [663, 229] width 134 height 28
click at [663, 229] on input "rubber ... koe" at bounding box center [667, 233] width 9 height 9
radio input "true"
click at [607, 322] on button "Controleer" at bounding box center [662, 329] width 421 height 29
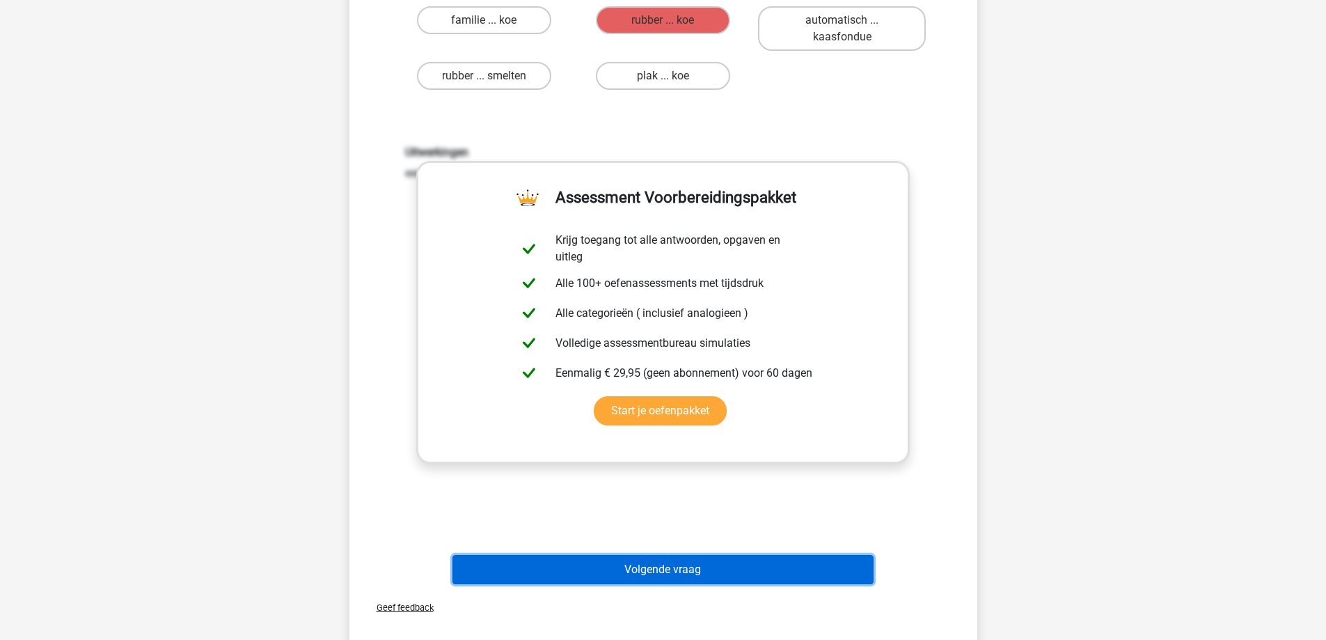
click at [629, 561] on button "Volgende vraag" at bounding box center [662, 569] width 421 height 29
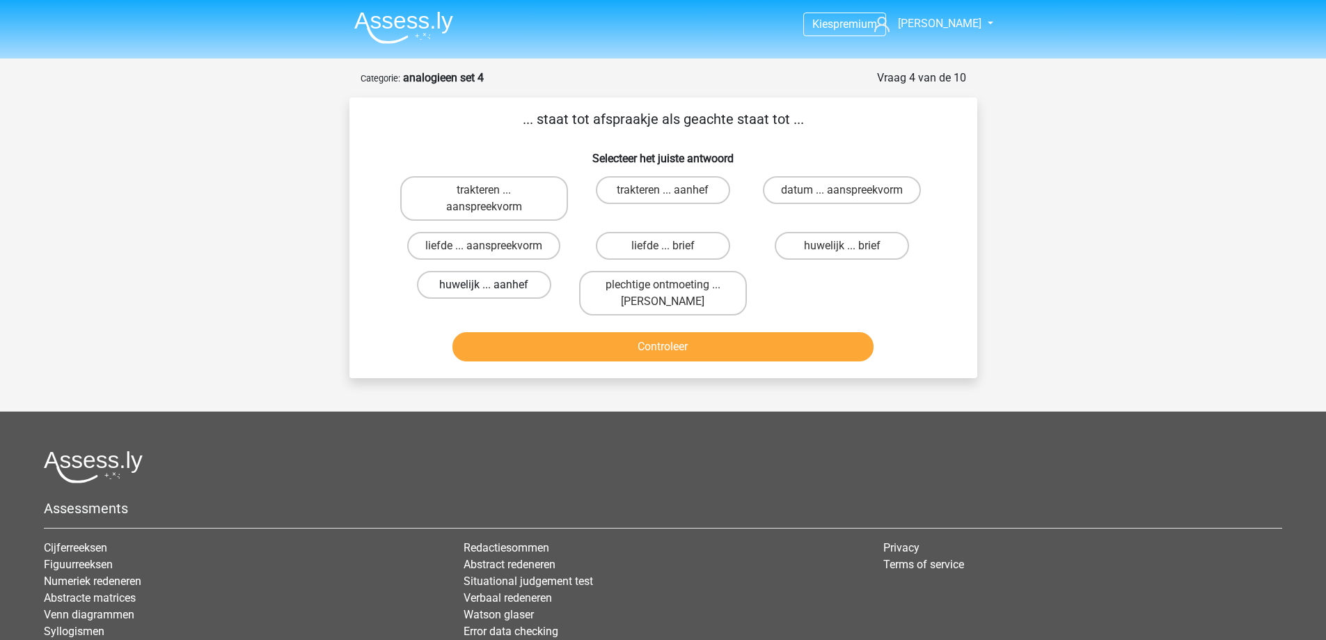
click at [507, 290] on label "huwelijk ... aanhef" at bounding box center [484, 285] width 134 height 28
click at [493, 290] on input "huwelijk ... aanhef" at bounding box center [488, 289] width 9 height 9
radio input "true"
click at [576, 353] on button "Controleer" at bounding box center [662, 346] width 421 height 29
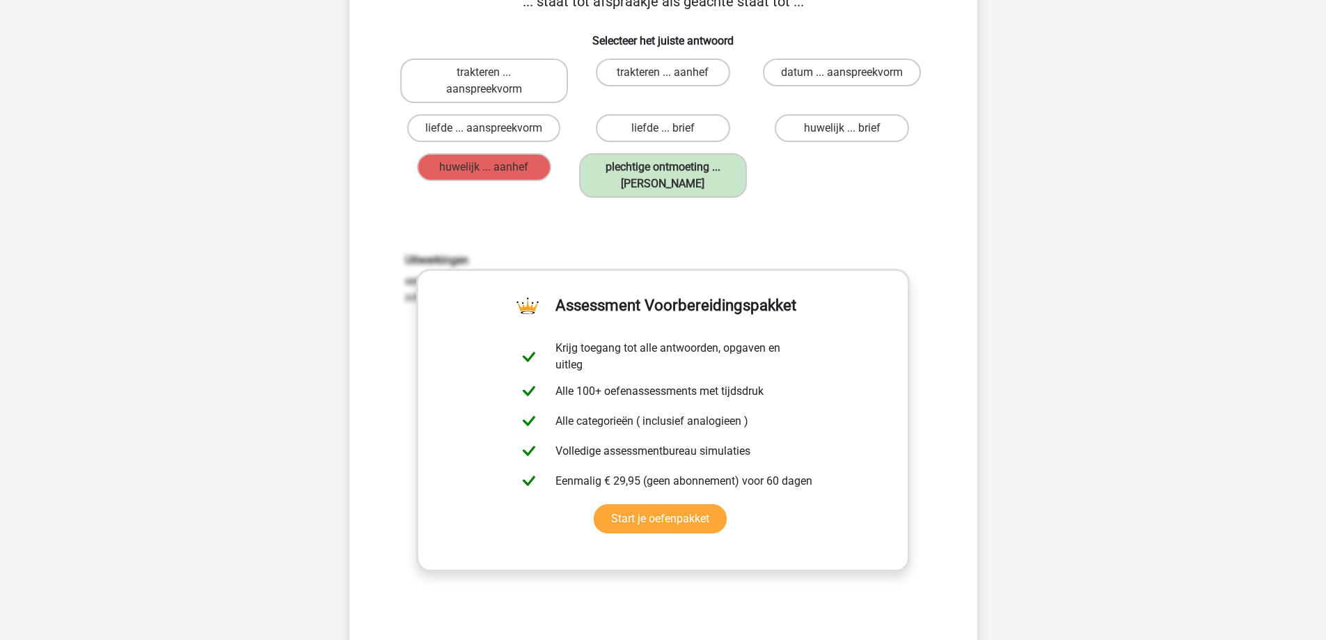
scroll to position [209, 0]
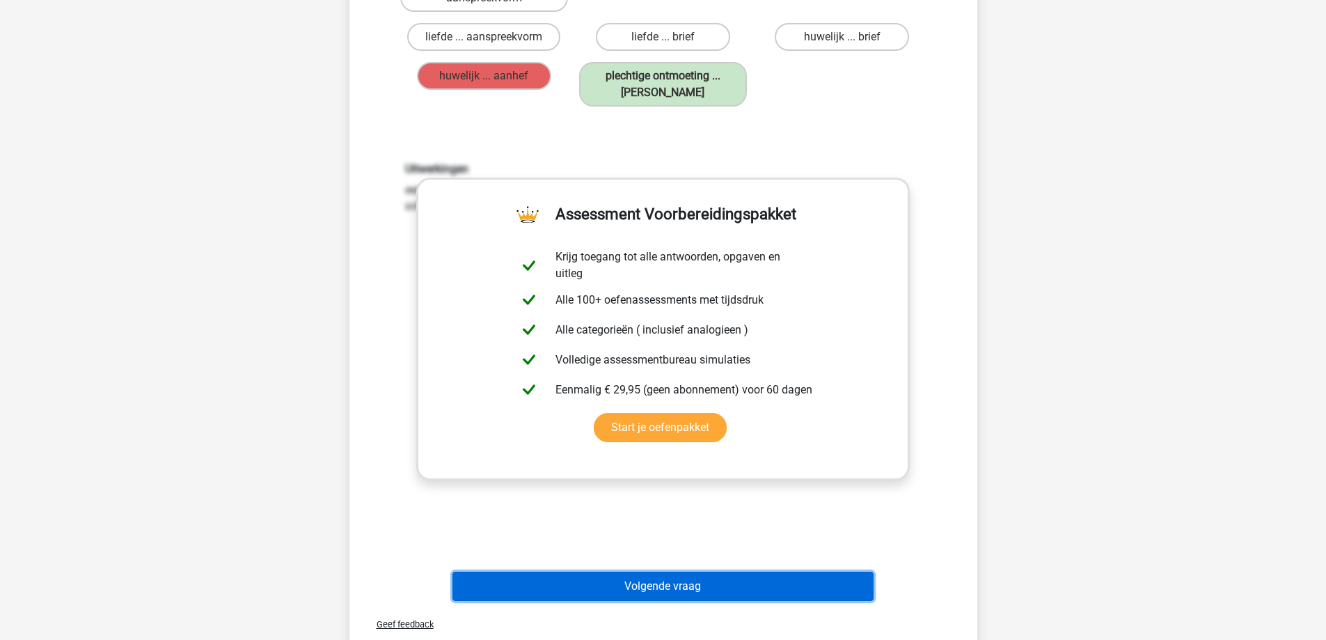
click at [617, 586] on button "Volgende vraag" at bounding box center [662, 585] width 421 height 29
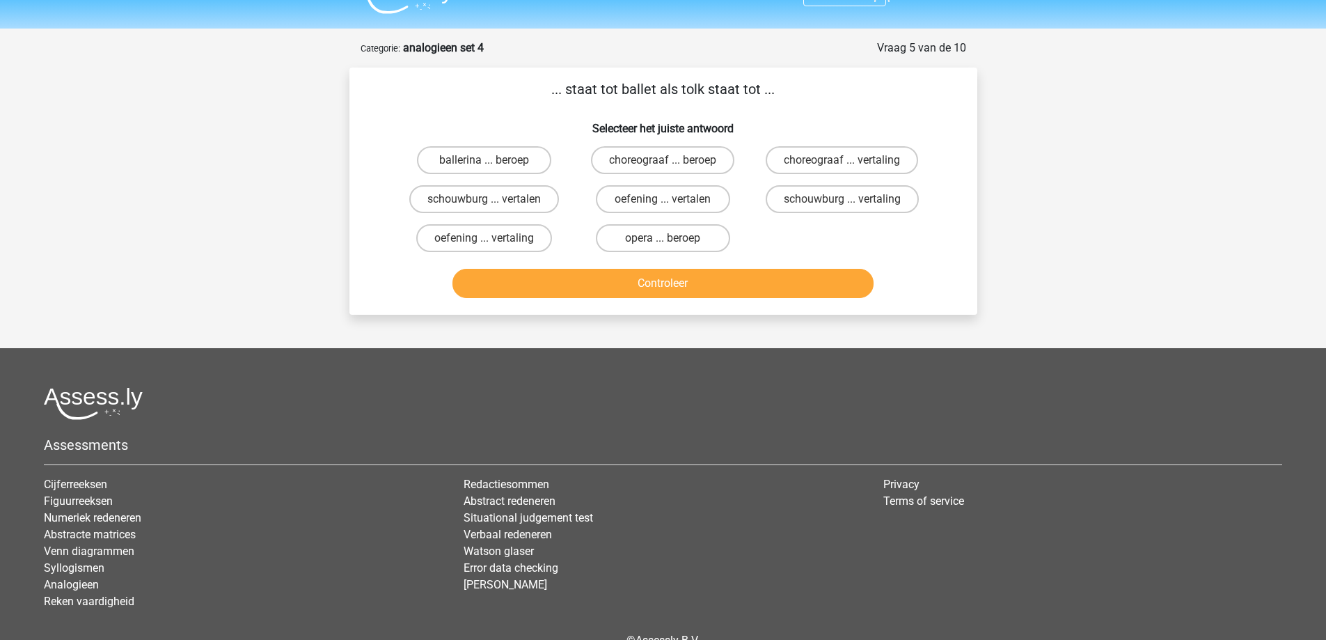
scroll to position [0, 0]
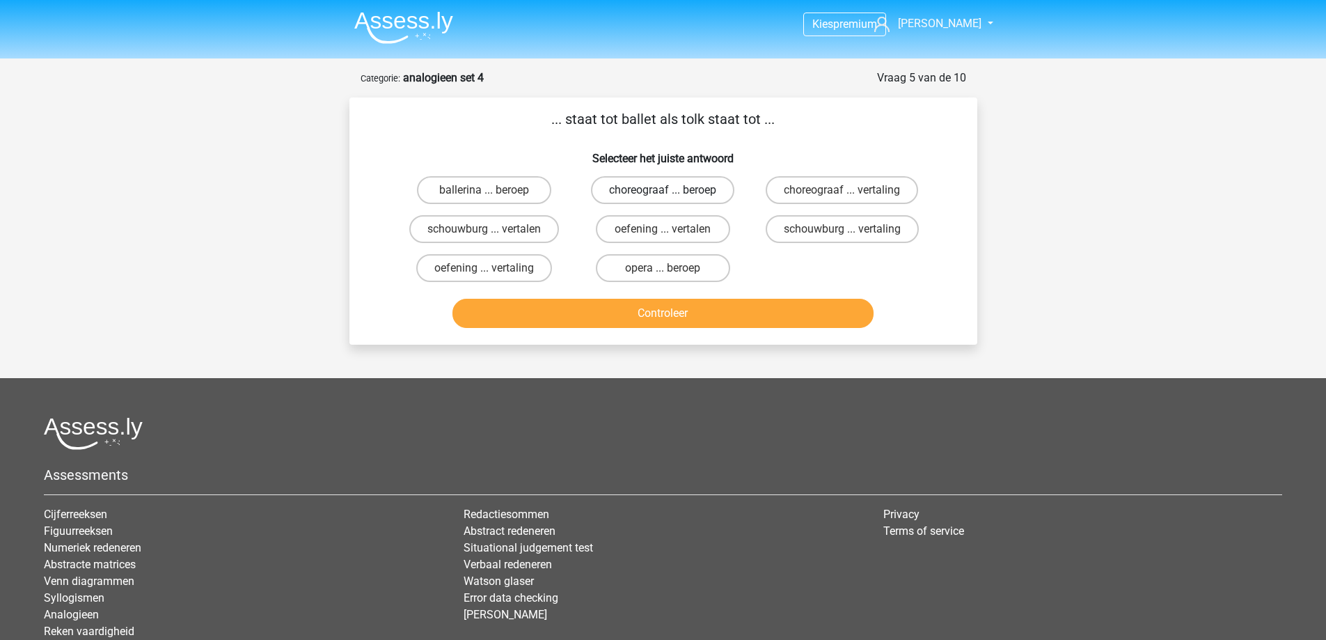
click at [653, 190] on label "choreograaf ... beroep" at bounding box center [662, 190] width 143 height 28
click at [663, 190] on input "choreograaf ... beroep" at bounding box center [667, 194] width 9 height 9
radio input "true"
click at [813, 182] on label "choreograaf ... vertaling" at bounding box center [842, 190] width 152 height 28
click at [842, 190] on input "choreograaf ... vertaling" at bounding box center [846, 194] width 9 height 9
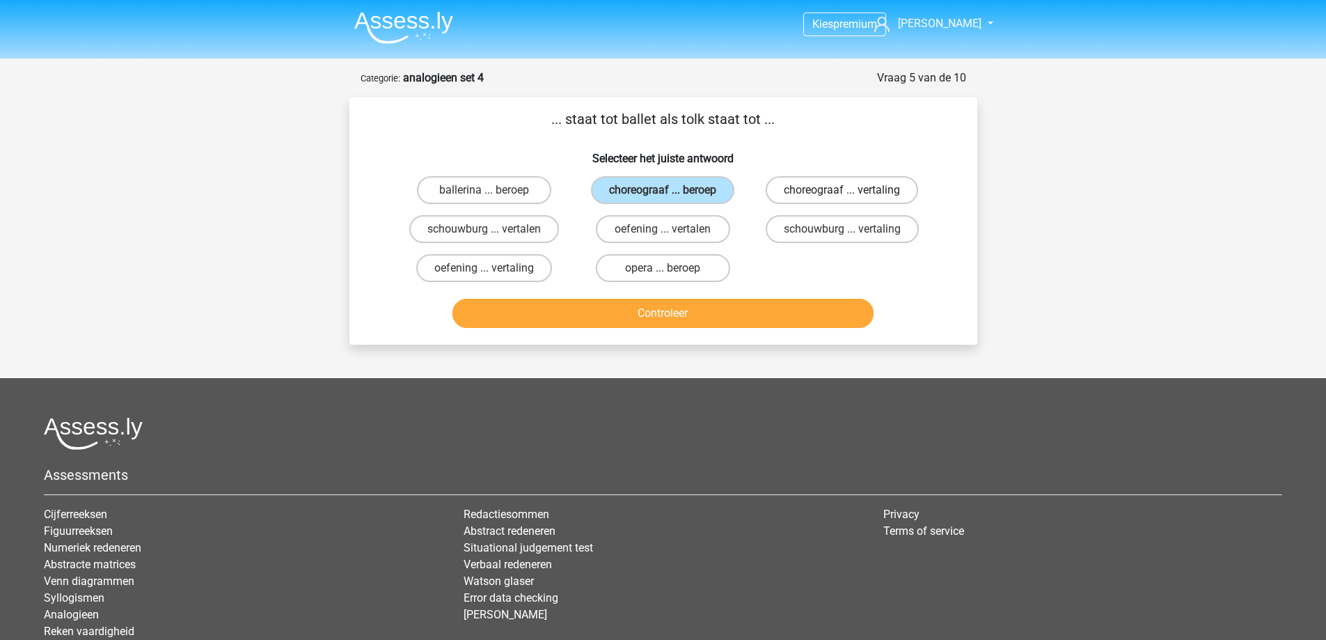
radio input "true"
click at [653, 235] on label "oefening ... vertalen" at bounding box center [663, 229] width 134 height 28
click at [663, 235] on input "oefening ... vertalen" at bounding box center [667, 233] width 9 height 9
radio input "true"
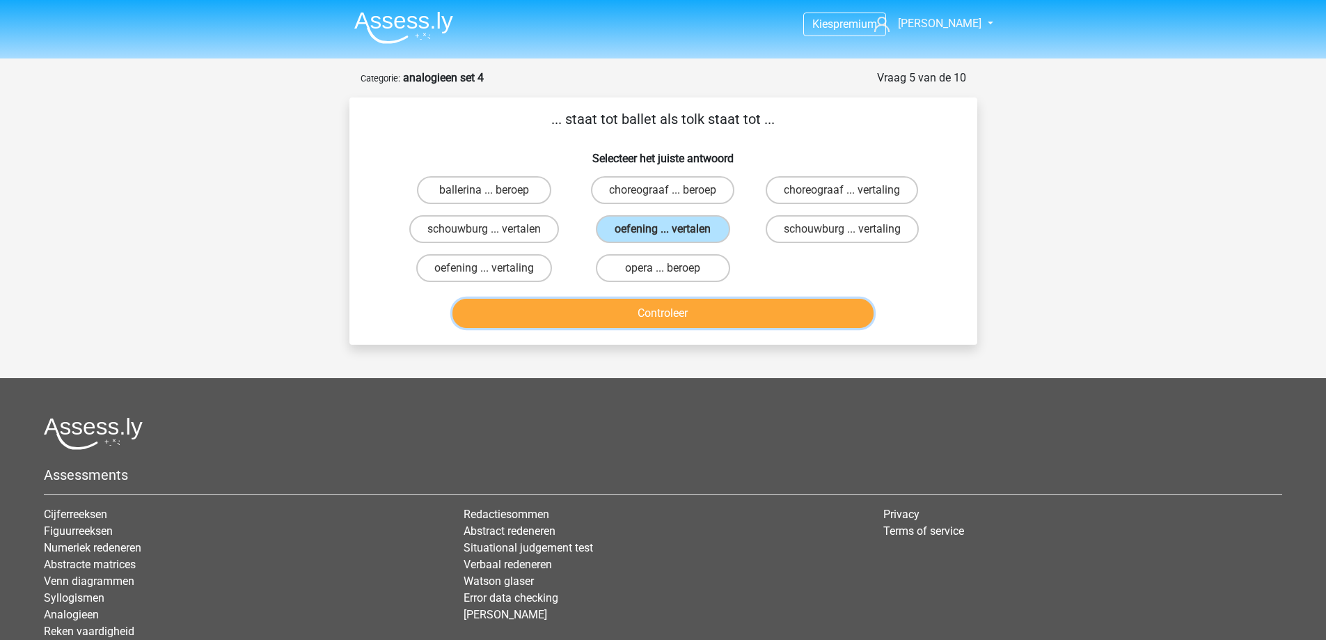
click at [645, 303] on button "Controleer" at bounding box center [662, 313] width 421 height 29
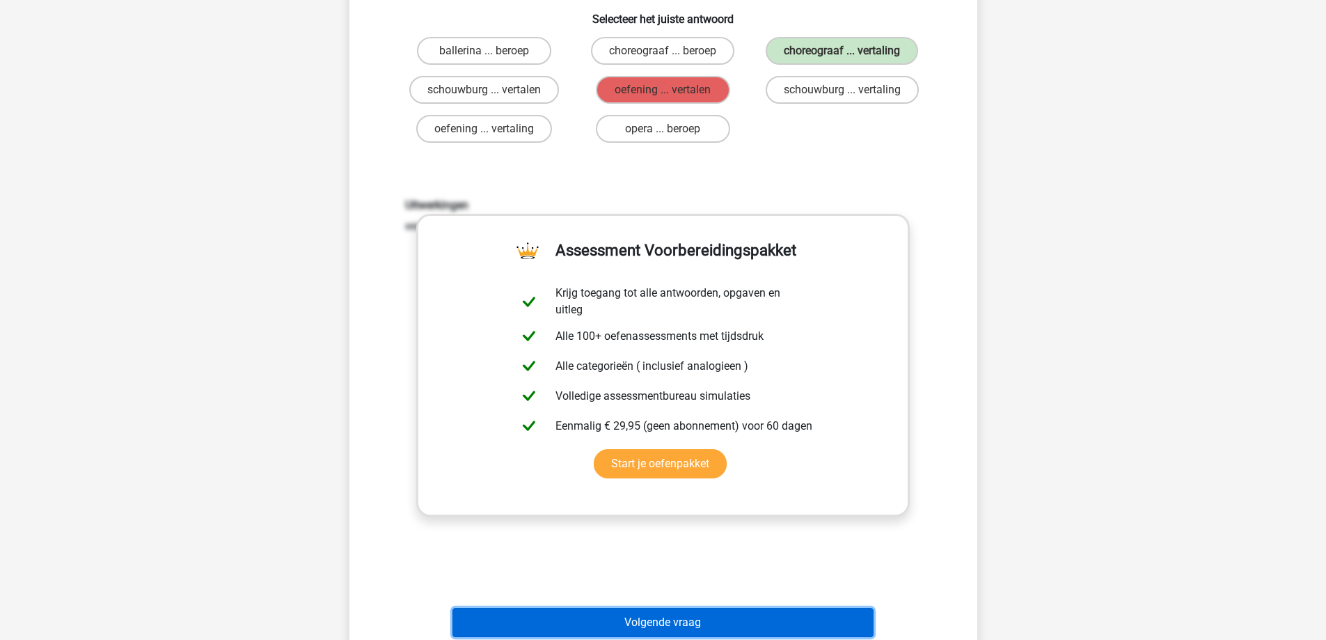
click at [637, 610] on button "Volgende vraag" at bounding box center [662, 622] width 421 height 29
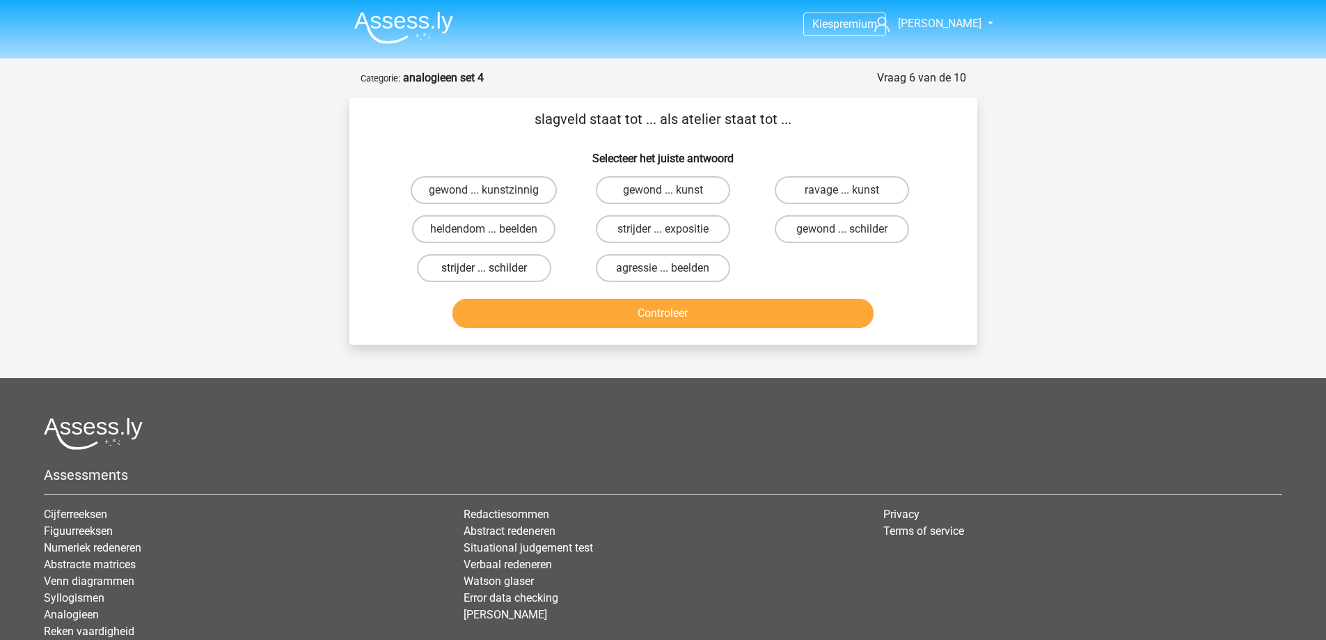
click at [505, 267] on label "strijder ... schilder" at bounding box center [484, 268] width 134 height 28
click at [493, 268] on input "strijder ... schilder" at bounding box center [488, 272] width 9 height 9
radio input "true"
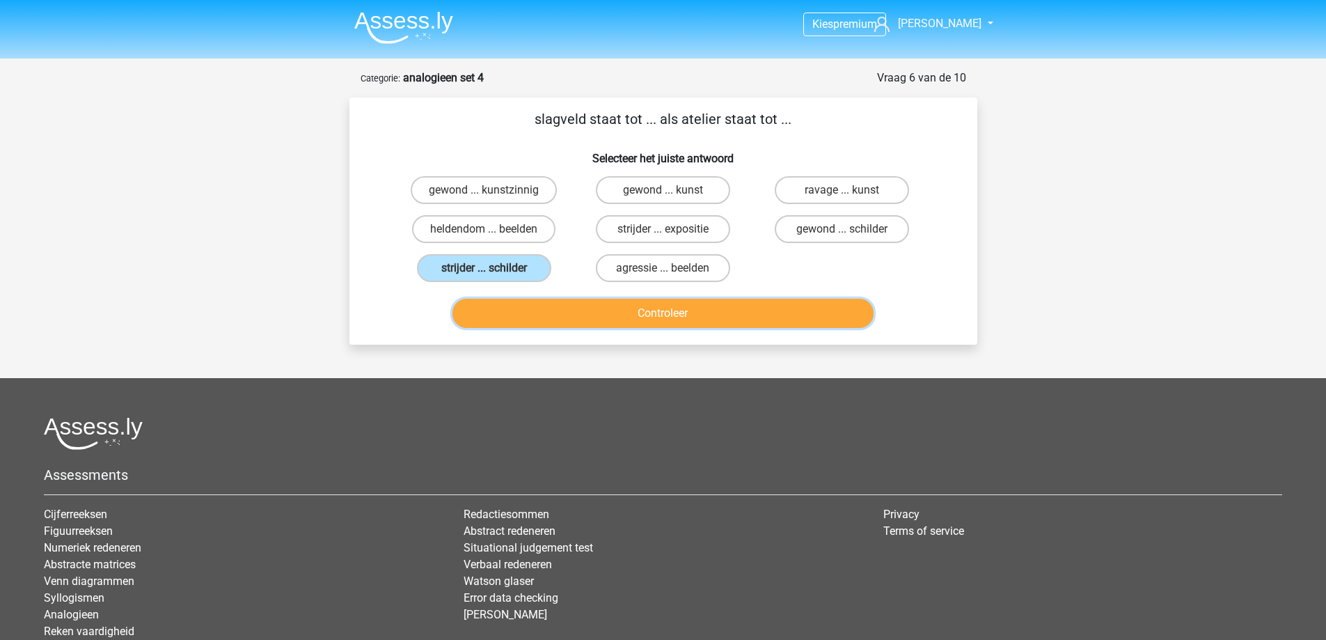
click at [566, 313] on button "Controleer" at bounding box center [662, 313] width 421 height 29
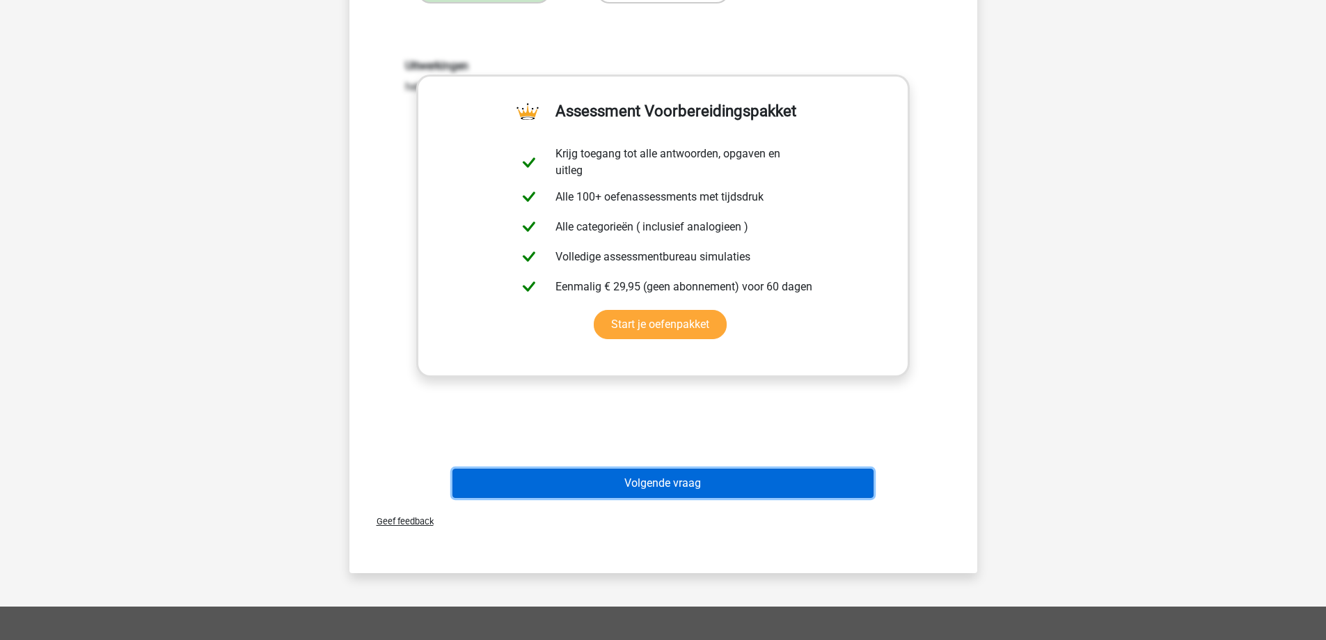
click at [635, 484] on button "Volgende vraag" at bounding box center [662, 482] width 421 height 29
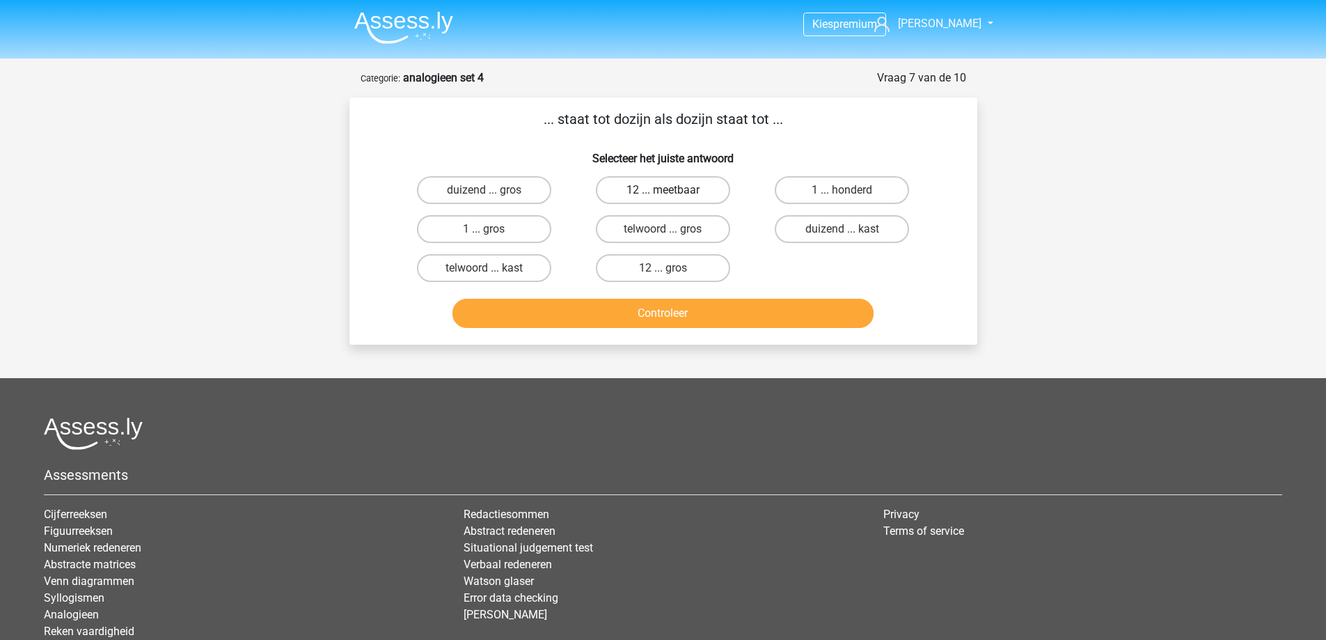
click at [660, 189] on label "12 ... meetbaar" at bounding box center [663, 190] width 134 height 28
click at [663, 190] on input "12 ... meetbaar" at bounding box center [667, 194] width 9 height 9
radio input "true"
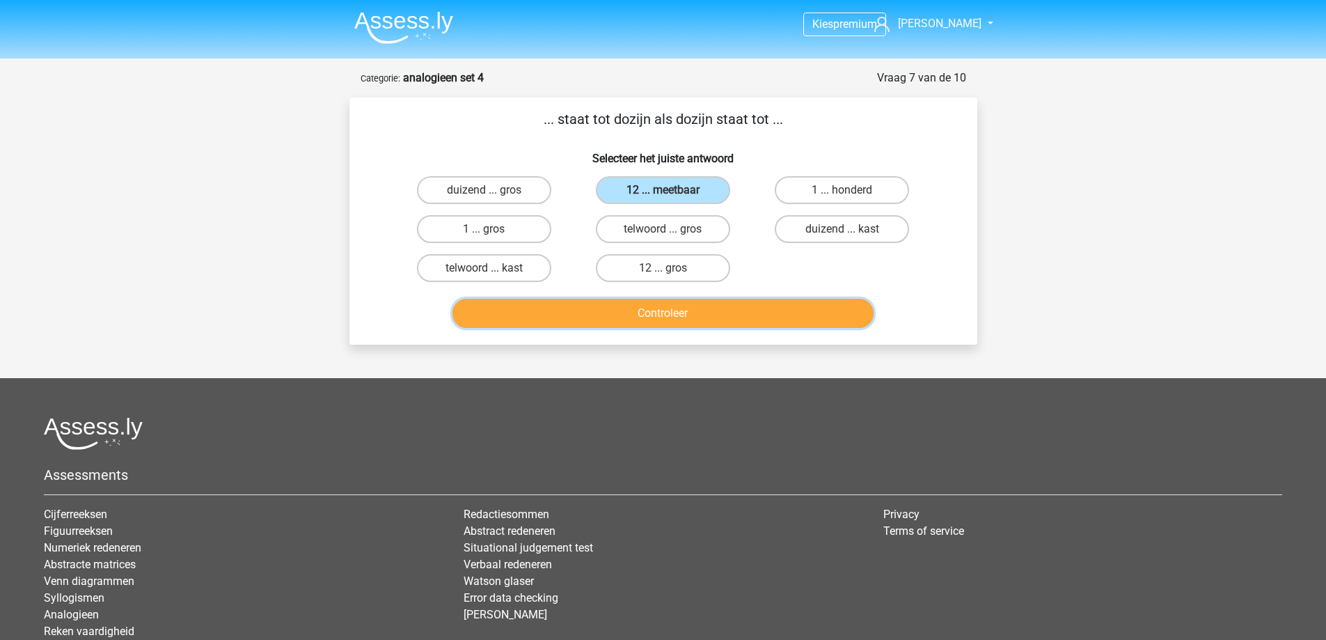
click at [654, 322] on button "Controleer" at bounding box center [662, 313] width 421 height 29
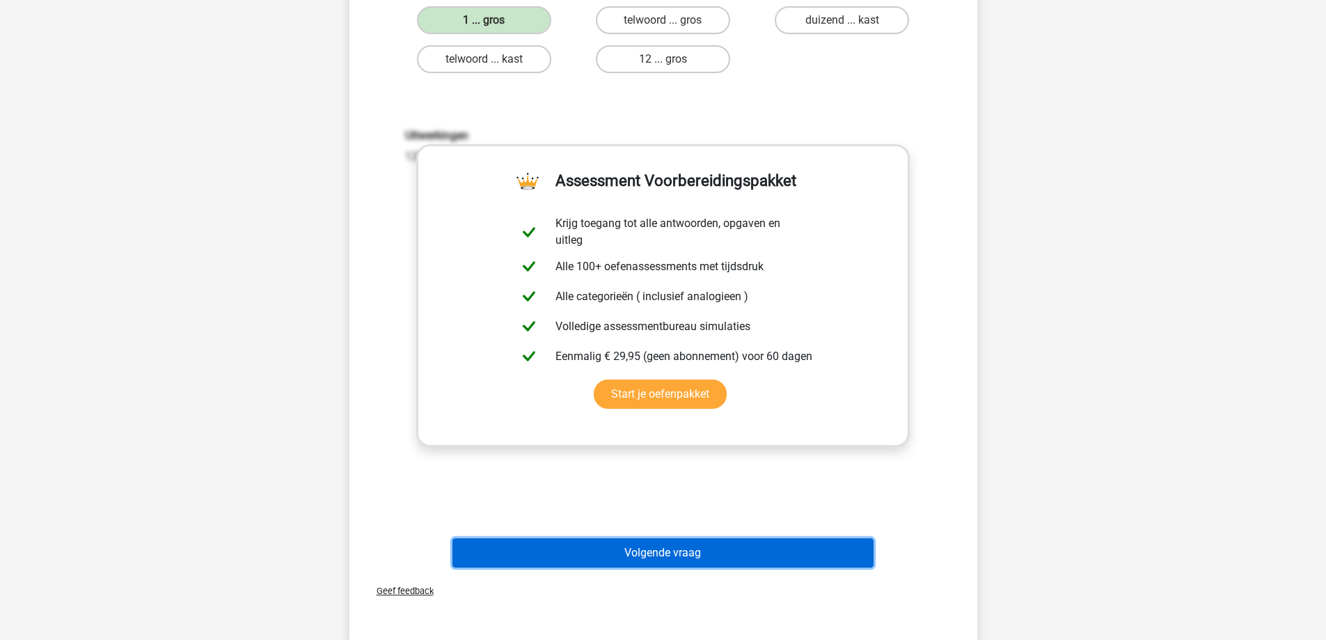
click at [611, 560] on button "Volgende vraag" at bounding box center [662, 552] width 421 height 29
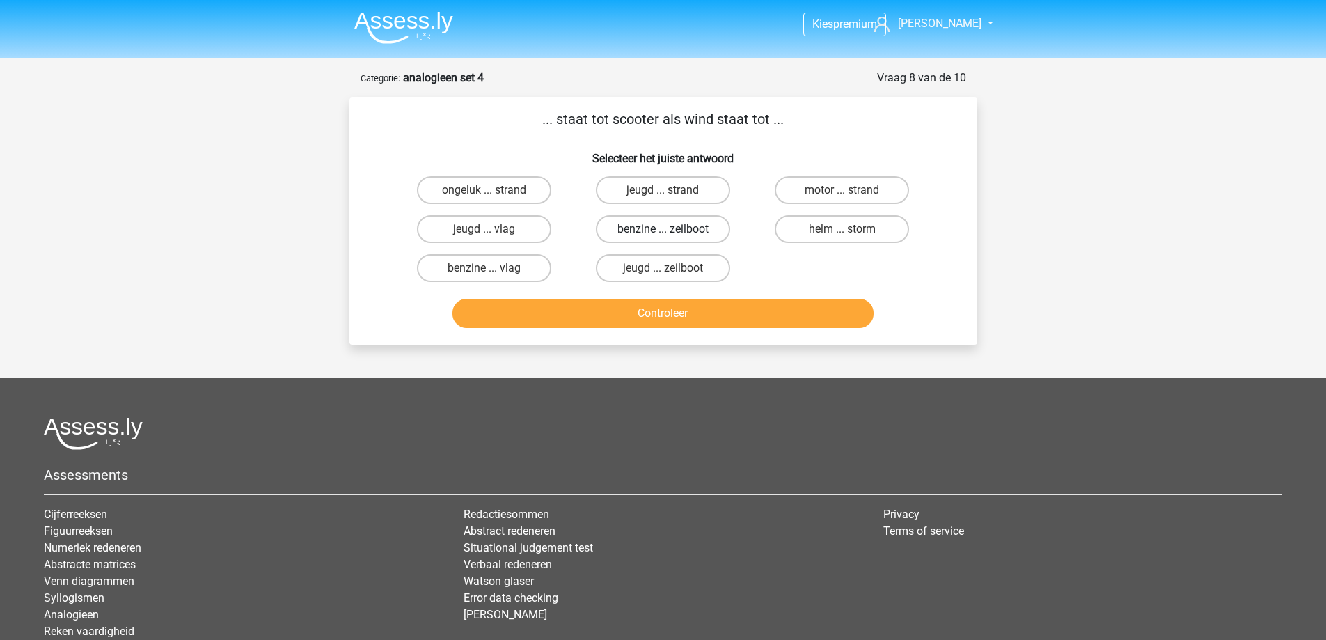
click at [651, 225] on label "benzine ... zeilboot" at bounding box center [663, 229] width 134 height 28
click at [663, 229] on input "benzine ... zeilboot" at bounding box center [667, 233] width 9 height 9
radio input "true"
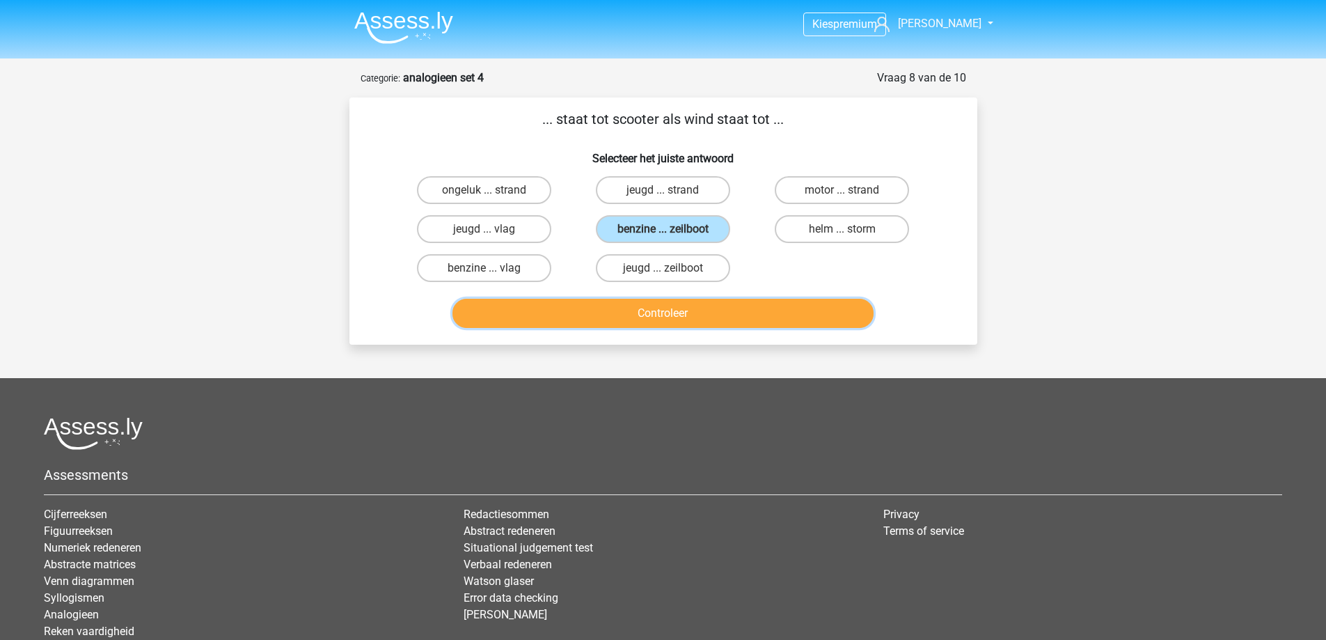
click at [656, 315] on button "Controleer" at bounding box center [662, 313] width 421 height 29
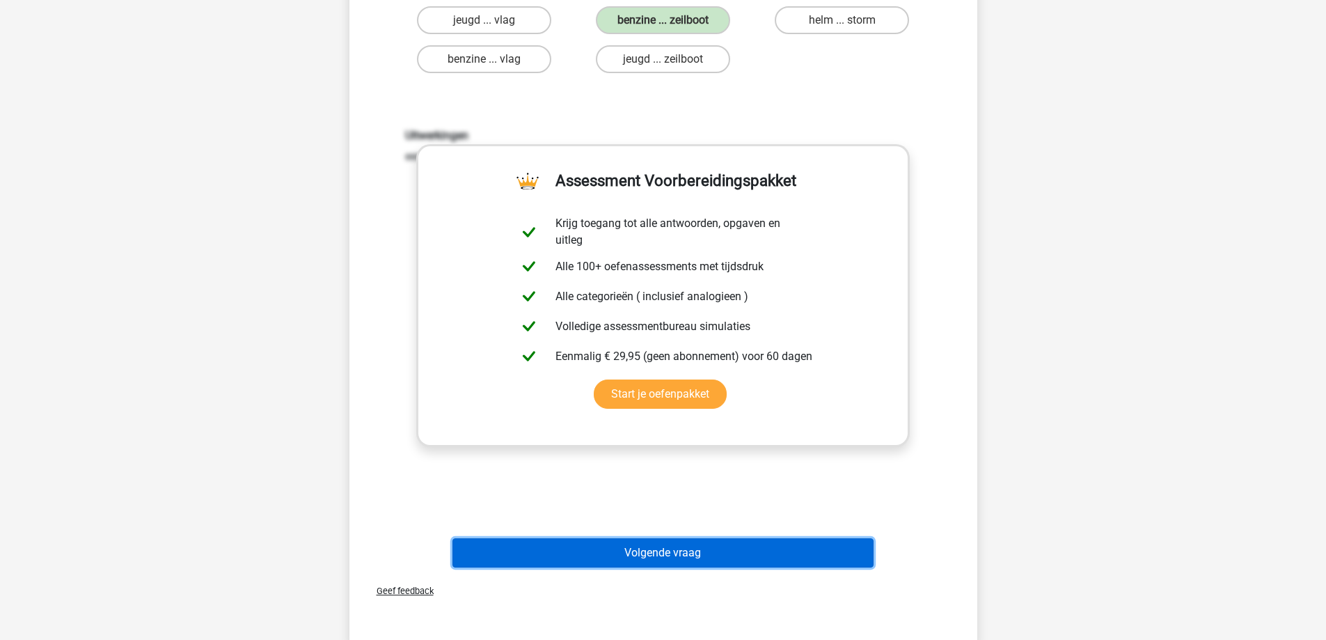
click at [633, 562] on button "Volgende vraag" at bounding box center [662, 552] width 421 height 29
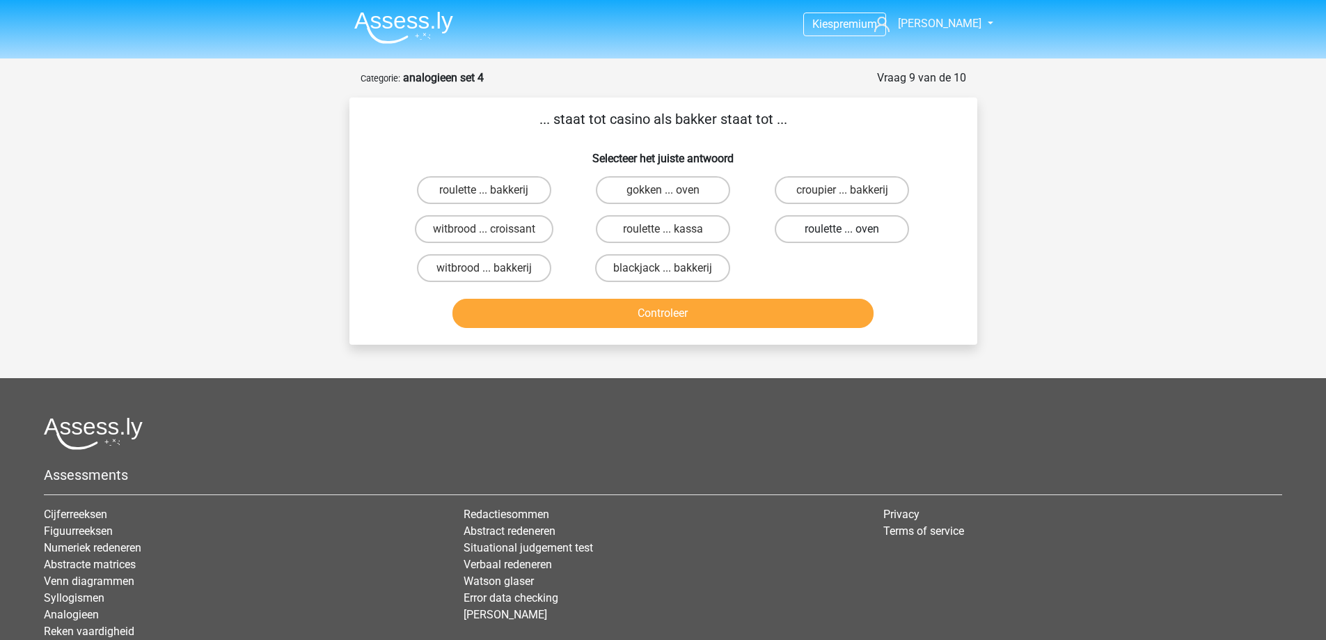
click at [818, 230] on label "roulette ... oven" at bounding box center [842, 229] width 134 height 28
click at [842, 230] on input "roulette ... oven" at bounding box center [846, 233] width 9 height 9
radio input "true"
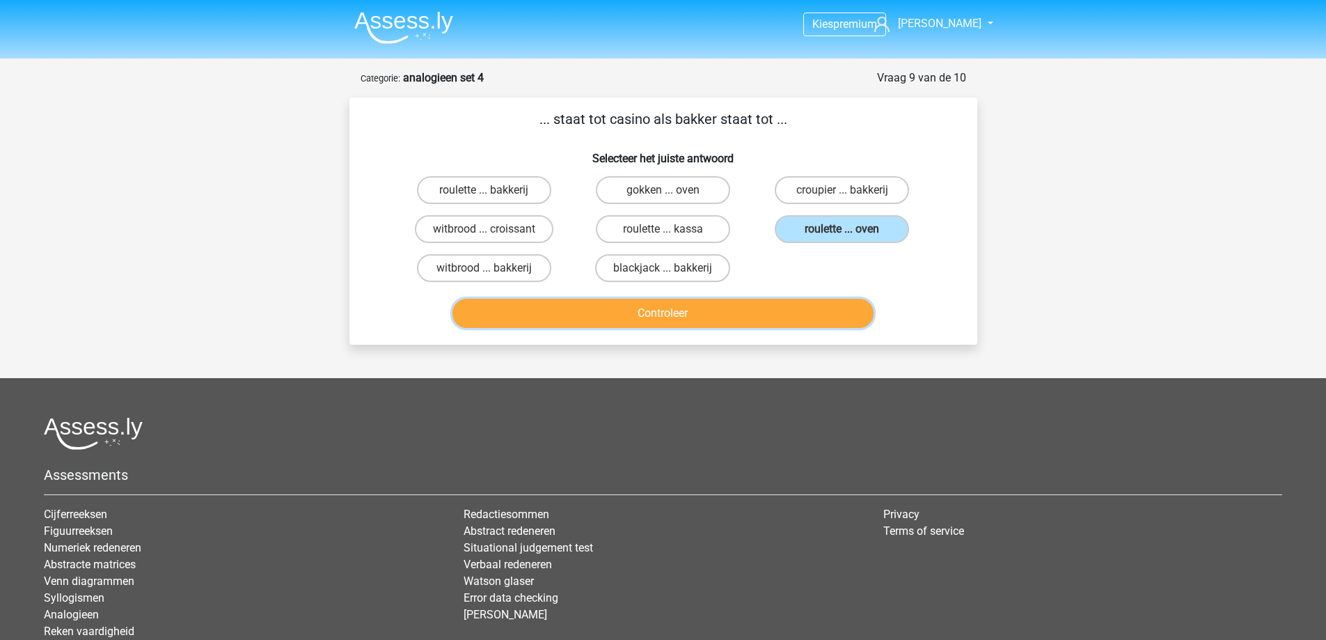
click at [763, 317] on button "Controleer" at bounding box center [662, 313] width 421 height 29
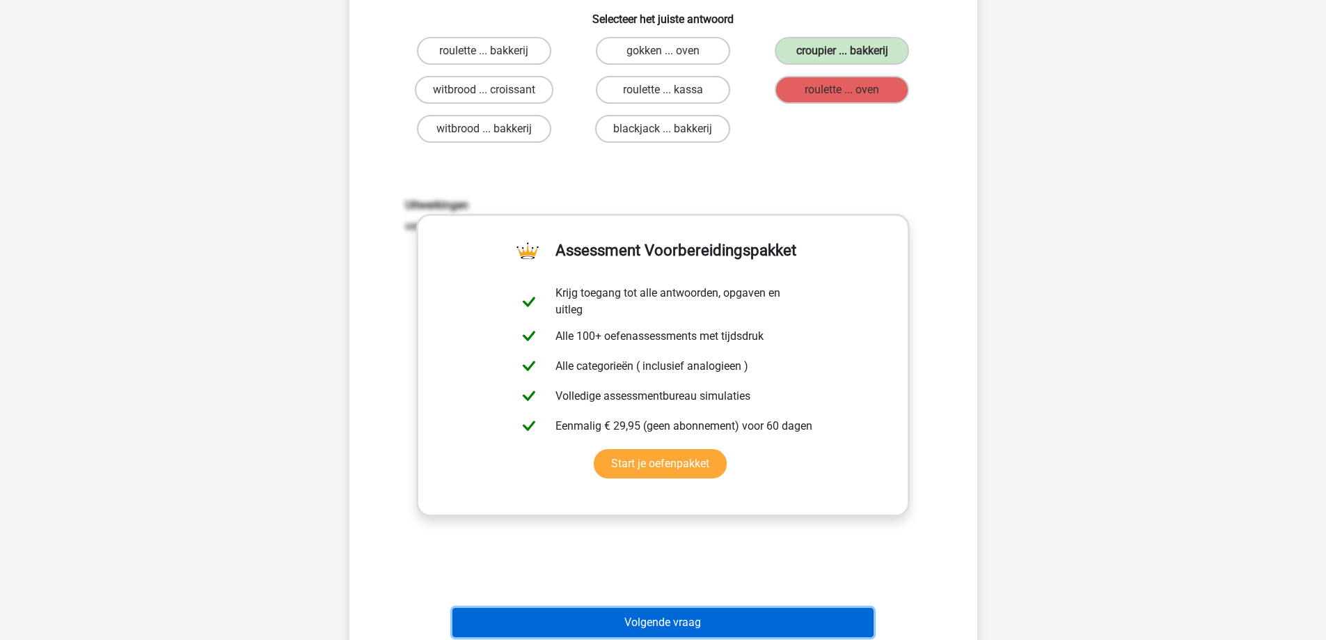
click at [640, 615] on button "Volgende vraag" at bounding box center [662, 622] width 421 height 29
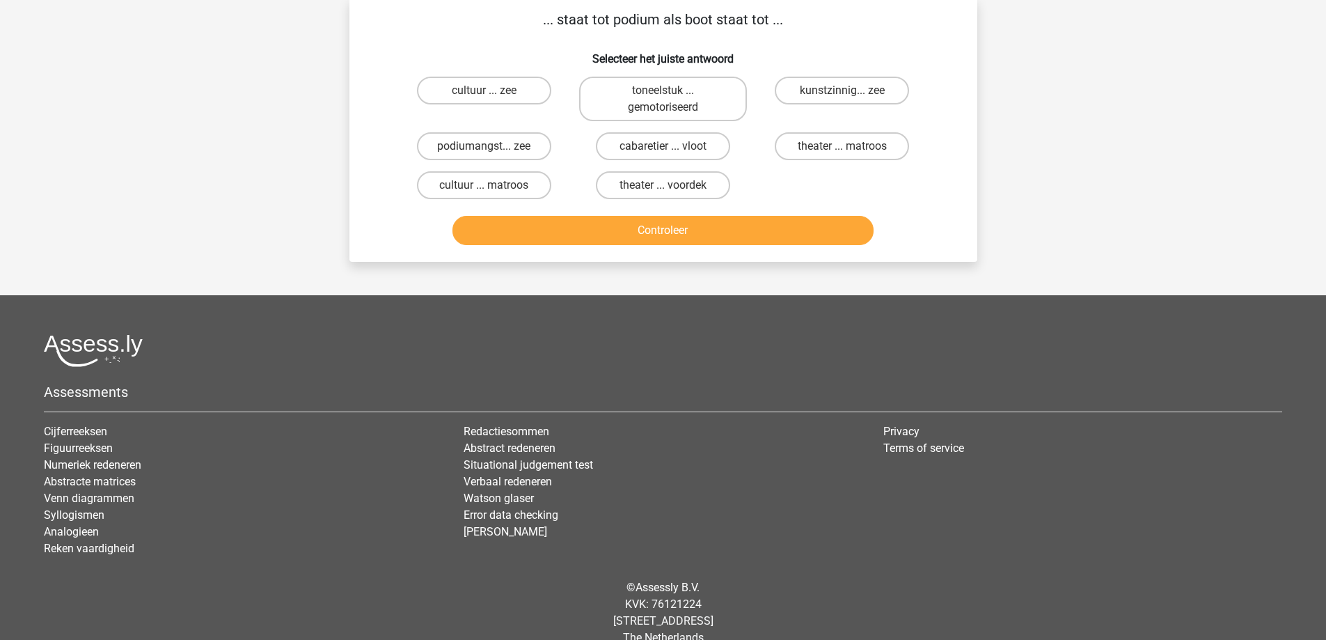
scroll to position [70, 0]
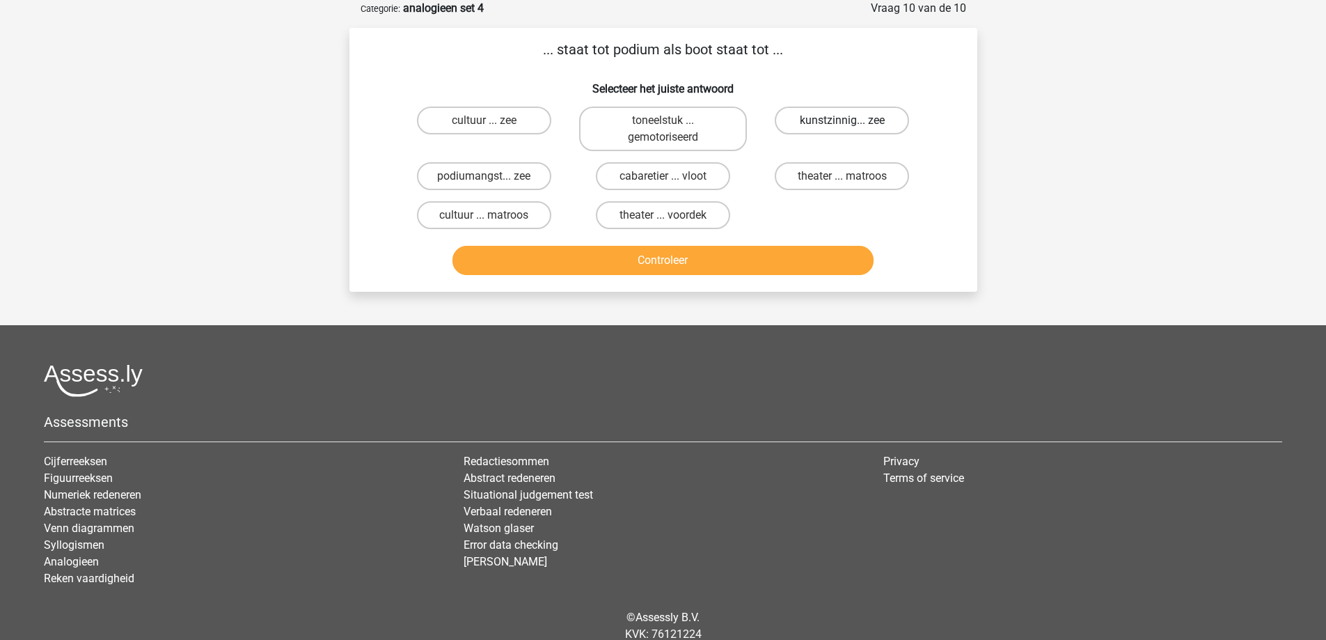
click at [828, 121] on label "kunstzinnig... zee" at bounding box center [842, 120] width 134 height 28
click at [842, 121] on input "kunstzinnig... zee" at bounding box center [846, 124] width 9 height 9
radio input "true"
drag, startPoint x: 732, startPoint y: 295, endPoint x: 736, endPoint y: 282, distance: 13.7
click at [732, 292] on div "Kies premium Carsten carstenvanalebeek@gmail.com" at bounding box center [663, 311] width 1326 height 762
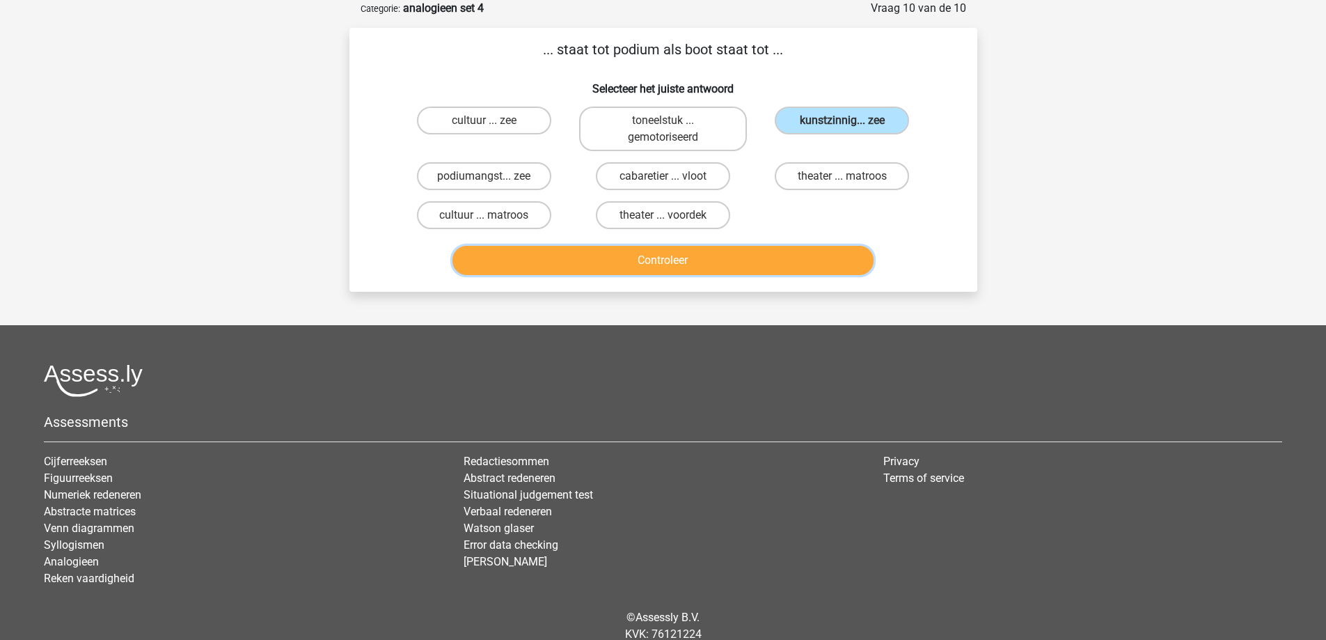
click at [731, 271] on button "Controleer" at bounding box center [662, 260] width 421 height 29
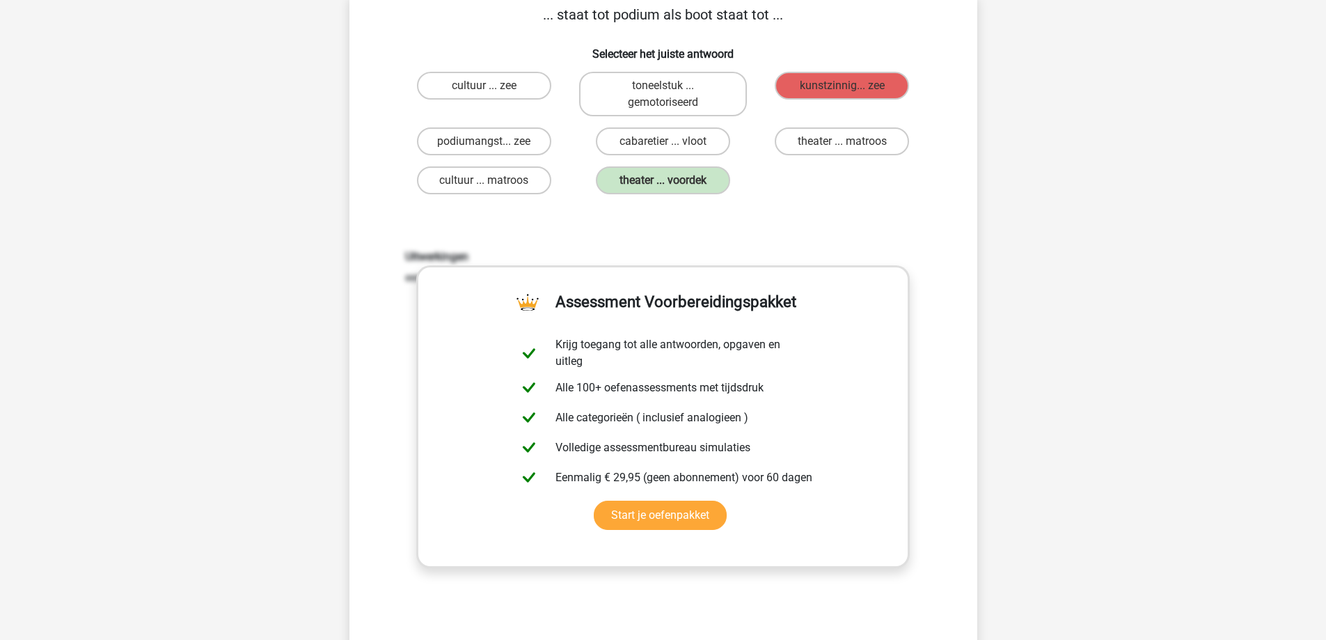
scroll to position [209, 0]
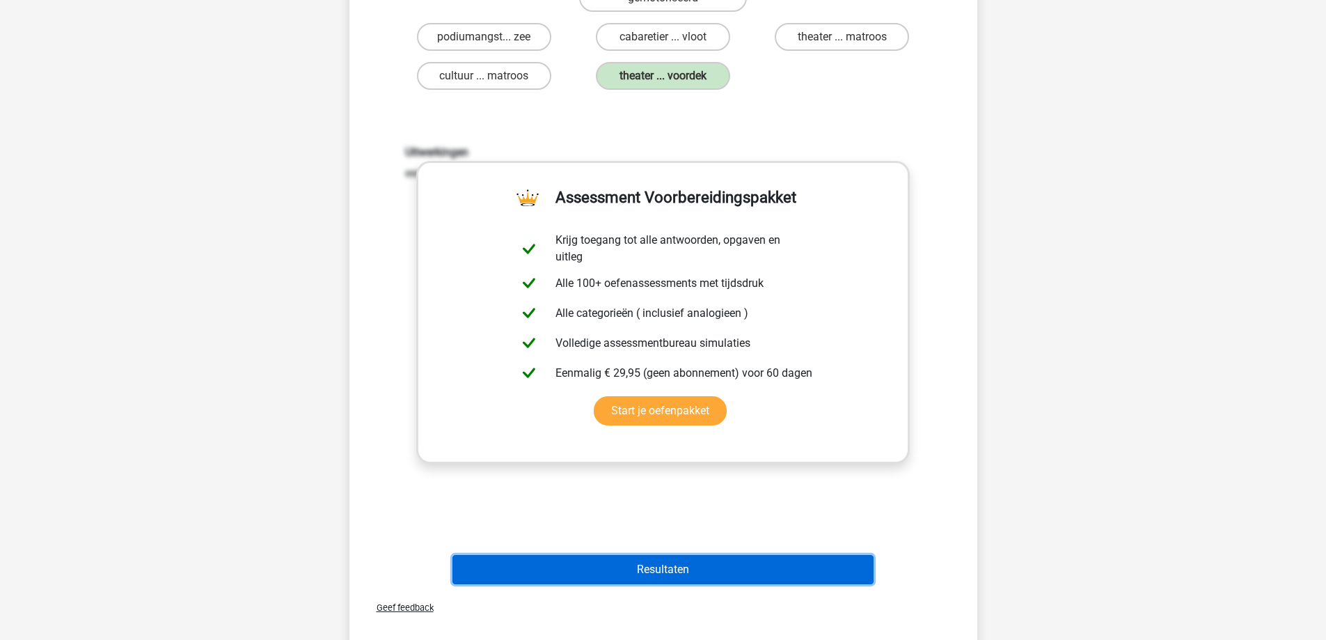
click at [644, 565] on button "Resultaten" at bounding box center [662, 569] width 421 height 29
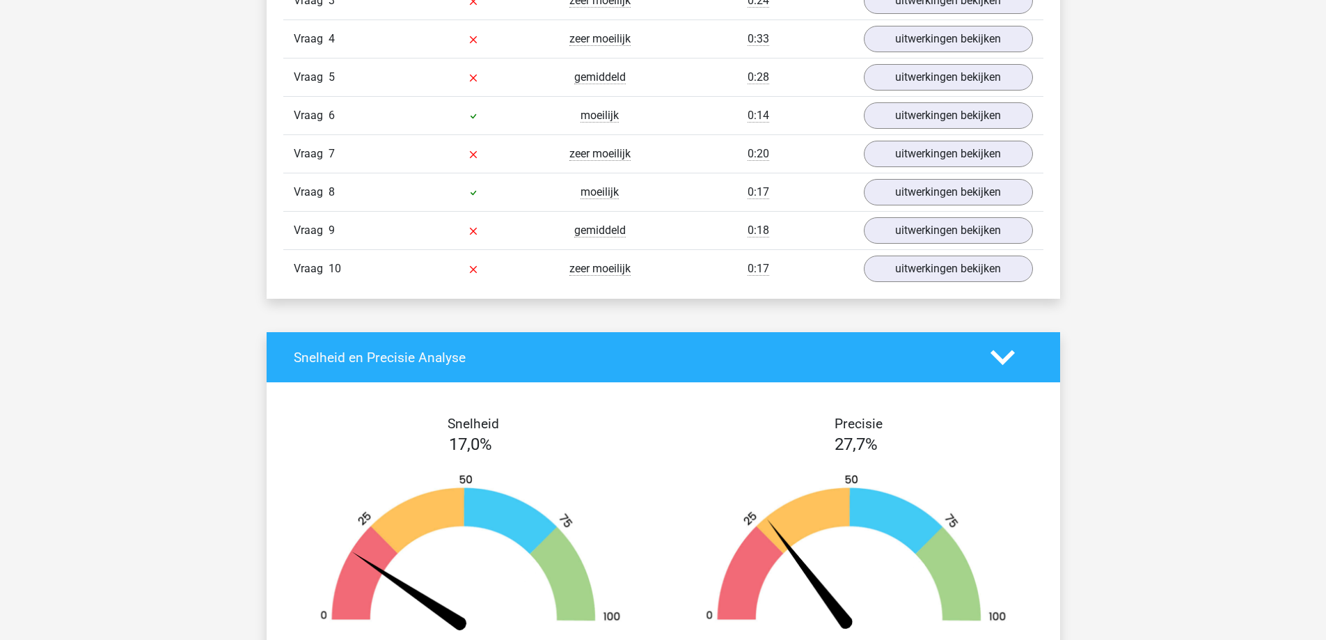
scroll to position [1322, 0]
